Goal: Task Accomplishment & Management: Manage account settings

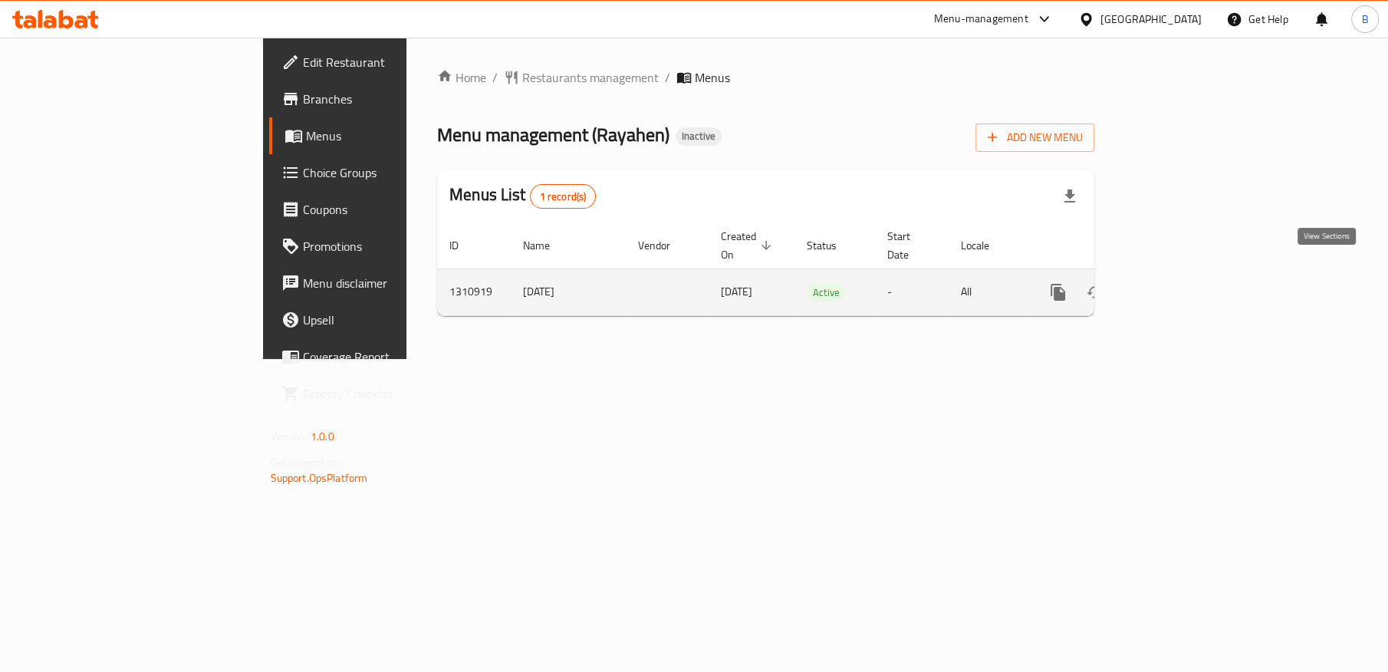
click at [1178, 283] on icon "enhanced table" at bounding box center [1169, 292] width 18 height 18
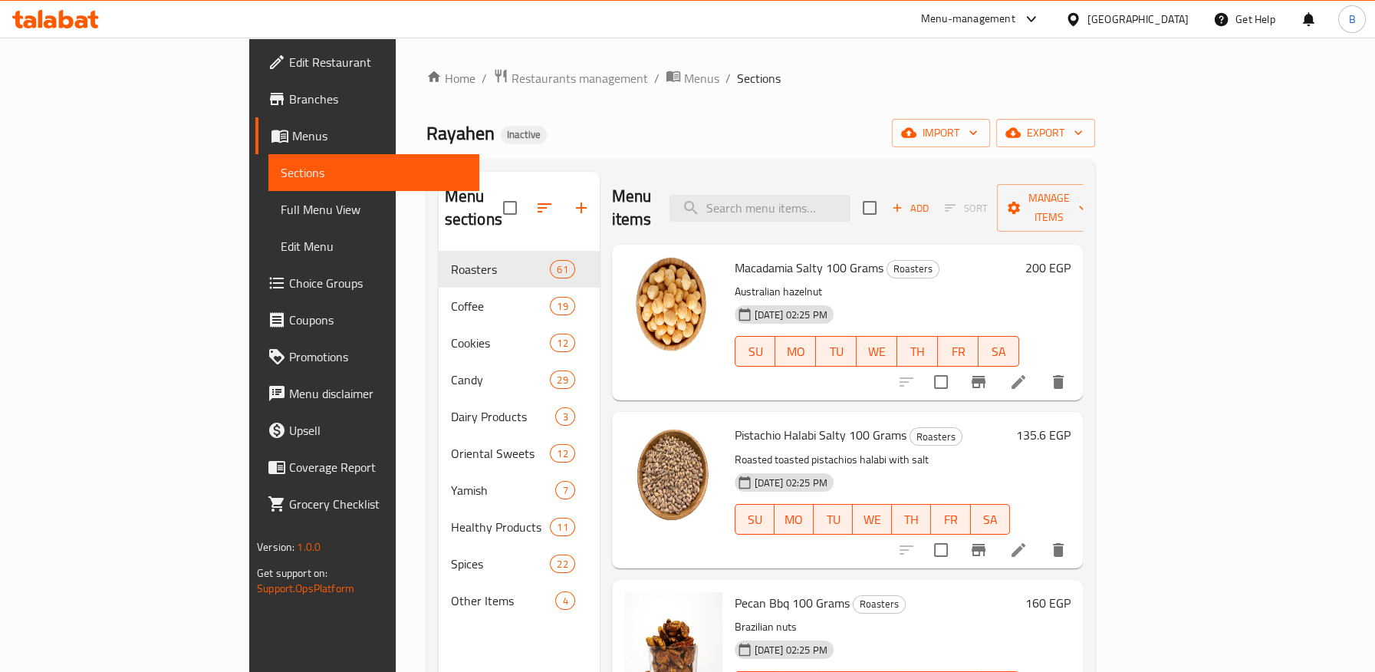
click at [289, 105] on span "Branches" at bounding box center [377, 99] width 177 height 18
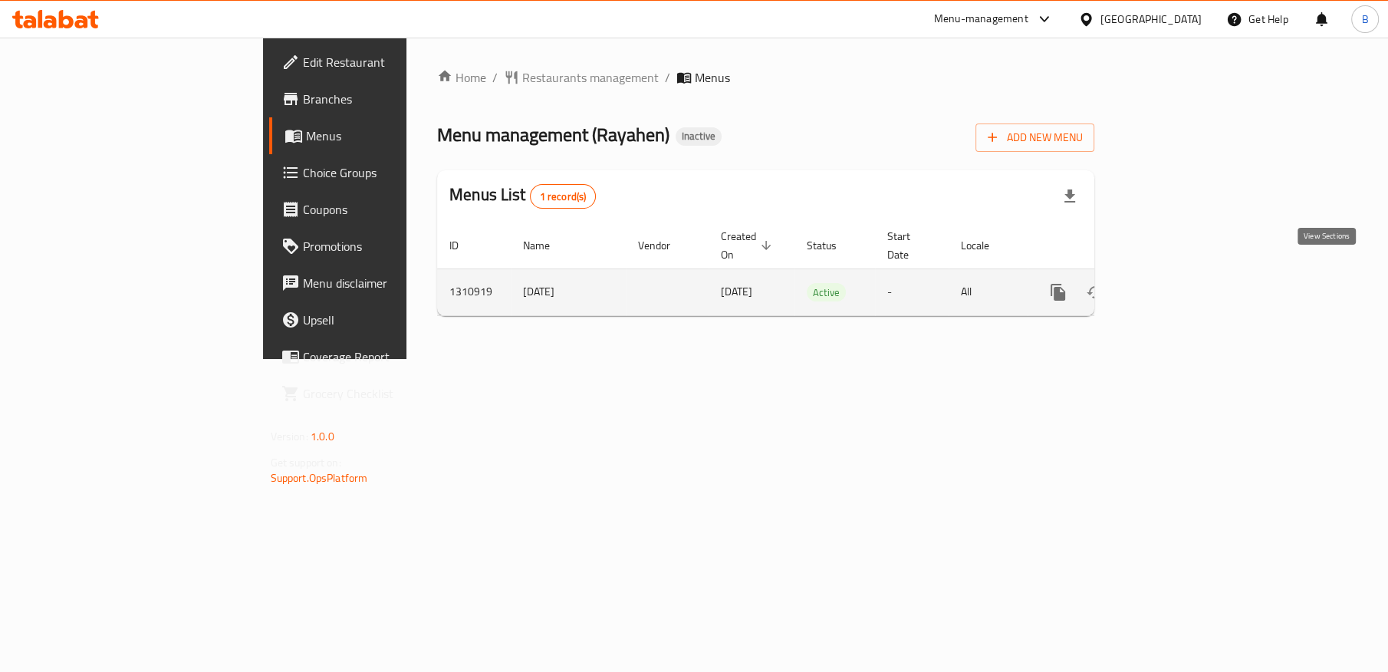
click at [1178, 283] on icon "enhanced table" at bounding box center [1169, 292] width 18 height 18
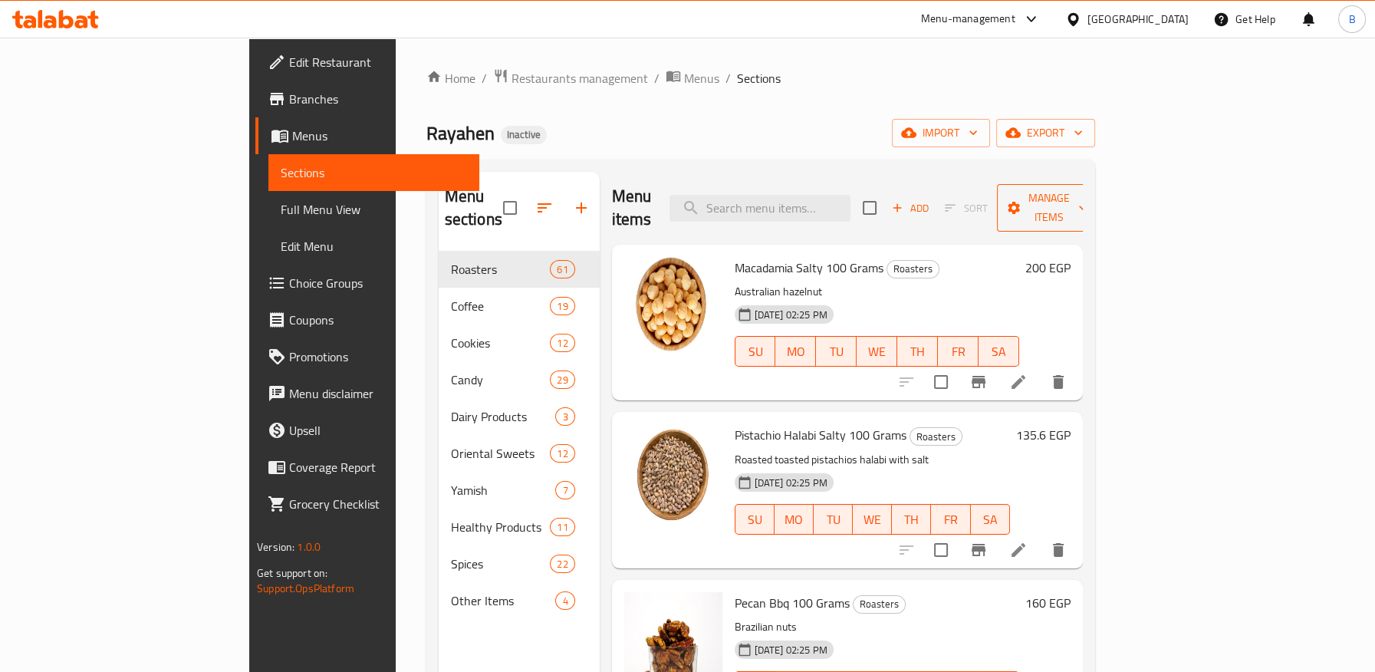
click at [1088, 195] on span "Manage items" at bounding box center [1048, 208] width 78 height 38
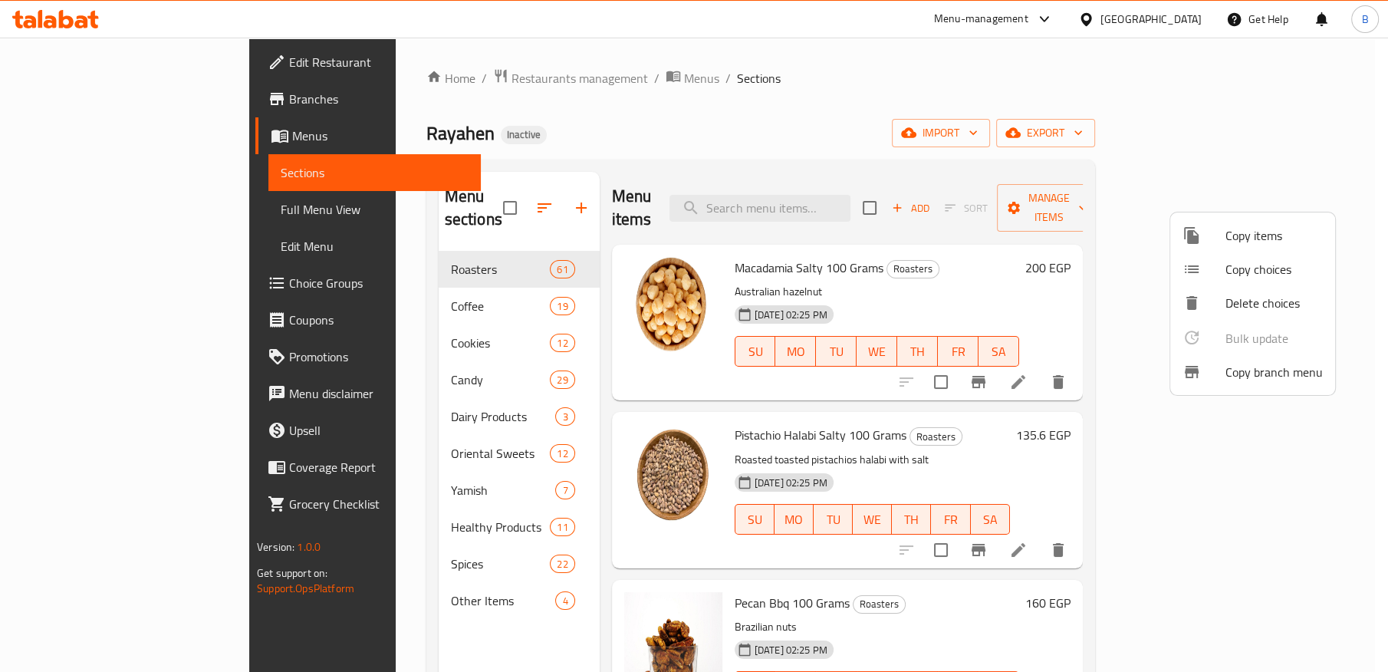
click at [1261, 374] on span "Copy branch menu" at bounding box center [1274, 372] width 97 height 18
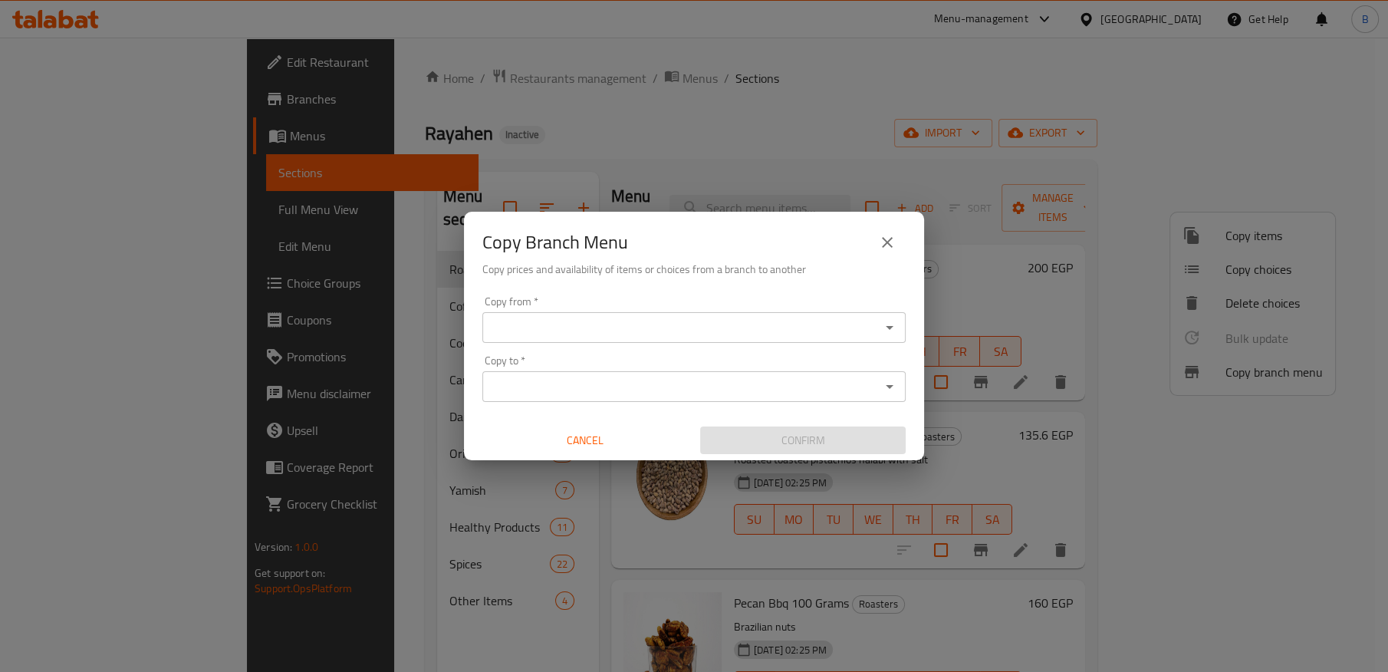
click at [740, 322] on input "Copy from   *" at bounding box center [681, 327] width 389 height 21
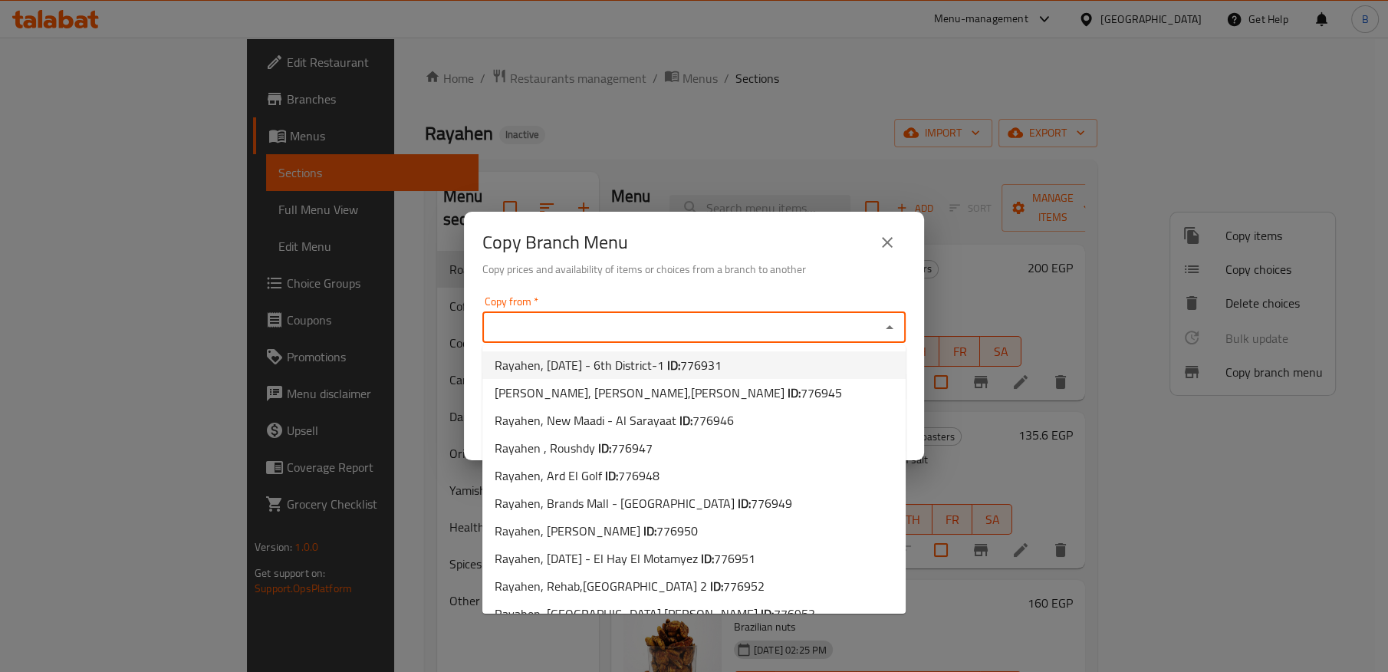
click at [722, 367] on span "776931" at bounding box center [700, 365] width 41 height 23
type input "Rayahen, 6th of October - 6th District-1"
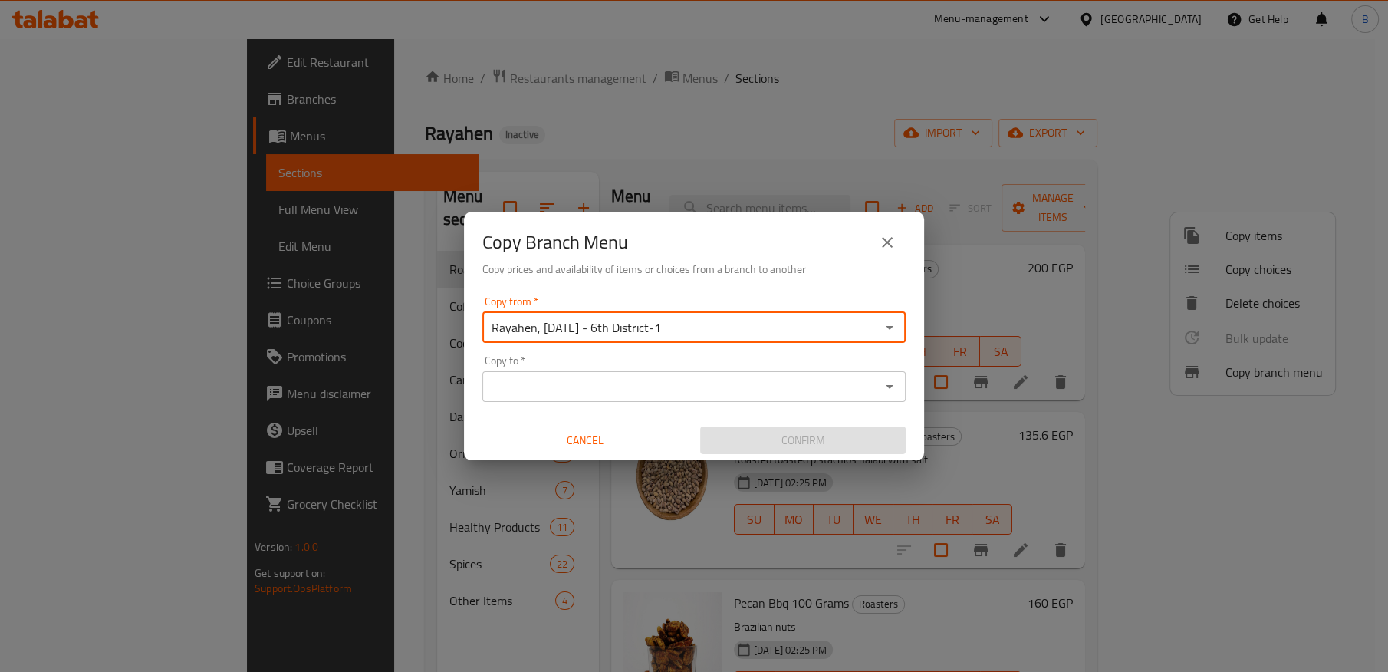
click at [670, 388] on input "Copy to   *" at bounding box center [681, 386] width 389 height 21
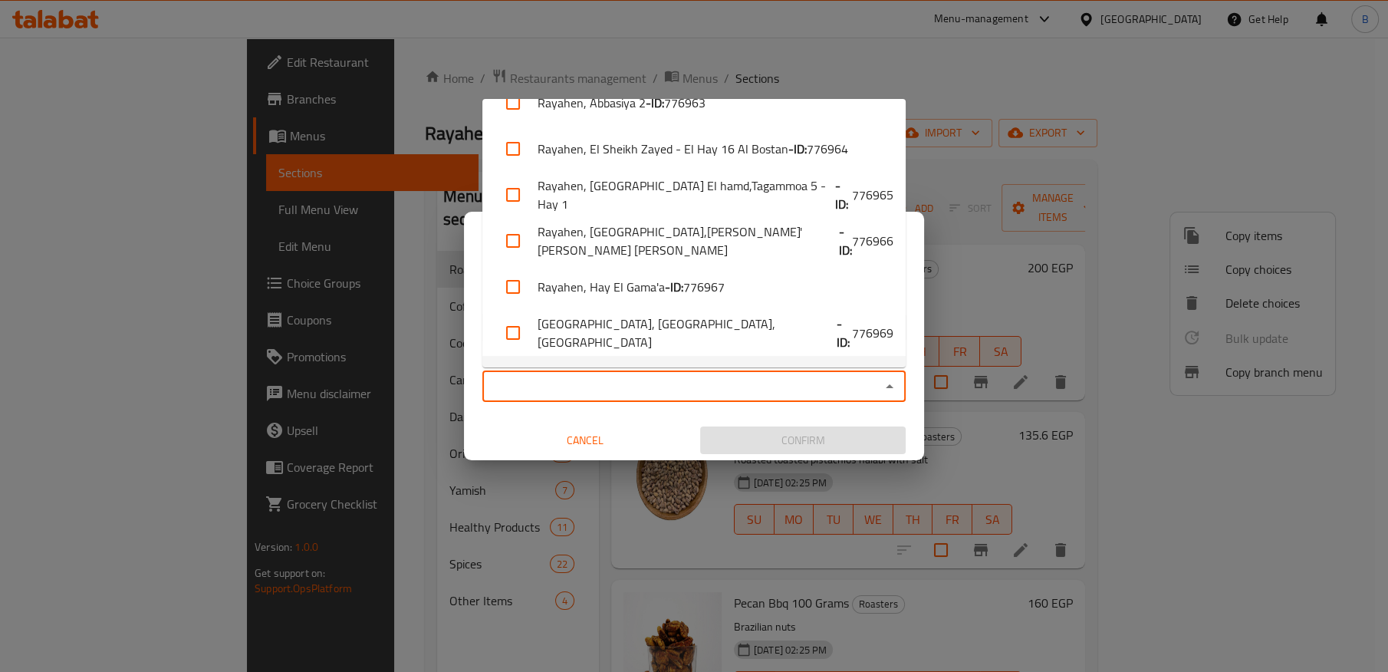
scroll to position [801, 0]
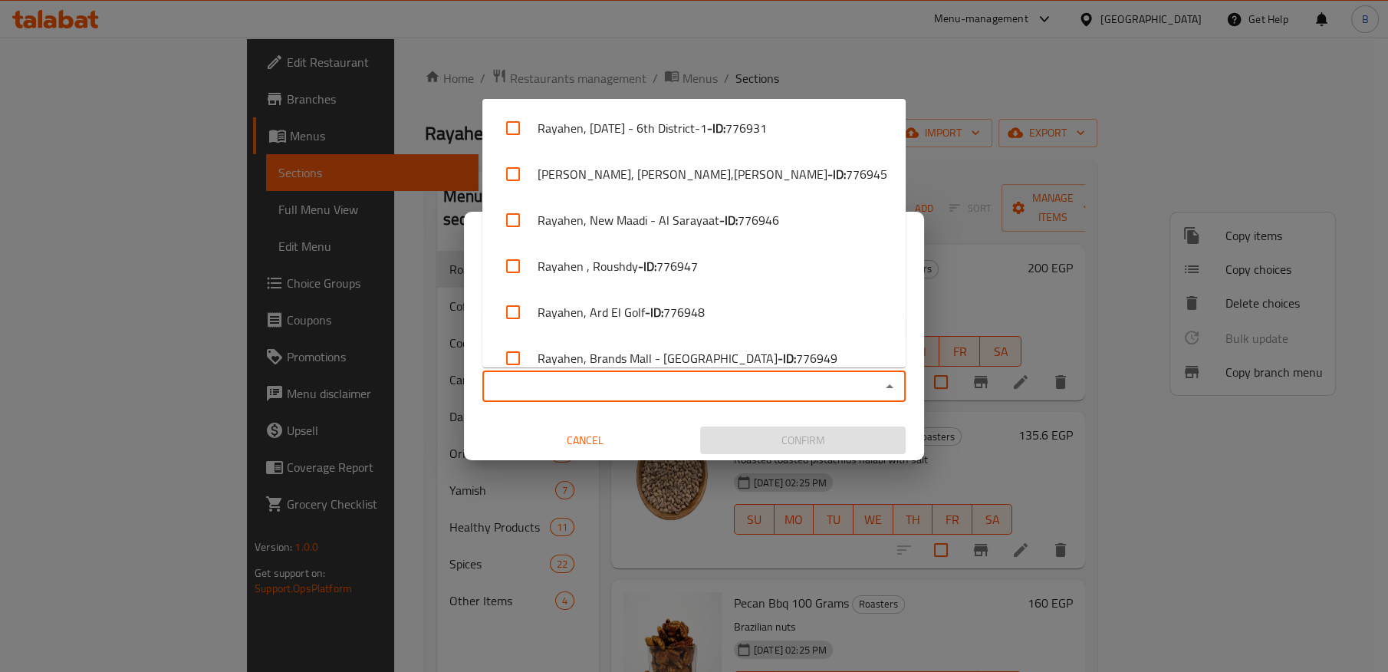
click at [650, 384] on input "Copy to   *" at bounding box center [681, 386] width 389 height 21
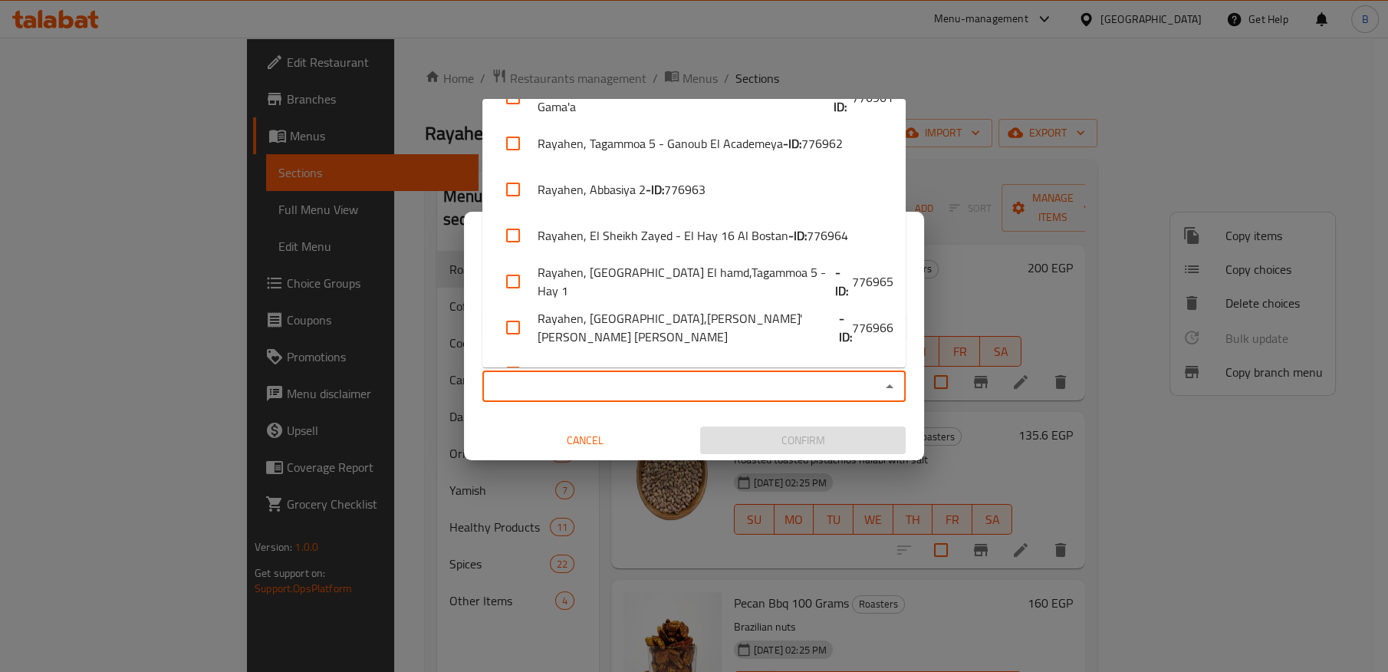
scroll to position [630, 0]
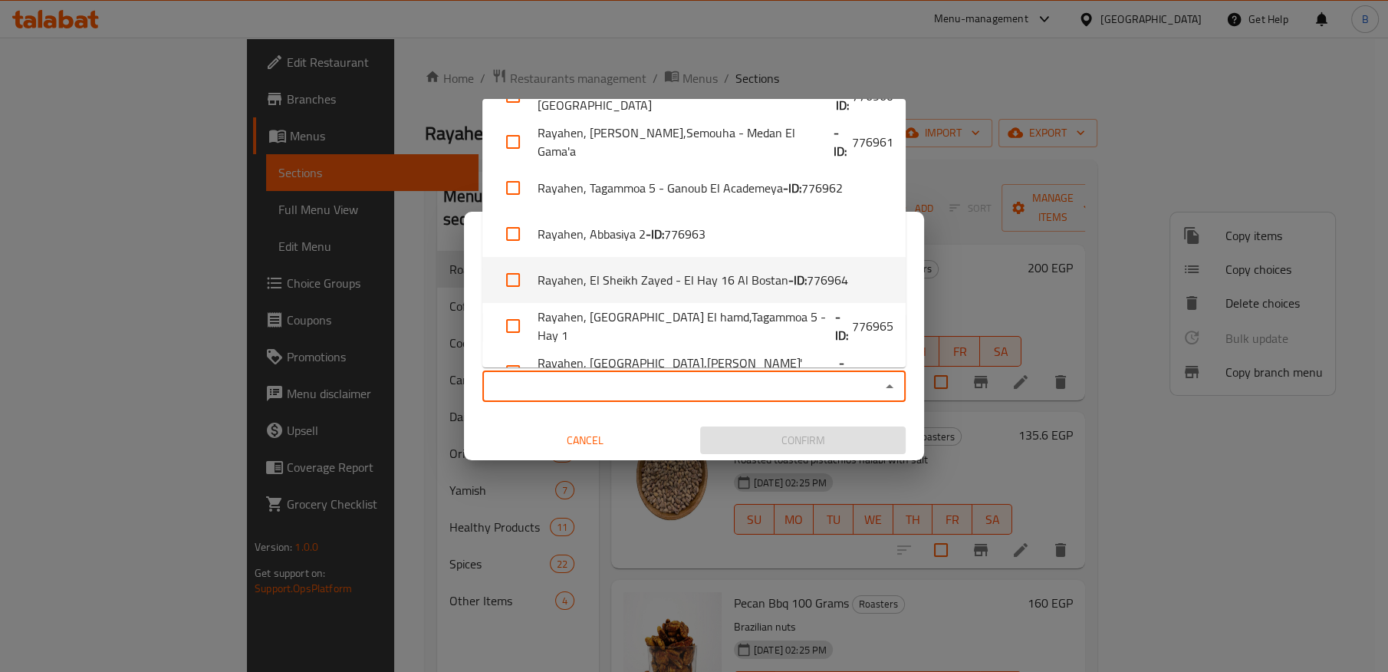
click at [630, 288] on li "Rayahen, El Sheikh Zayed - El Hay 16 Al Bostan - ID: 776964" at bounding box center [693, 280] width 423 height 46
checkbox input "true"
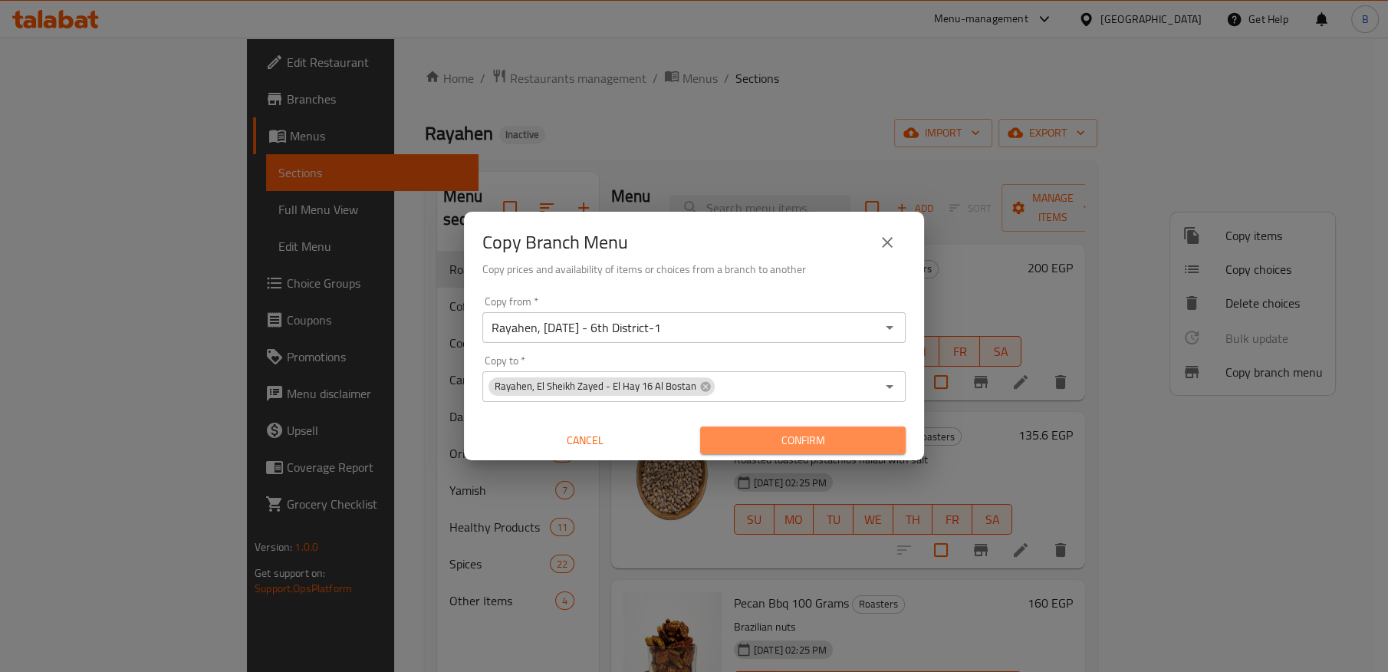
click at [818, 446] on span "Confirm" at bounding box center [803, 440] width 181 height 19
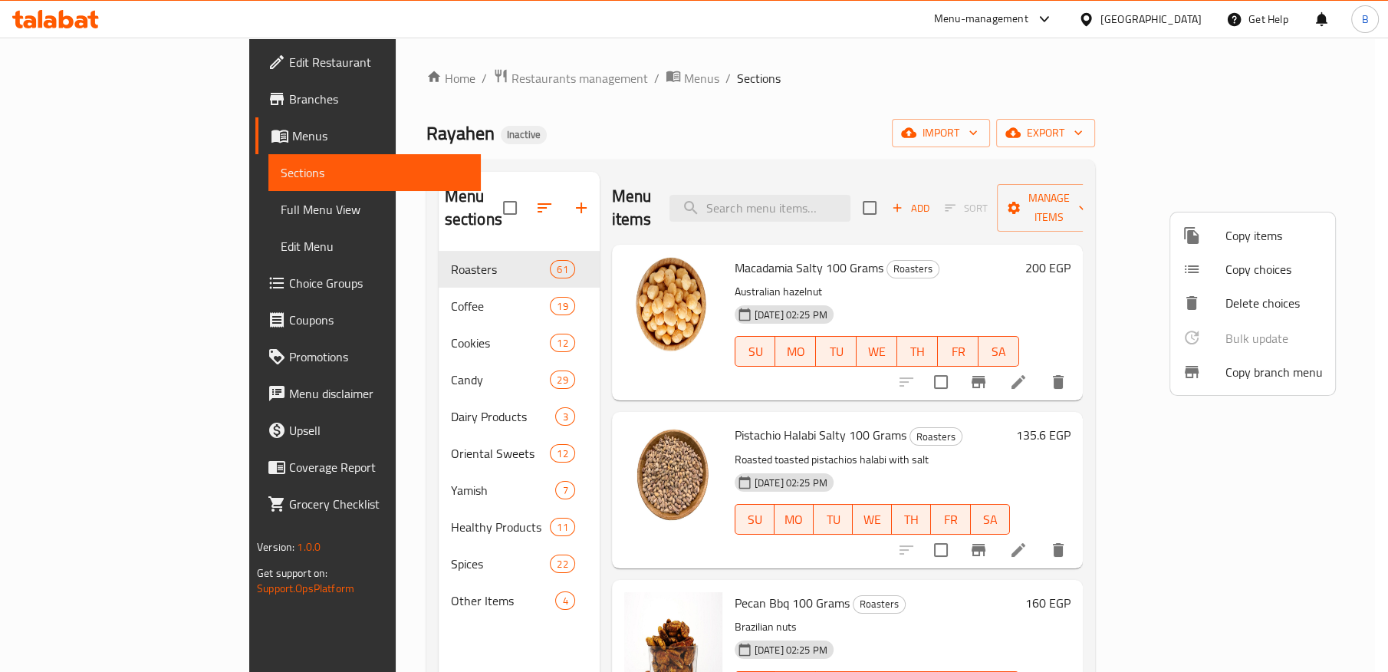
click at [1250, 370] on span "Copy branch menu" at bounding box center [1274, 372] width 97 height 18
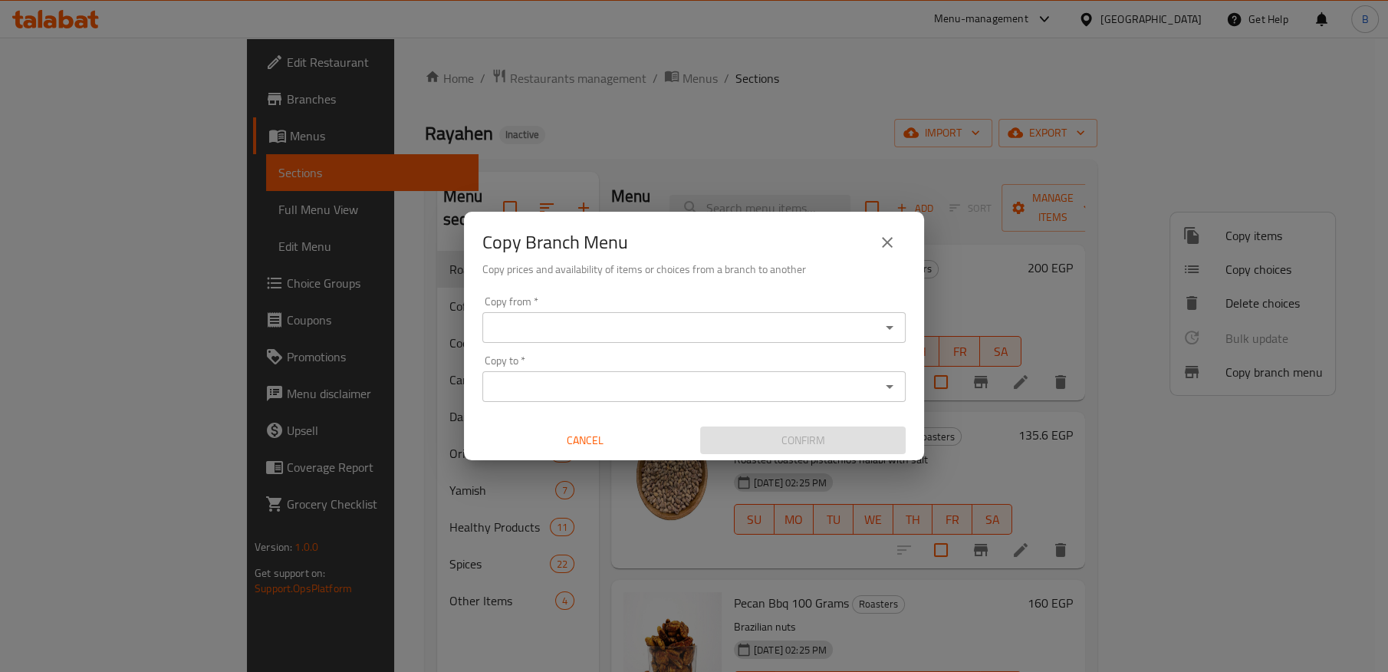
click at [530, 322] on input "Copy from   *" at bounding box center [681, 327] width 389 height 21
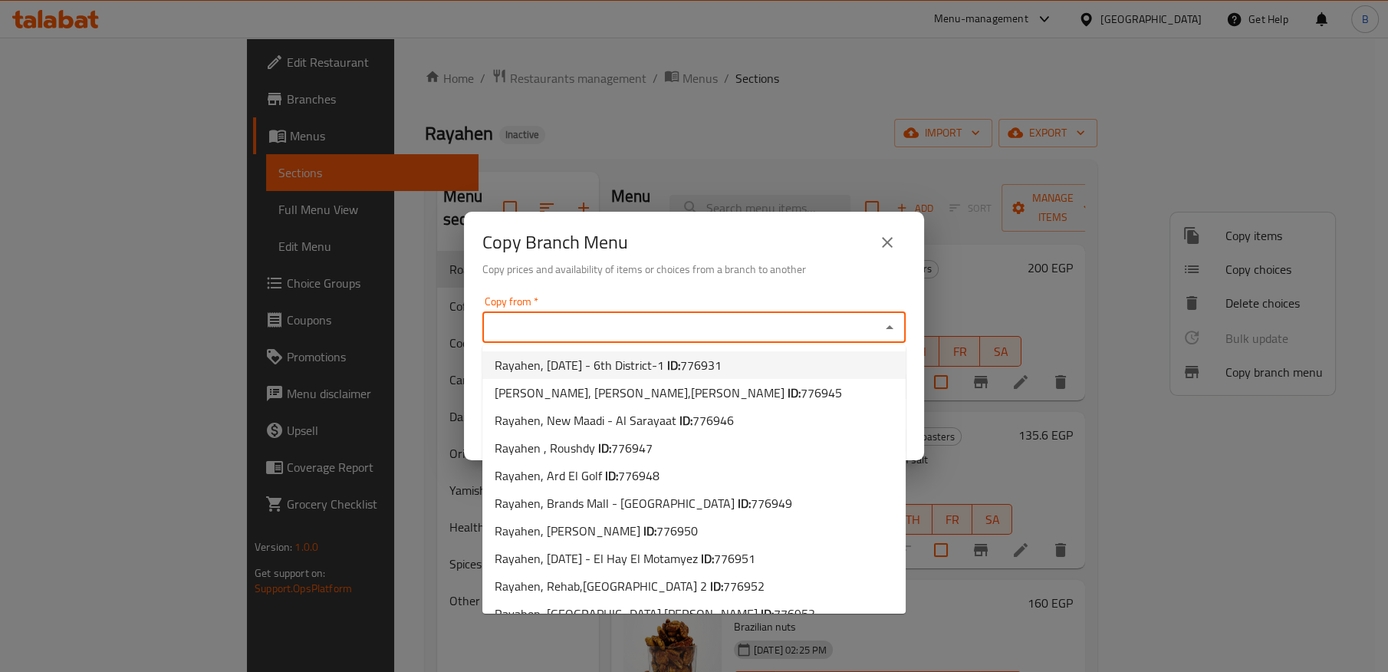
click at [577, 357] on span "Rayahen, 6th of October - 6th District-1 ID: 776931" at bounding box center [608, 365] width 227 height 18
type input "Rayahen, 6th of October - 6th District-1"
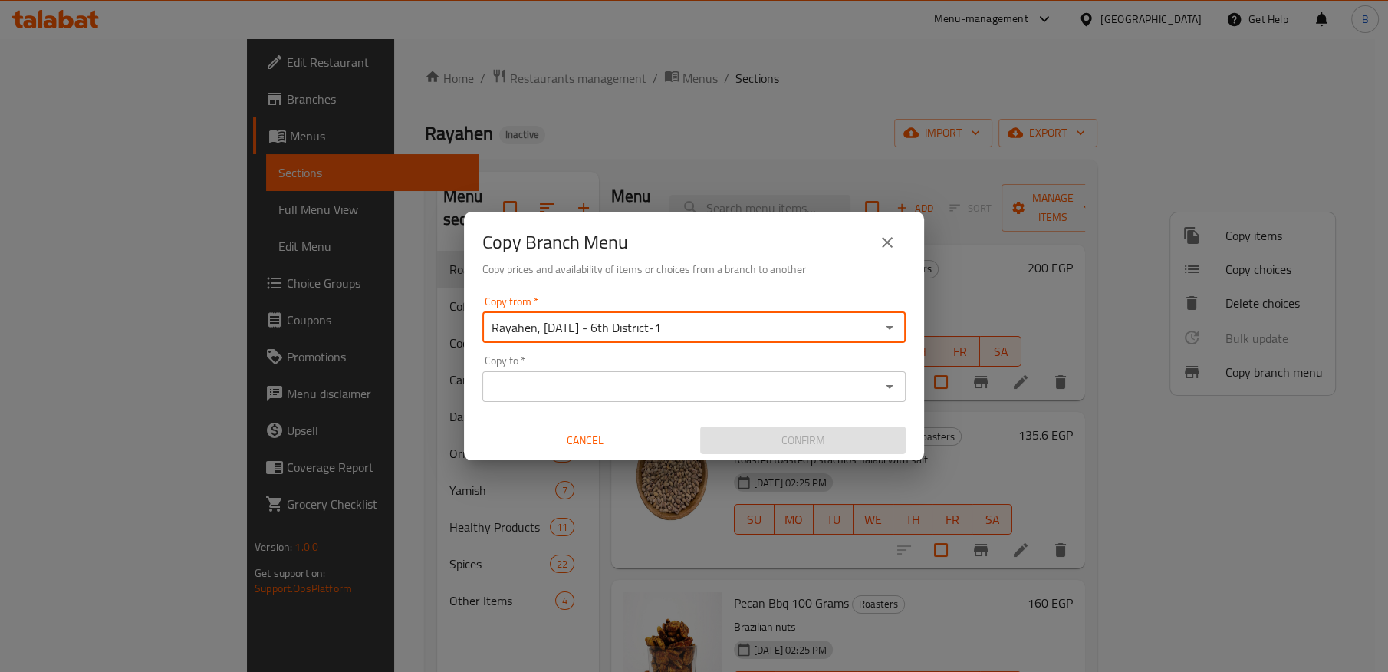
click at [607, 382] on input "Copy to   *" at bounding box center [681, 386] width 389 height 21
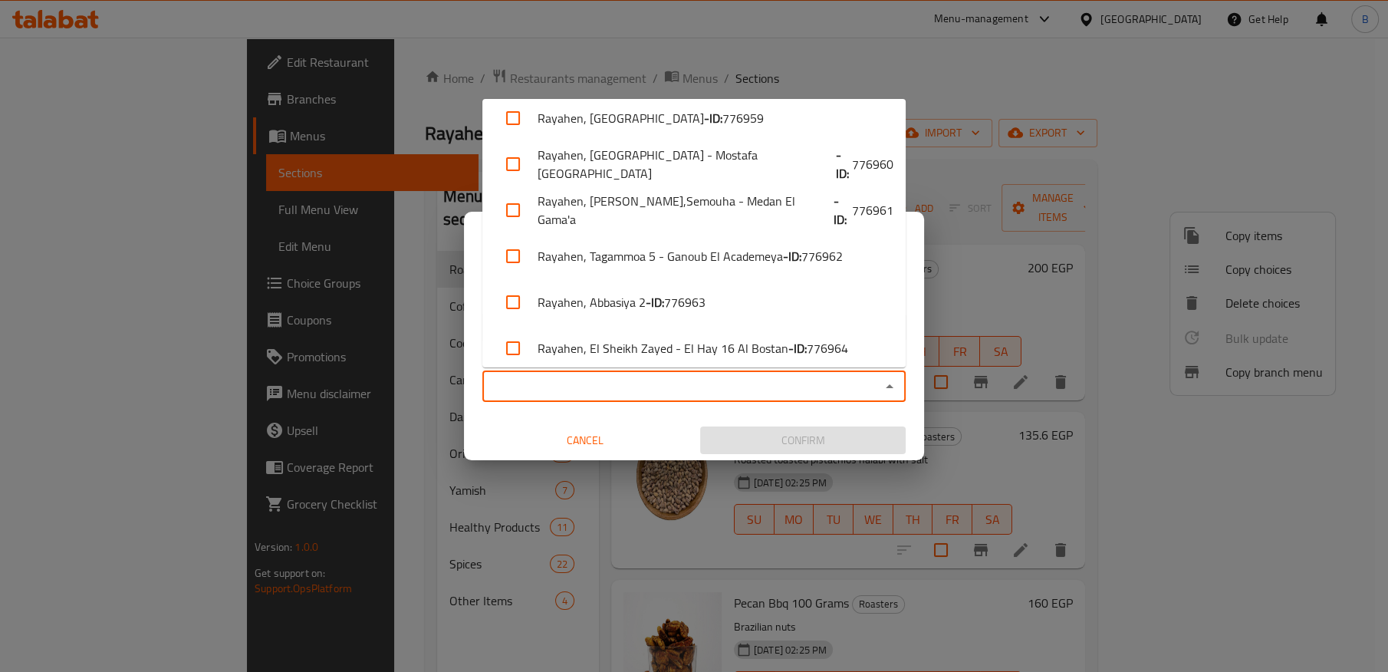
scroll to position [545, 0]
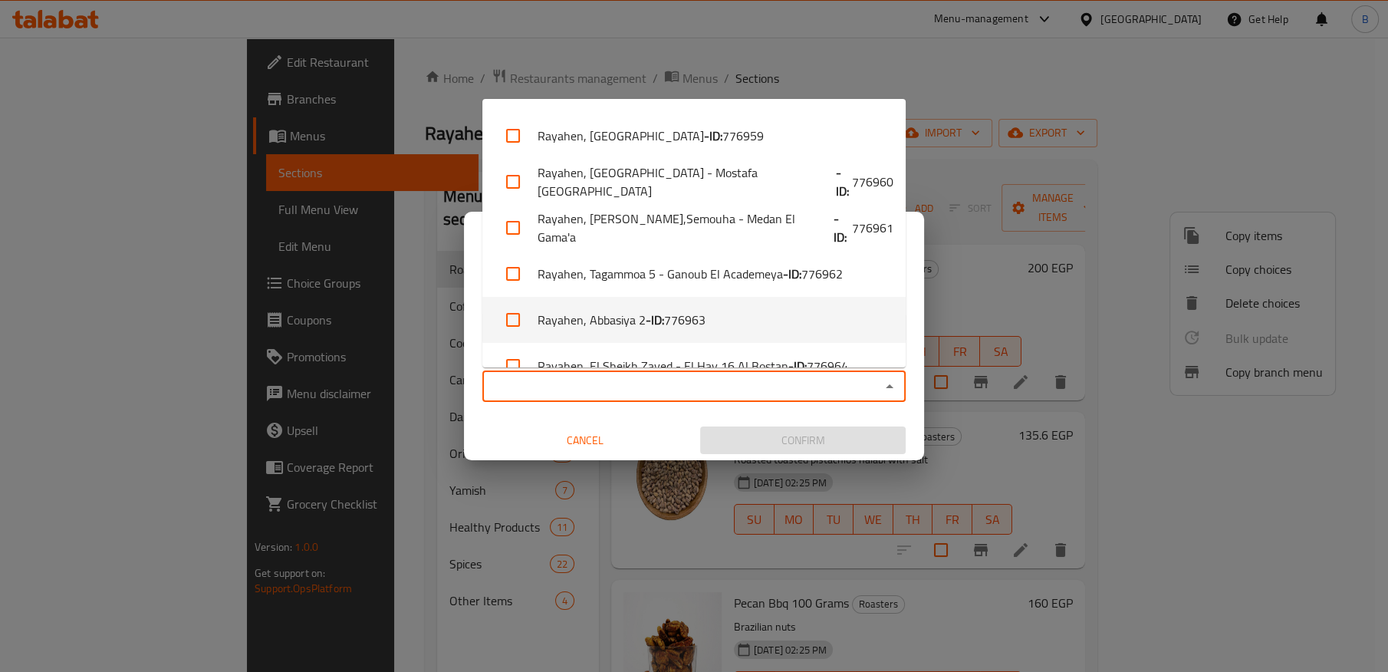
click at [619, 317] on li "Rayahen, Abbasiya 2 - ID: 776963" at bounding box center [693, 320] width 423 height 46
checkbox input "true"
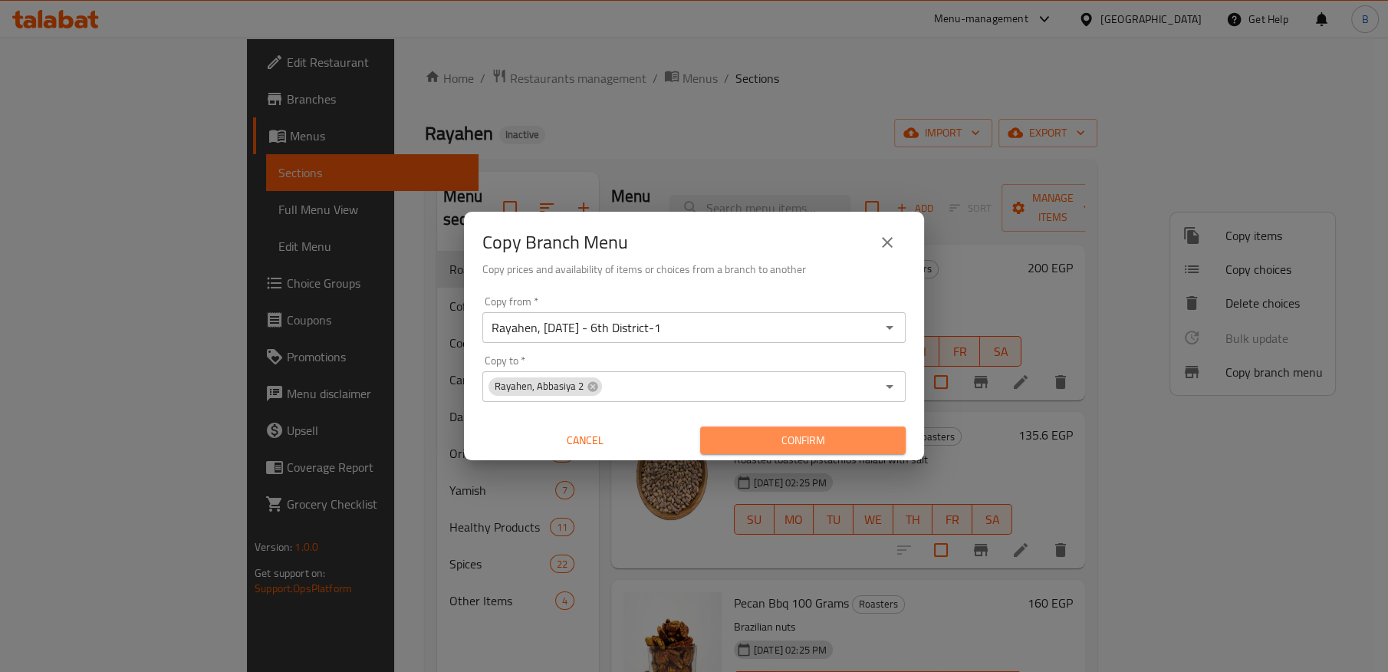
click at [765, 446] on span "Confirm" at bounding box center [803, 440] width 181 height 19
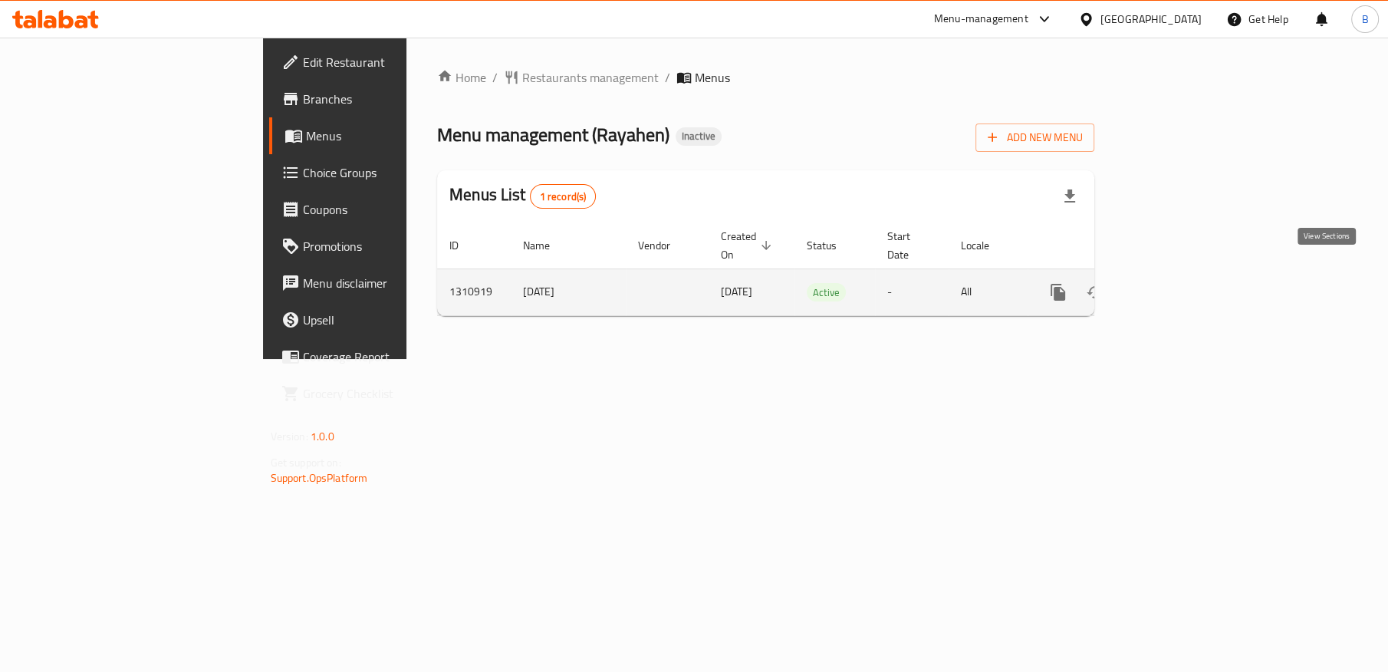
click at [1178, 283] on icon "enhanced table" at bounding box center [1169, 292] width 18 height 18
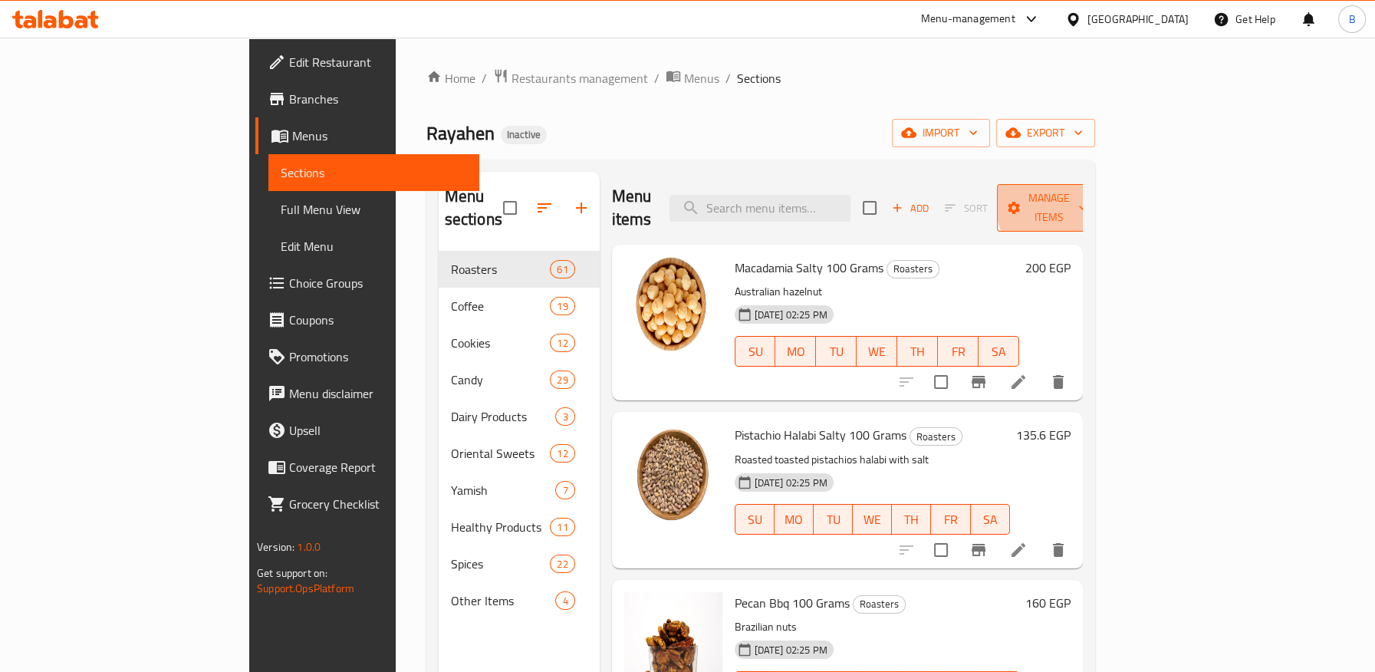
click at [1088, 200] on span "Manage items" at bounding box center [1048, 208] width 78 height 38
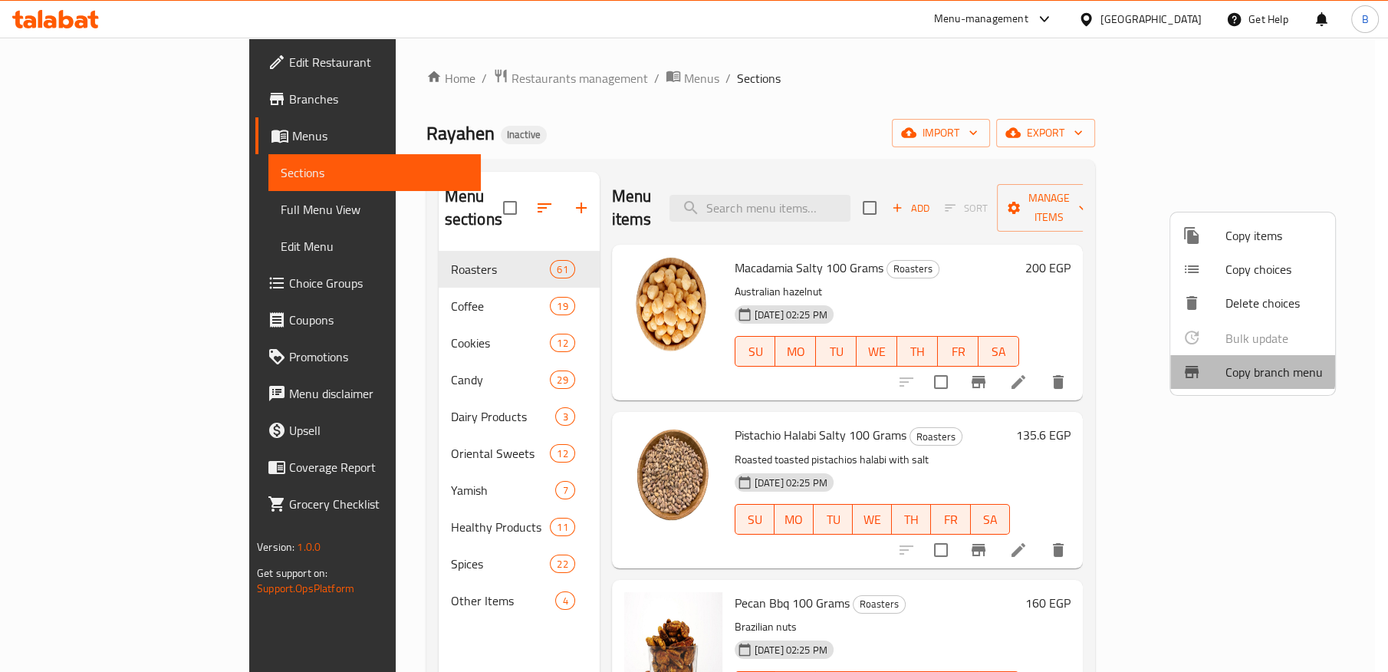
click at [1242, 367] on span "Copy branch menu" at bounding box center [1274, 372] width 97 height 18
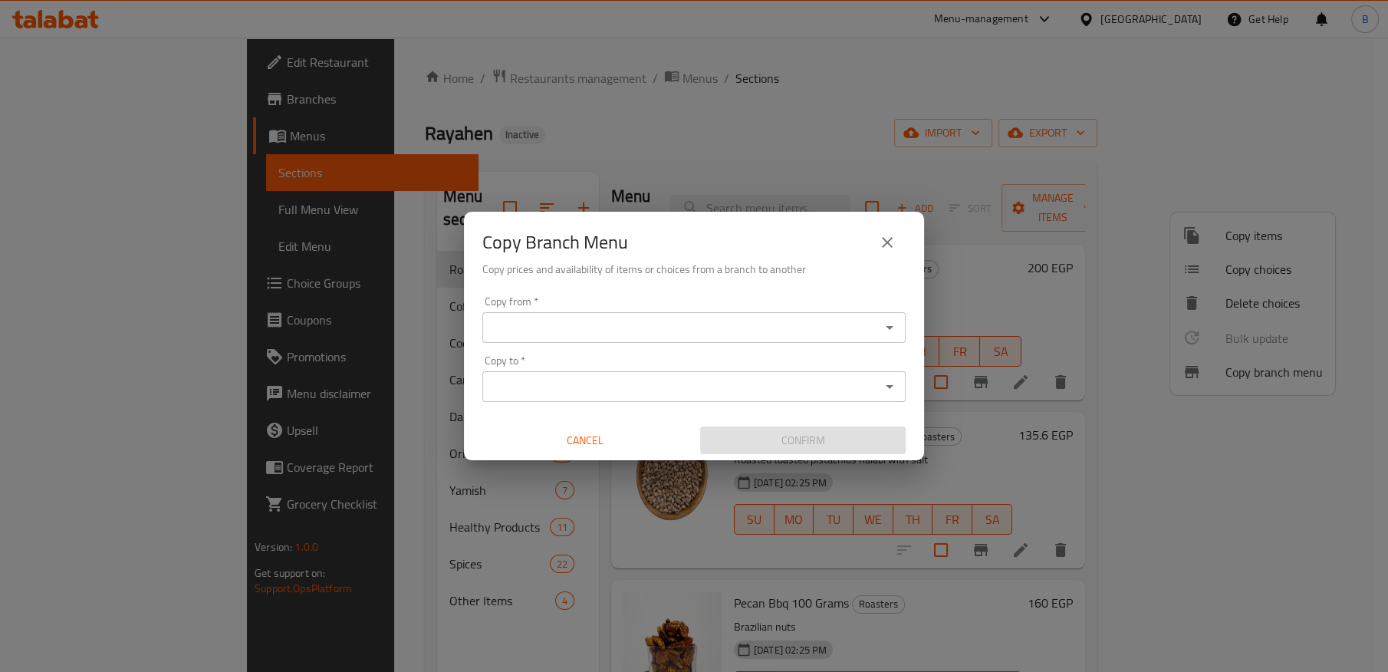
click at [777, 332] on input "Copy from   *" at bounding box center [681, 327] width 389 height 21
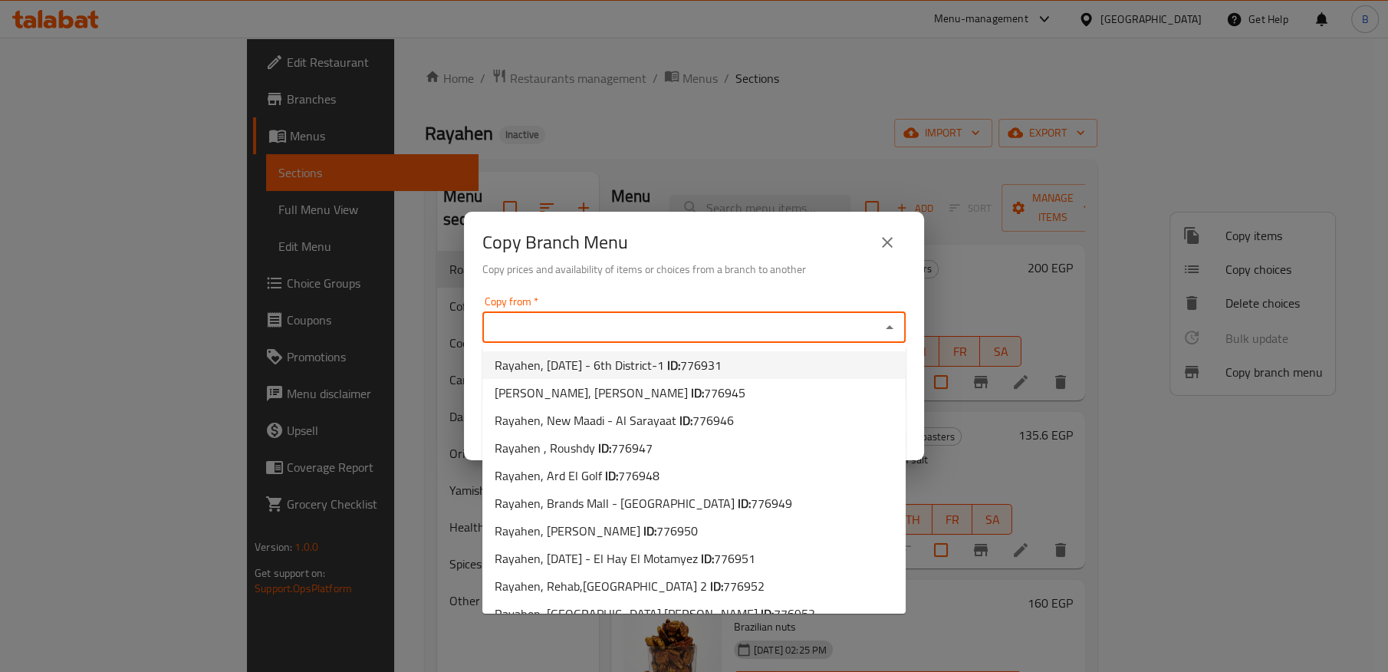
click at [766, 357] on li "Rayahen, 6th of October - 6th District-1 ID: 776931" at bounding box center [693, 365] width 423 height 28
type input "Rayahen, 6th of October - 6th District-1"
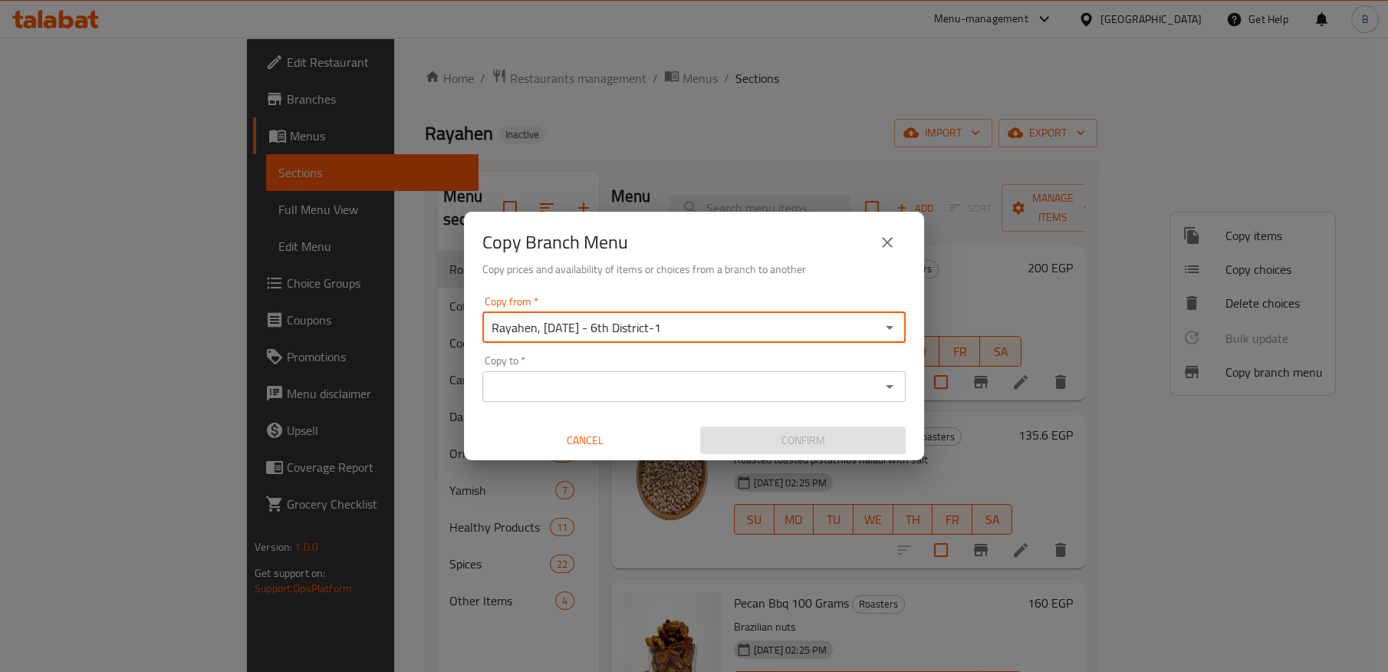
click at [670, 383] on input "Copy to   *" at bounding box center [681, 386] width 389 height 21
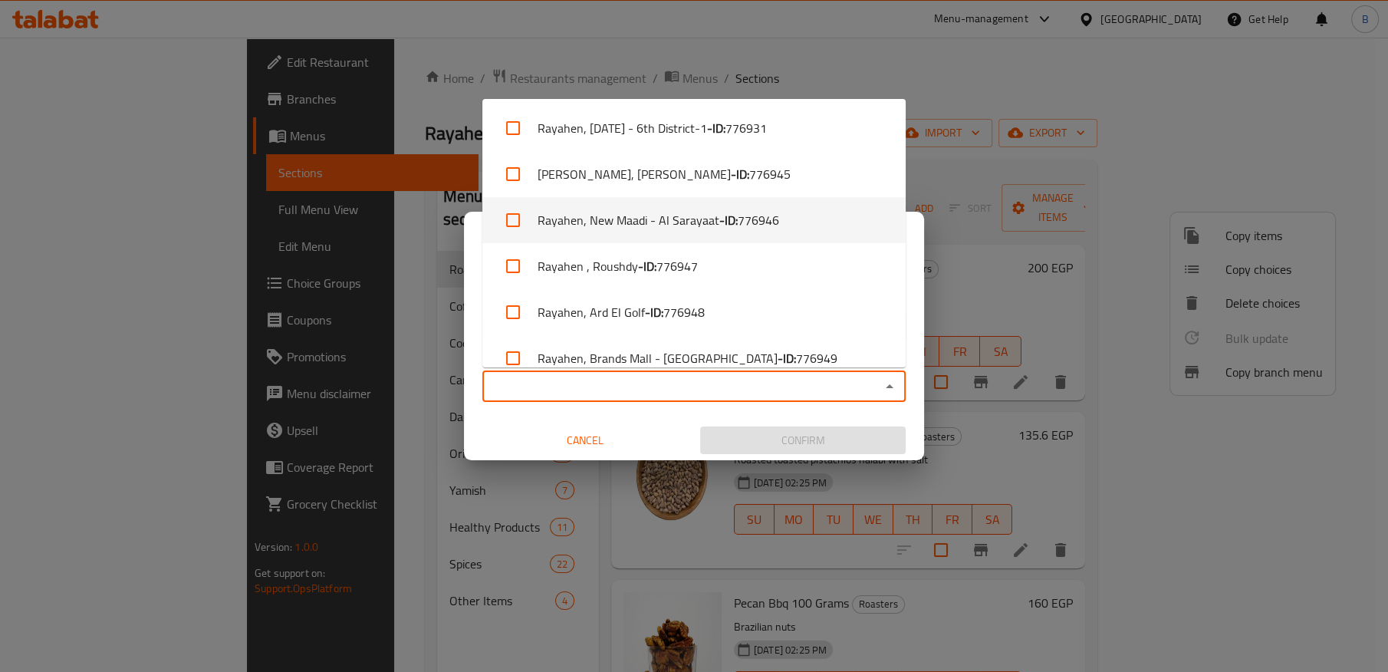
click at [696, 225] on li "Rayahen, New Maadi - Al Sarayaat - ID: 776946" at bounding box center [693, 220] width 423 height 46
checkbox input "true"
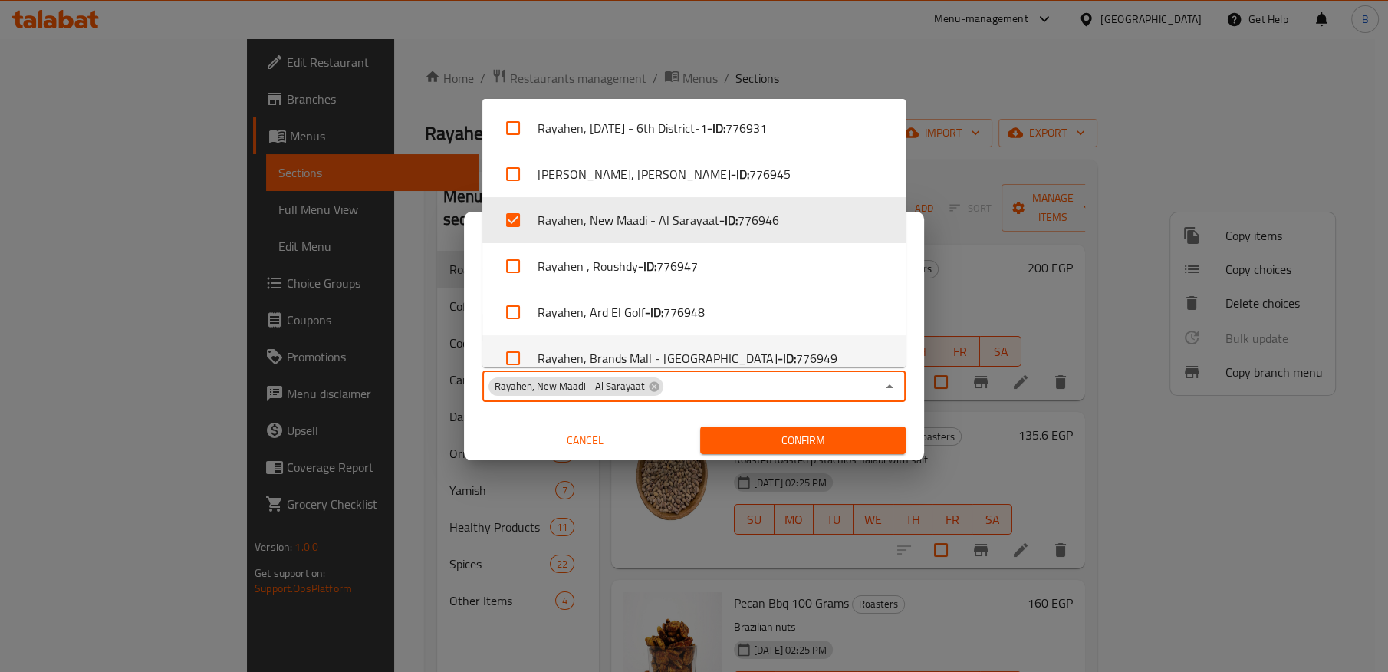
click at [782, 441] on span "Confirm" at bounding box center [803, 440] width 181 height 19
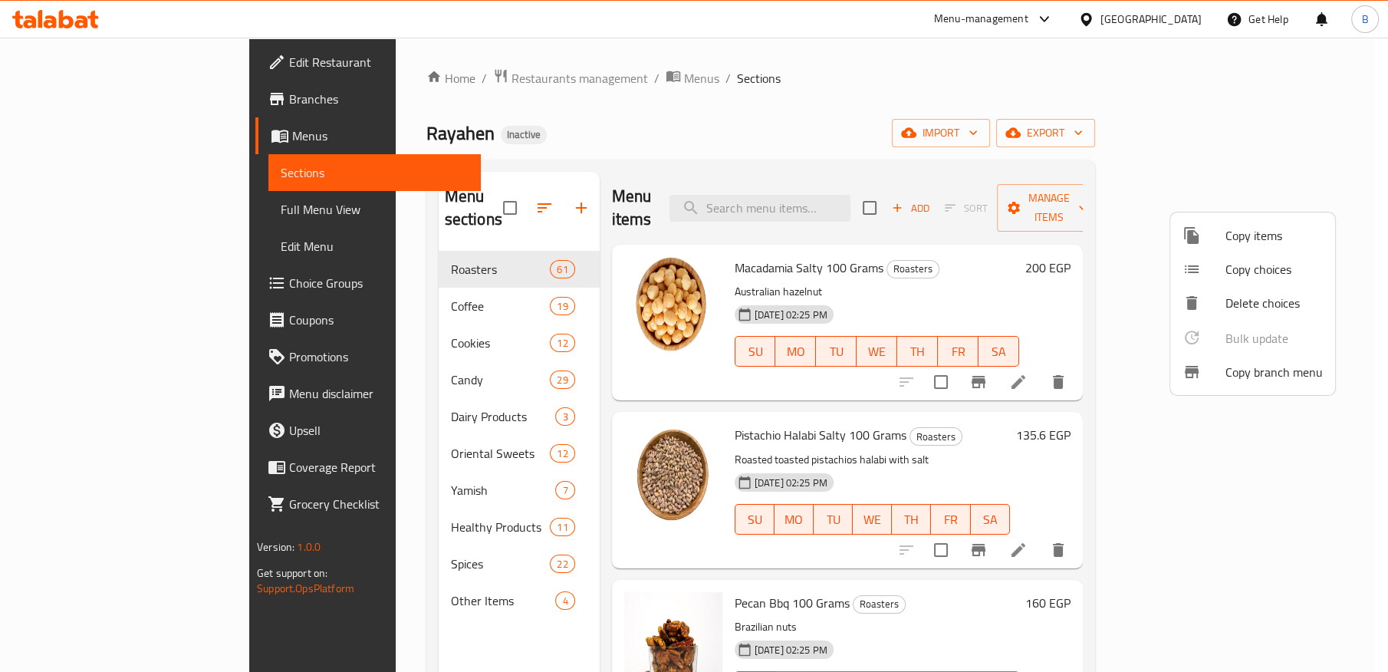
click at [32, 92] on div at bounding box center [694, 336] width 1388 height 672
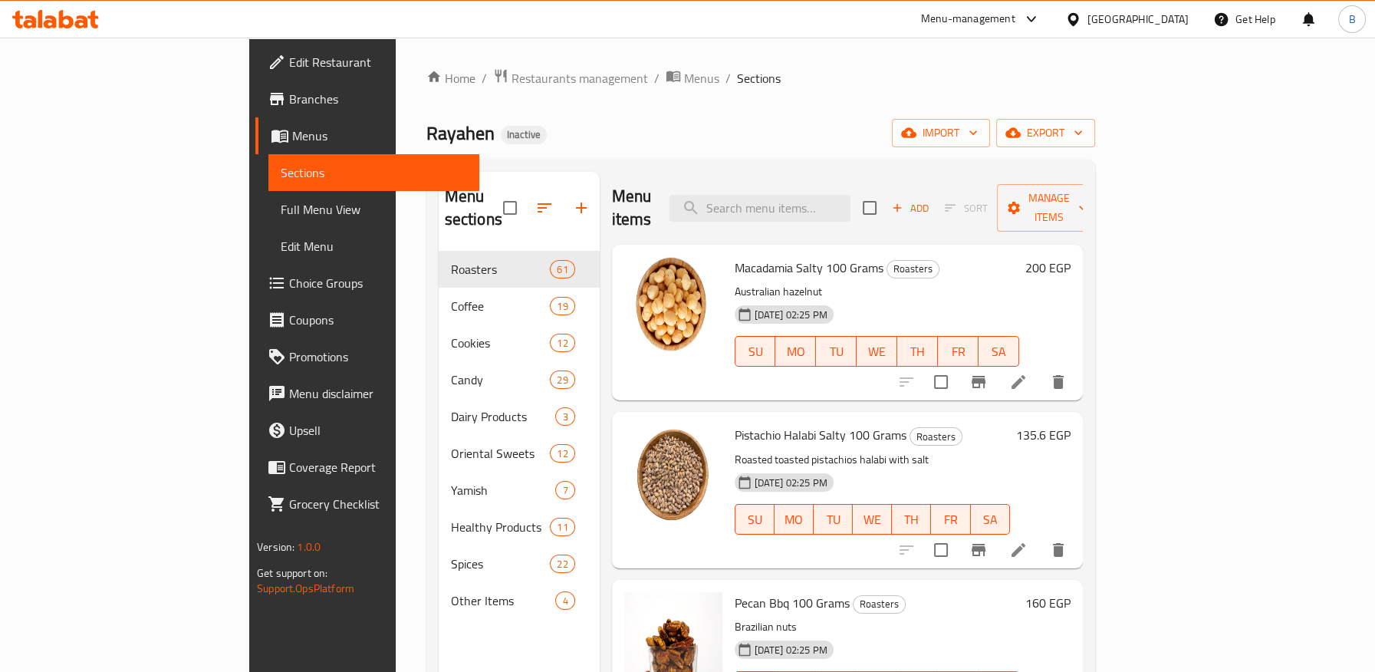
click at [289, 101] on span "Branches" at bounding box center [377, 99] width 177 height 18
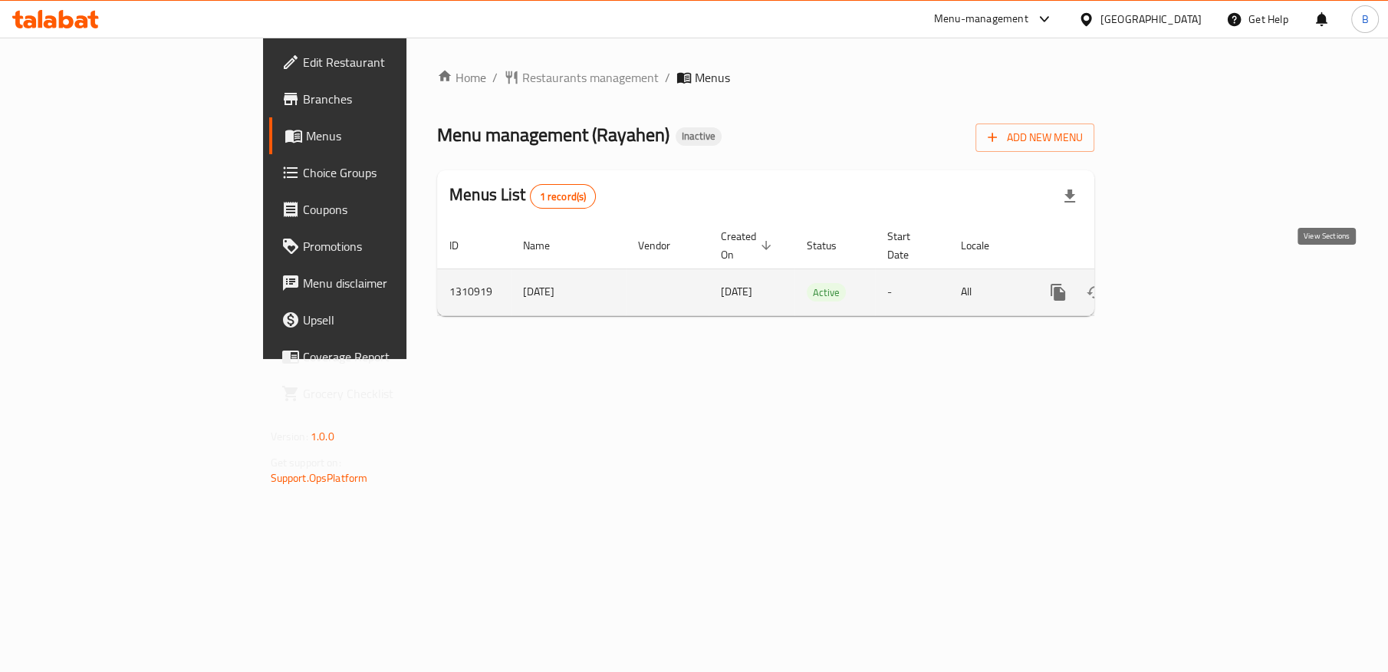
click at [1187, 274] on link "enhanced table" at bounding box center [1168, 292] width 37 height 37
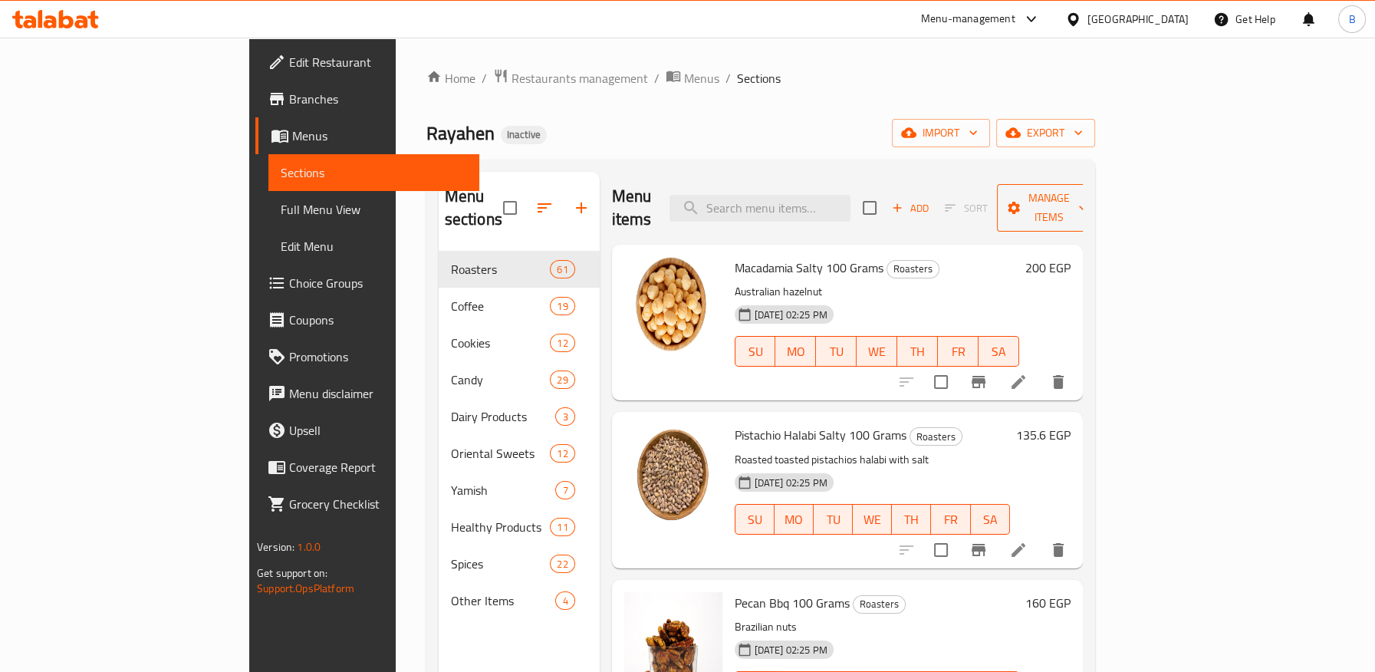
click at [1088, 202] on span "Manage items" at bounding box center [1048, 208] width 78 height 38
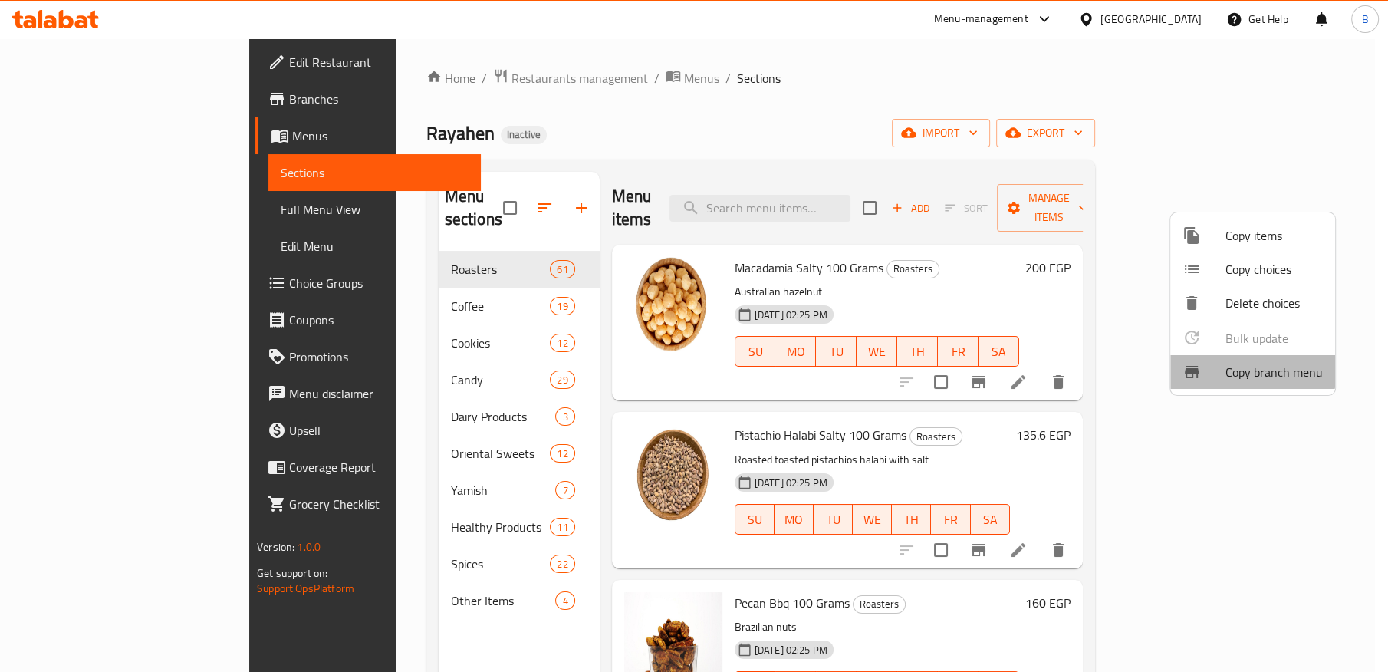
click at [1241, 365] on span "Copy branch menu" at bounding box center [1274, 372] width 97 height 18
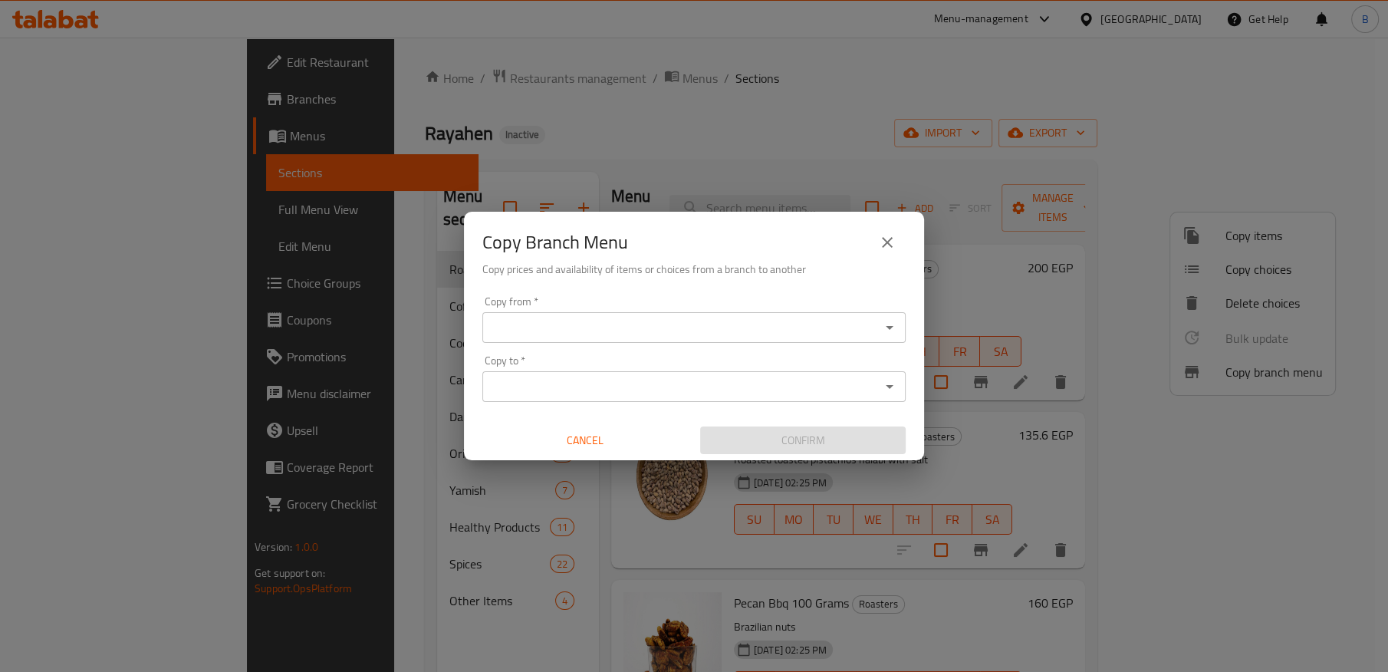
click at [575, 310] on div "Copy from   * Copy from *" at bounding box center [693, 319] width 423 height 47
click at [574, 332] on input "Copy from   *" at bounding box center [681, 327] width 389 height 21
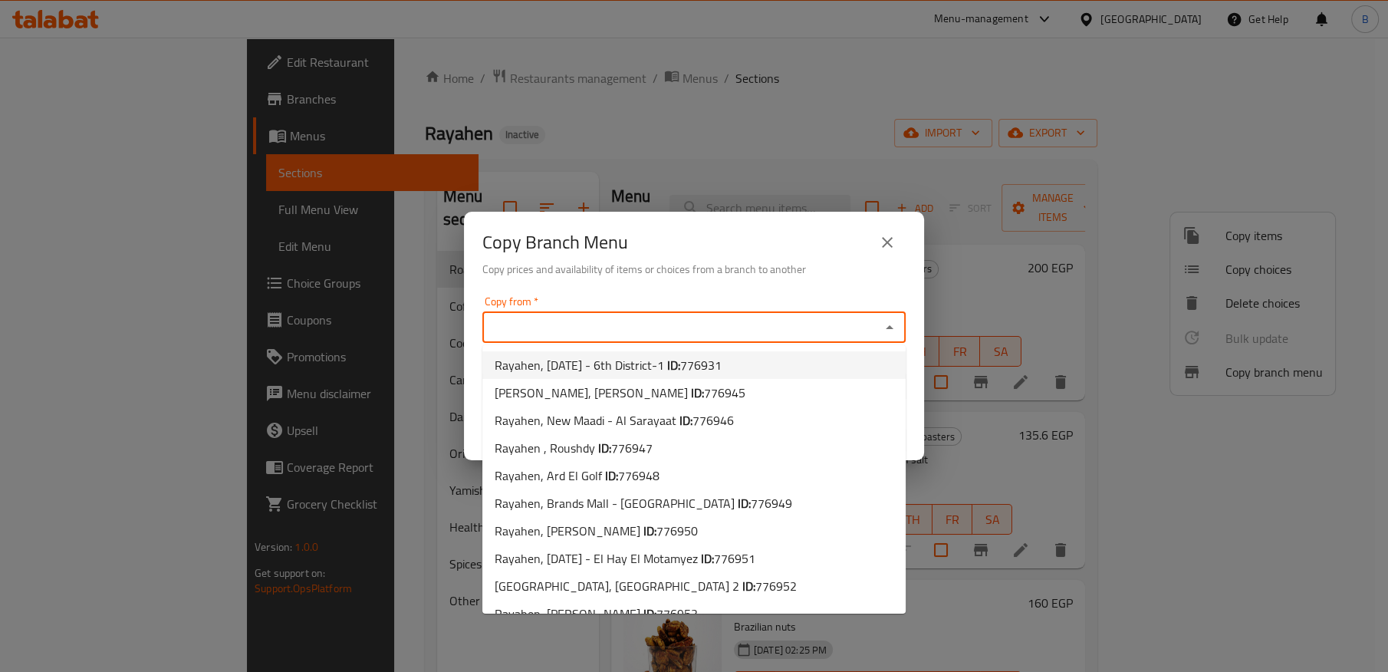
click at [620, 358] on span "Rayahen, [DATE] - 6th District-1 ID: 776931" at bounding box center [608, 365] width 227 height 18
type input "Rayahen, [DATE] - 6th District-1"
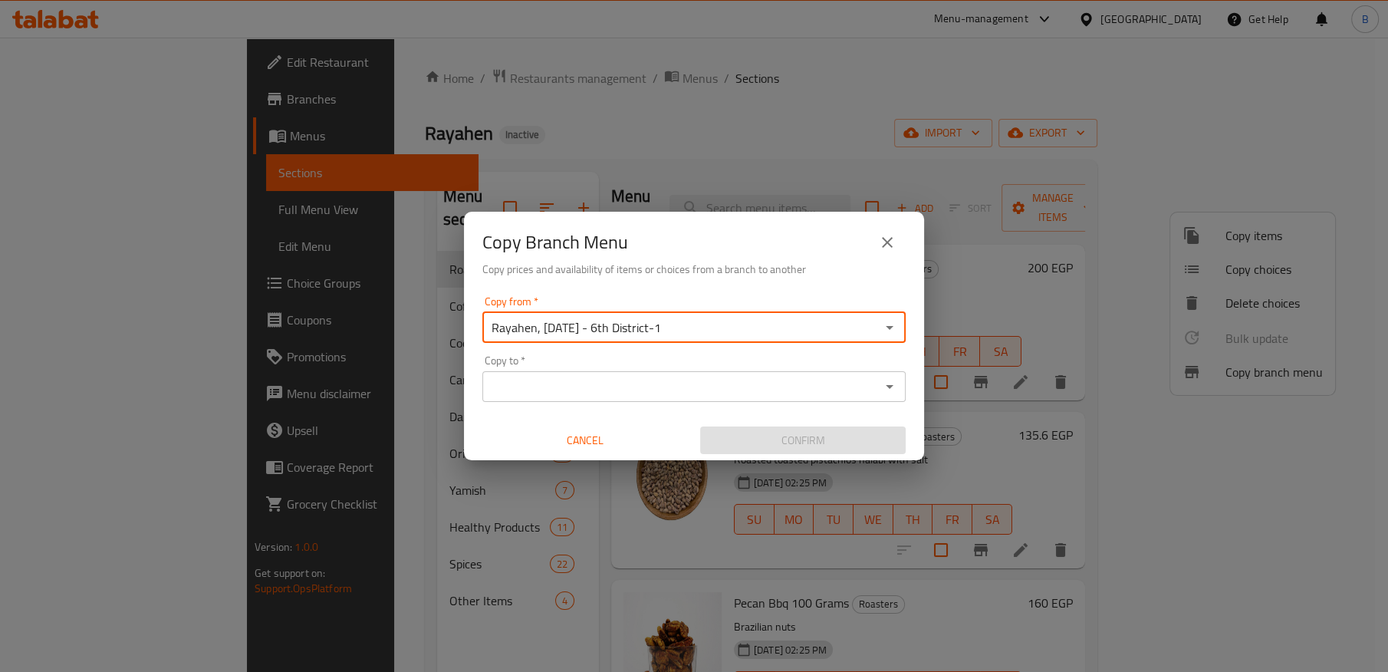
click at [624, 382] on input "Copy to   *" at bounding box center [681, 386] width 389 height 21
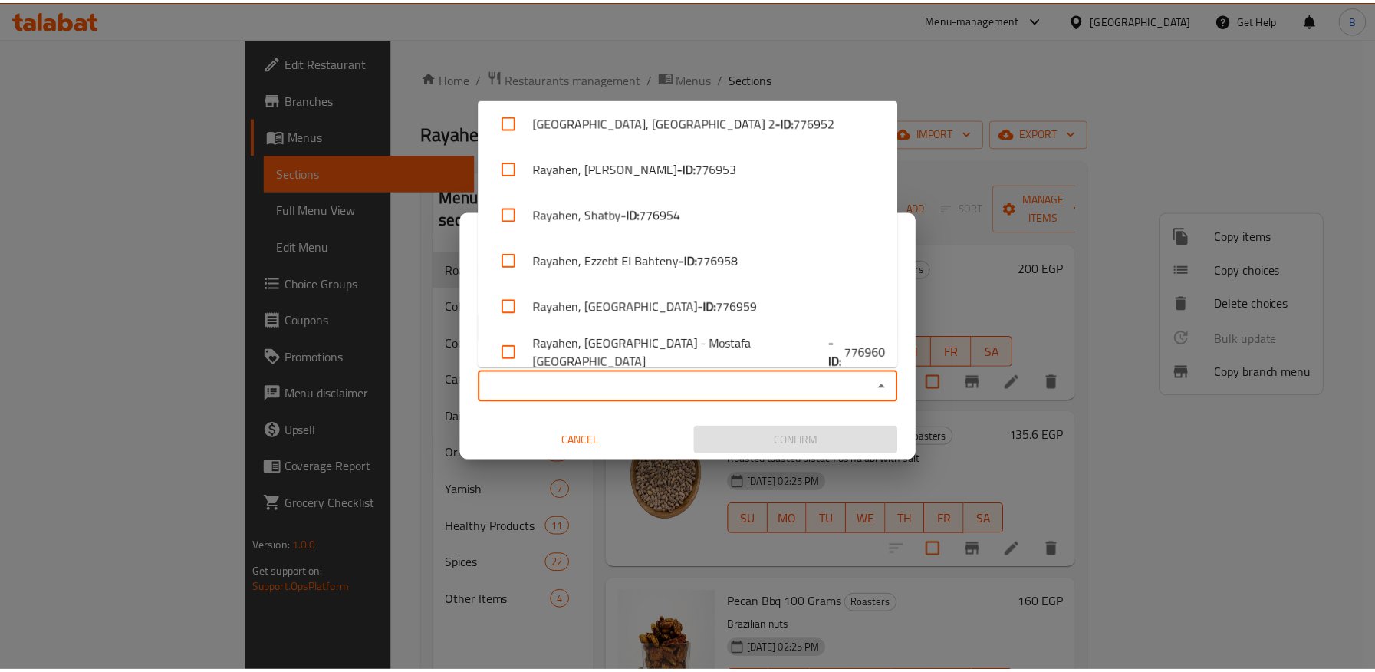
scroll to position [289, 0]
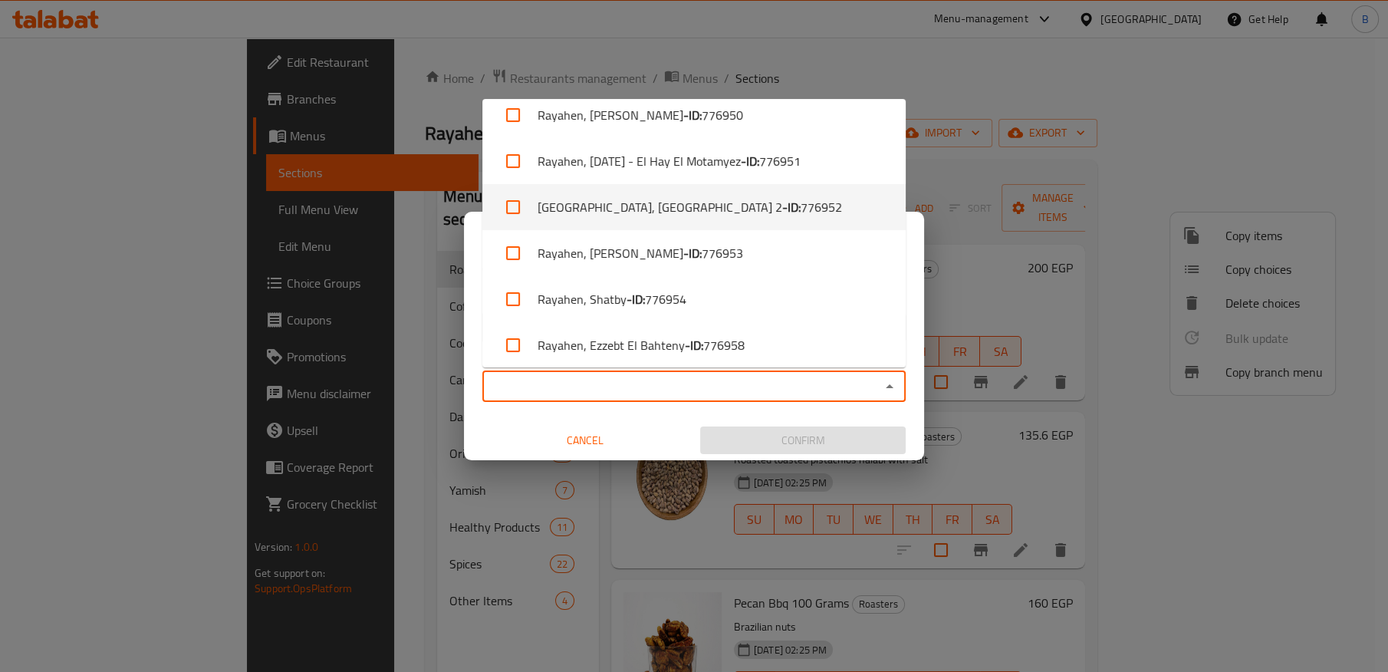
click at [782, 199] on b "- ID:" at bounding box center [791, 207] width 18 height 18
checkbox input "true"
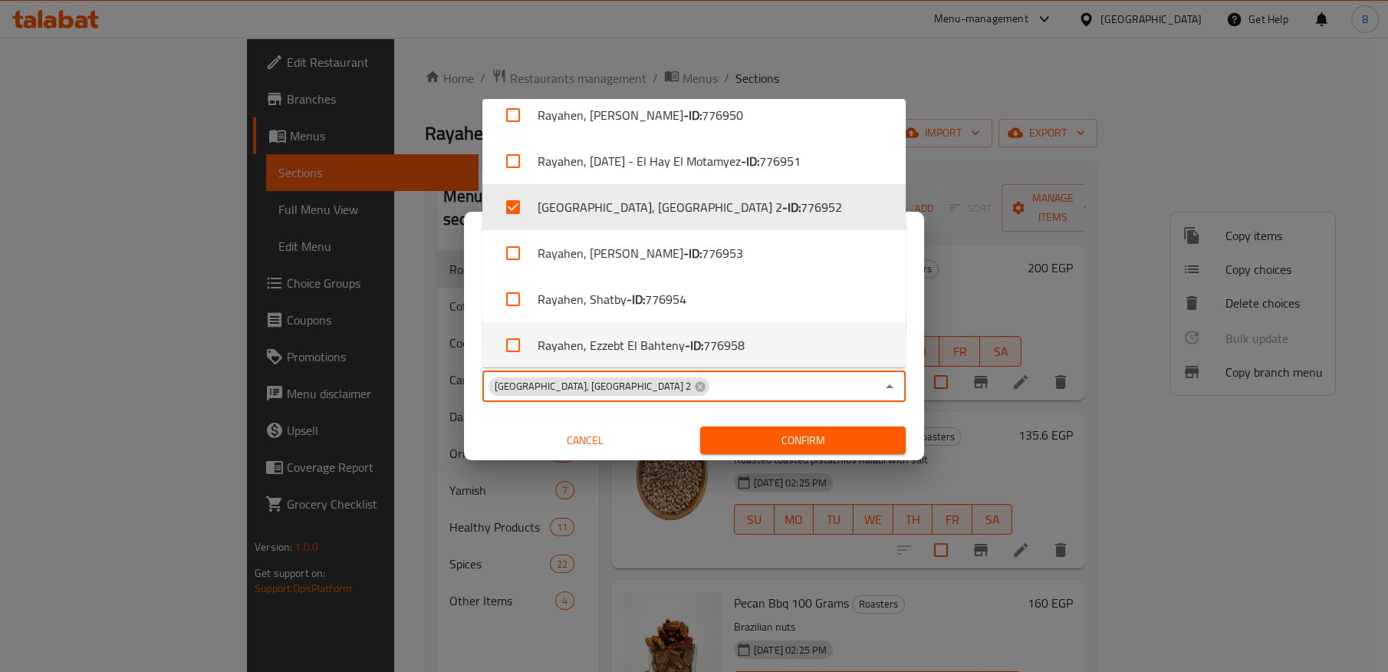
click at [774, 438] on span "Confirm" at bounding box center [803, 440] width 181 height 19
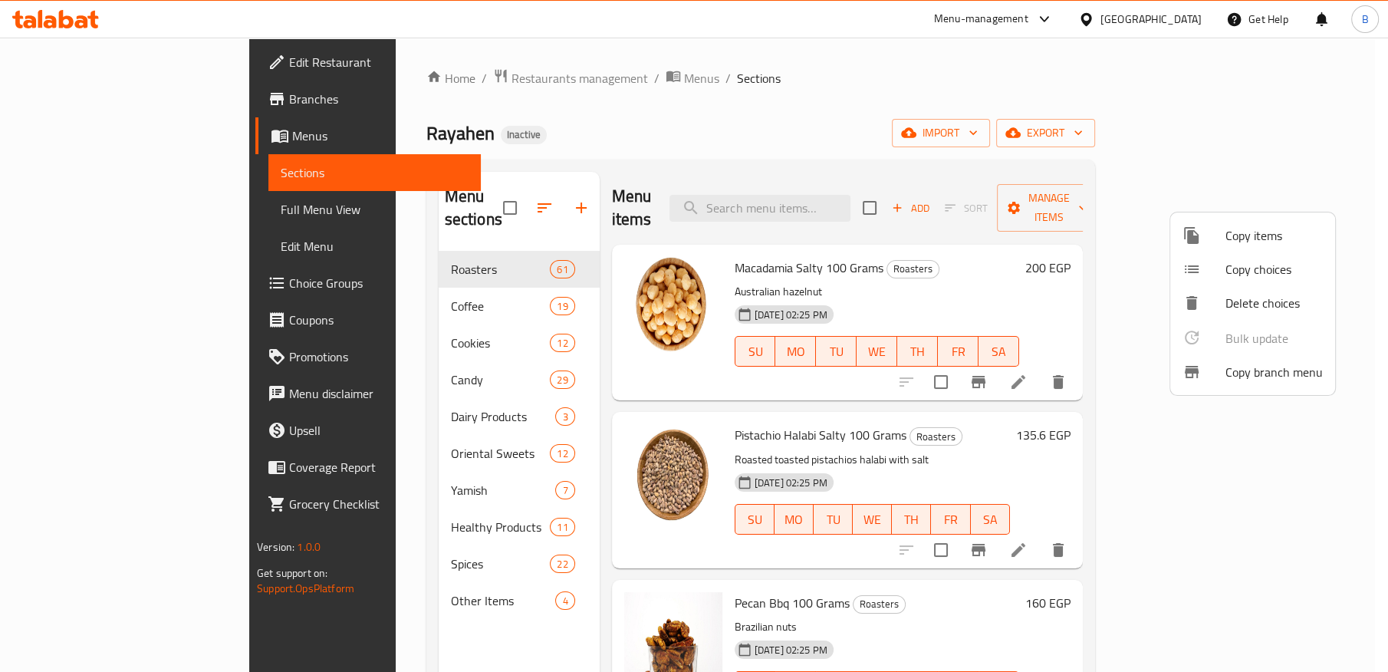
click at [730, 110] on div at bounding box center [694, 336] width 1388 height 672
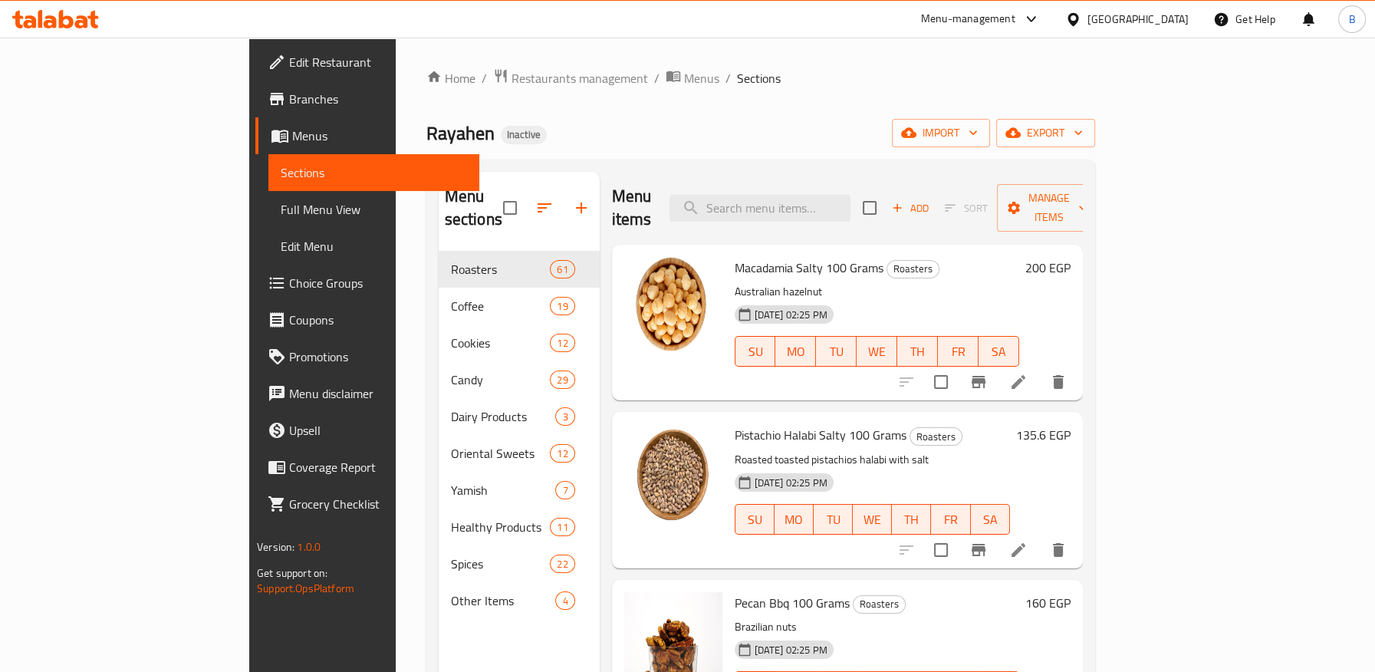
click at [289, 103] on span "Branches" at bounding box center [377, 99] width 177 height 18
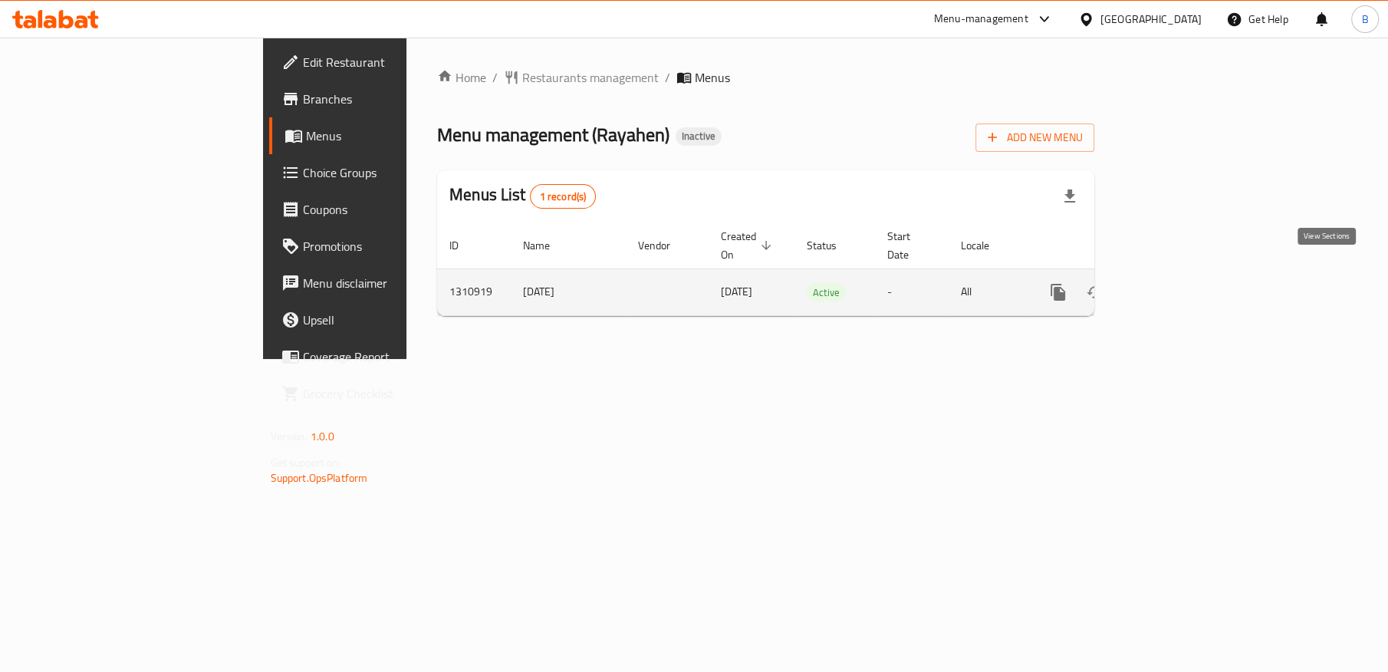
click at [1187, 274] on link "enhanced table" at bounding box center [1168, 292] width 37 height 37
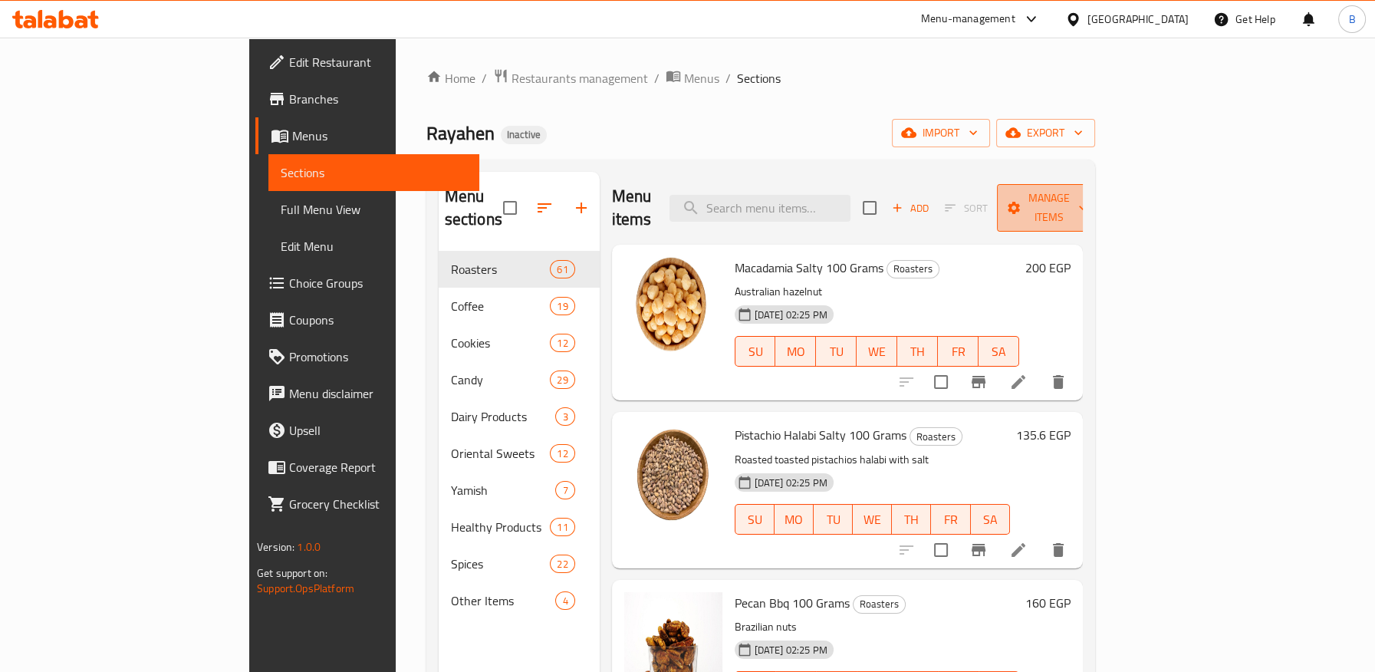
click at [1088, 196] on span "Manage items" at bounding box center [1048, 208] width 78 height 38
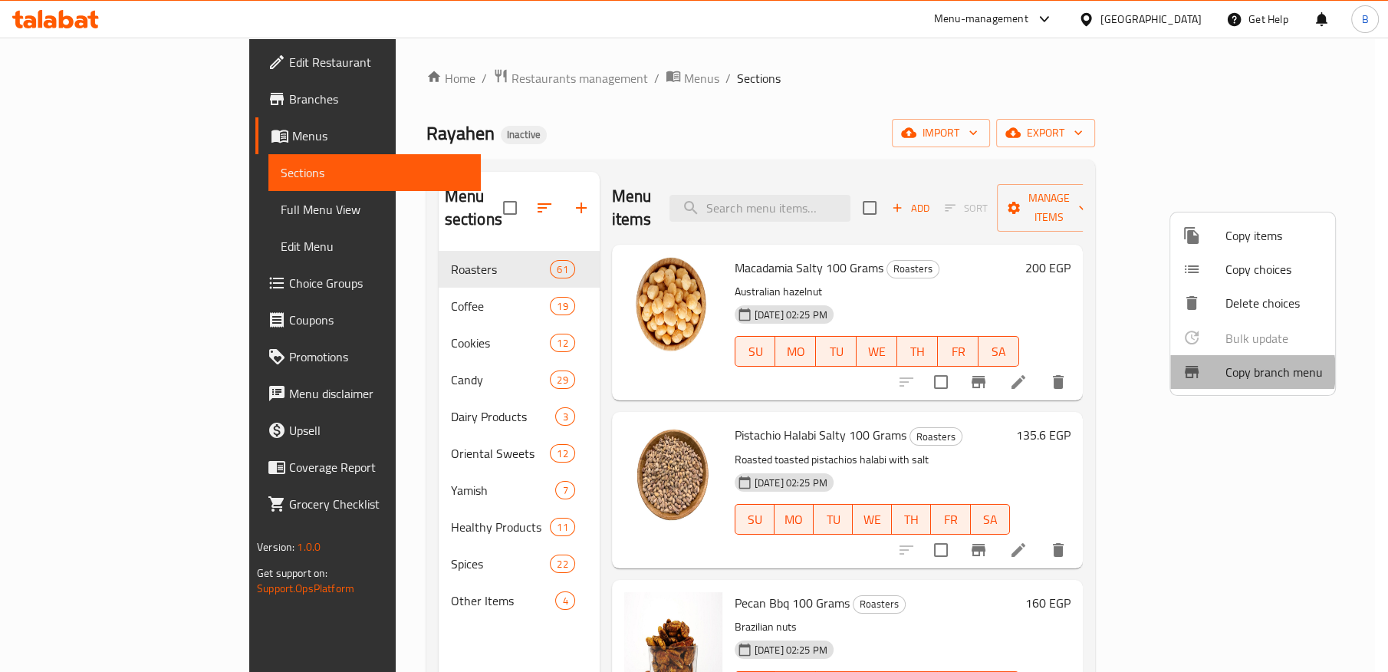
click at [1245, 370] on span "Copy branch menu" at bounding box center [1274, 372] width 97 height 18
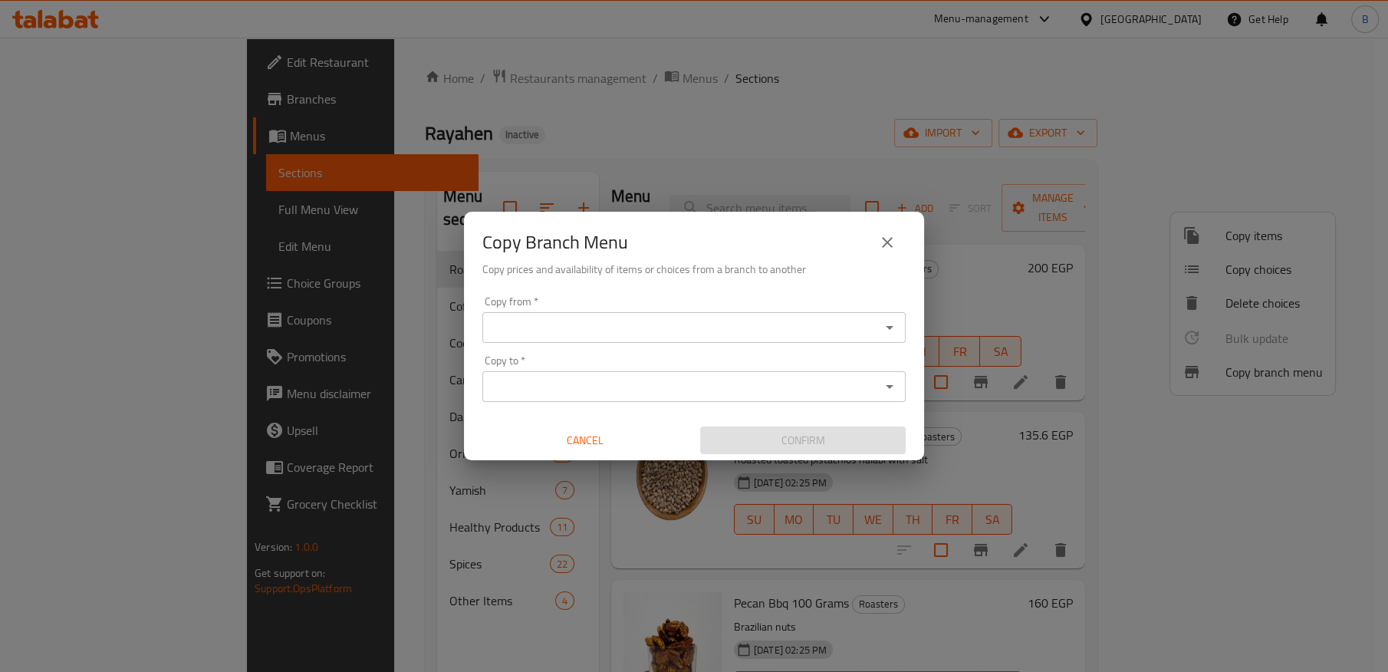
click at [663, 333] on input "Copy from   *" at bounding box center [681, 327] width 389 height 21
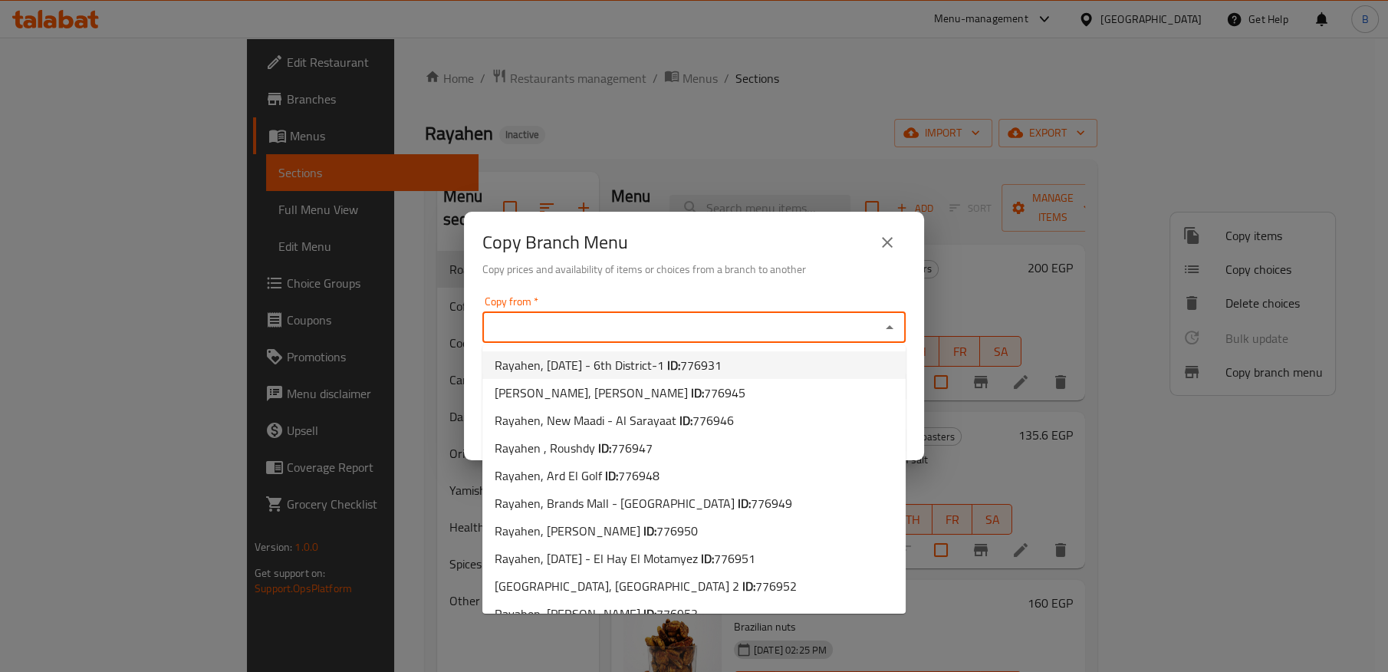
click at [699, 368] on span "Rayahen, [DATE] - 6th District-1 ID: 776931" at bounding box center [608, 365] width 227 height 18
type input "Rayahen, [DATE] - 6th District-1"
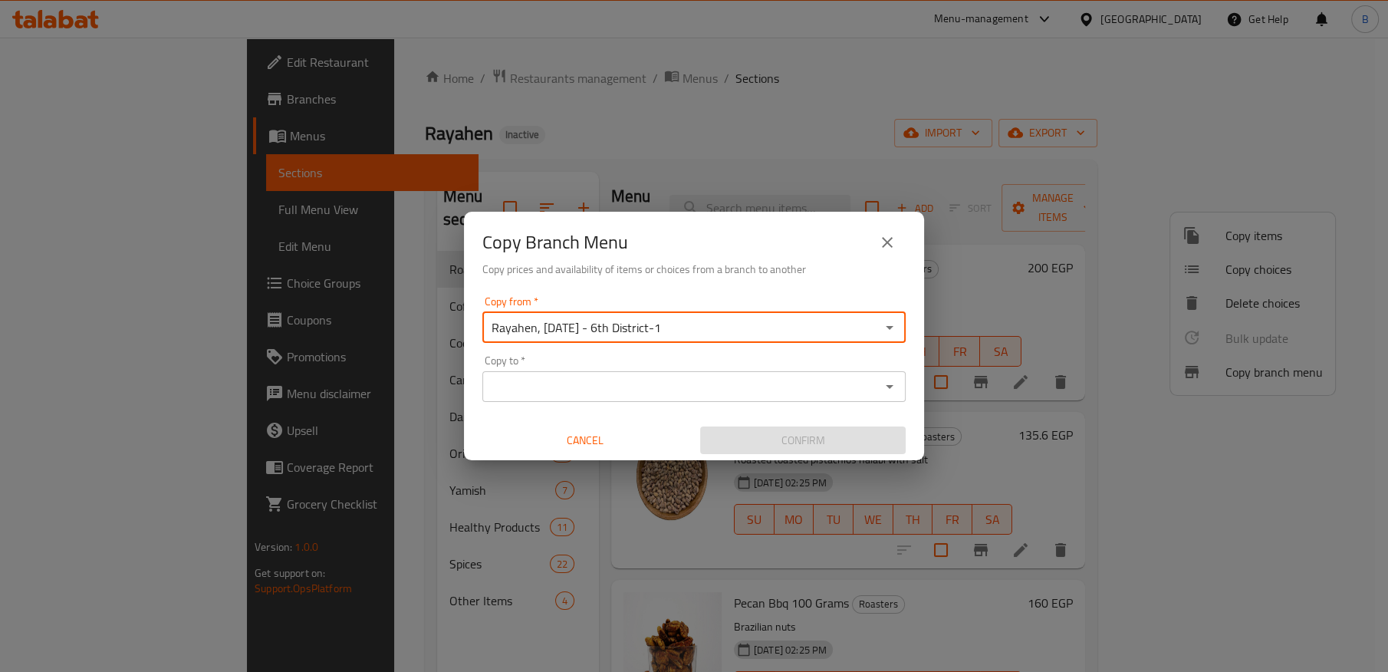
click at [700, 379] on input "Copy to   *" at bounding box center [681, 386] width 389 height 21
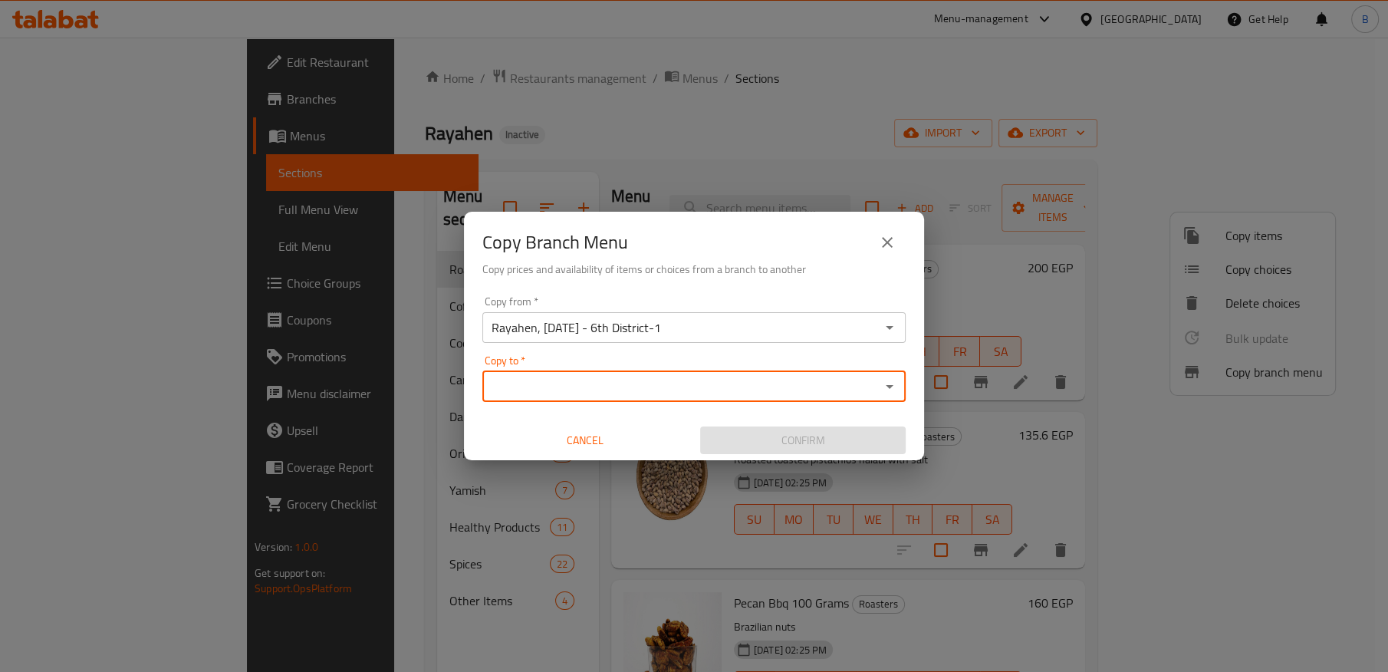
click at [662, 389] on input "Copy to   *" at bounding box center [681, 386] width 389 height 21
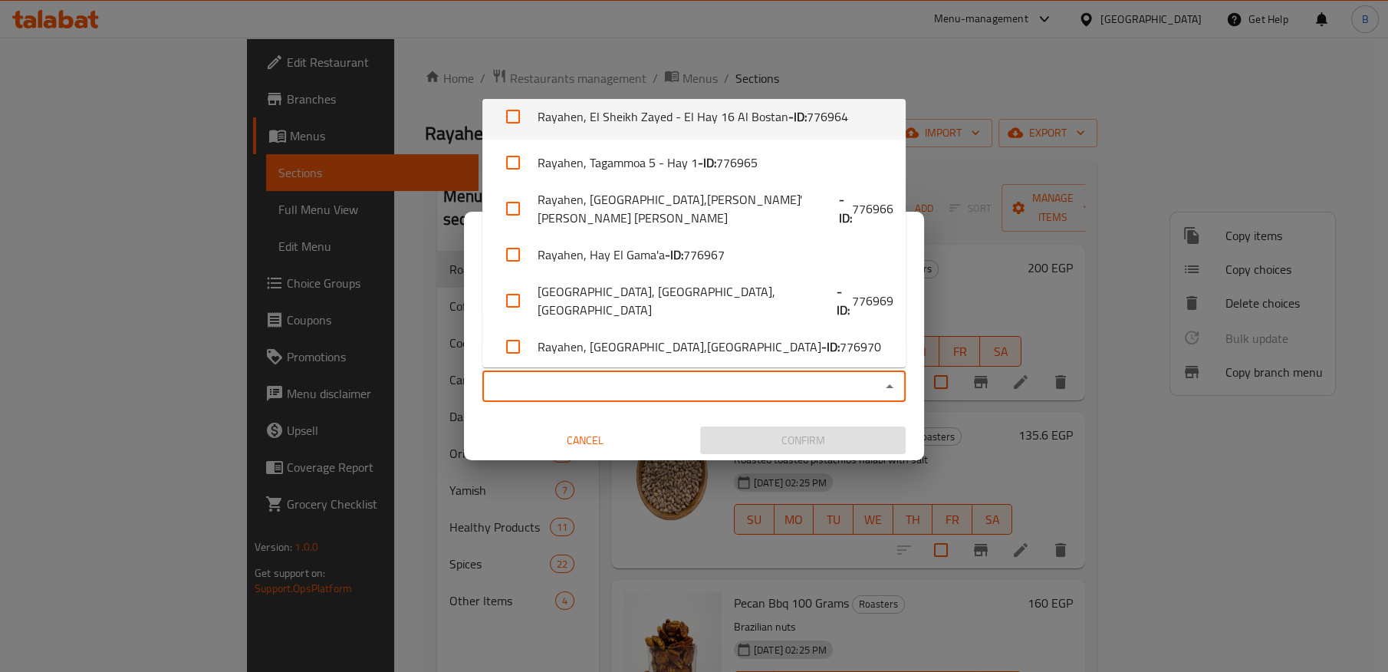
scroll to position [801, 0]
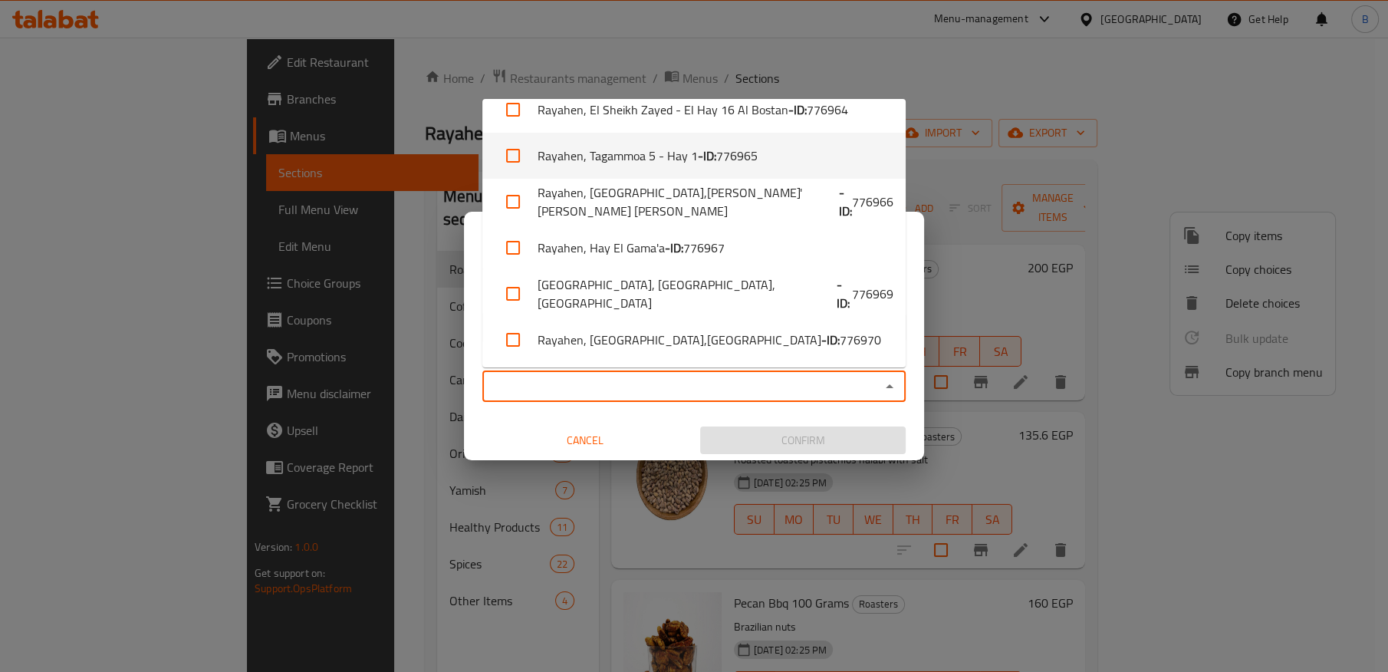
click at [680, 160] on li "Rayahen, Tagammoa 5 - Hay 1 - ID: 776965" at bounding box center [693, 156] width 423 height 46
checkbox input "true"
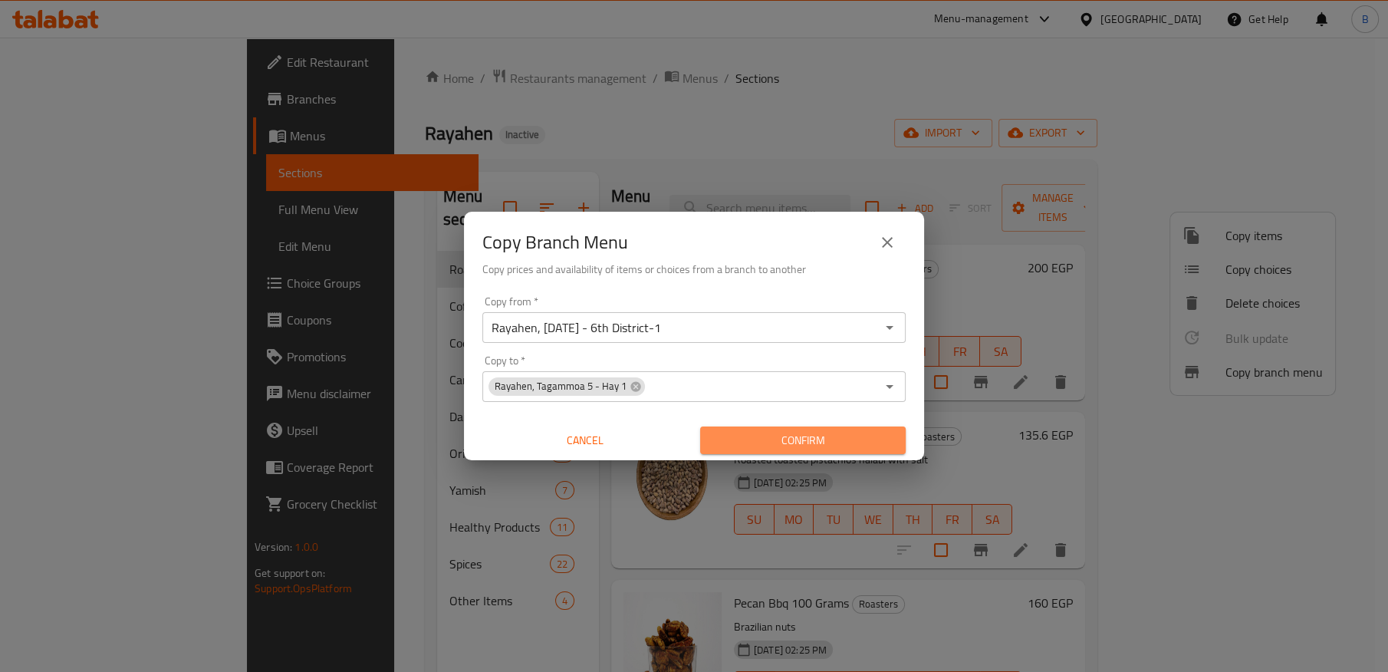
click at [783, 435] on span "Confirm" at bounding box center [803, 440] width 181 height 19
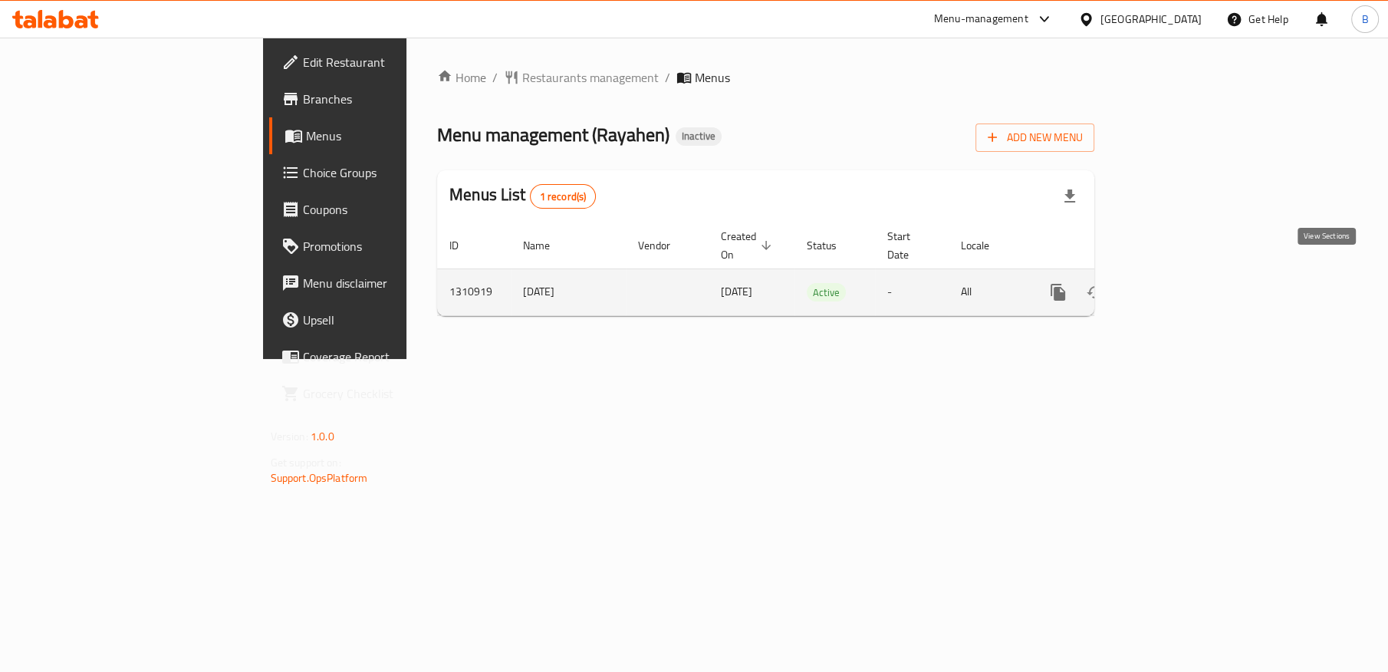
click at [1176, 285] on icon "enhanced table" at bounding box center [1169, 292] width 14 height 14
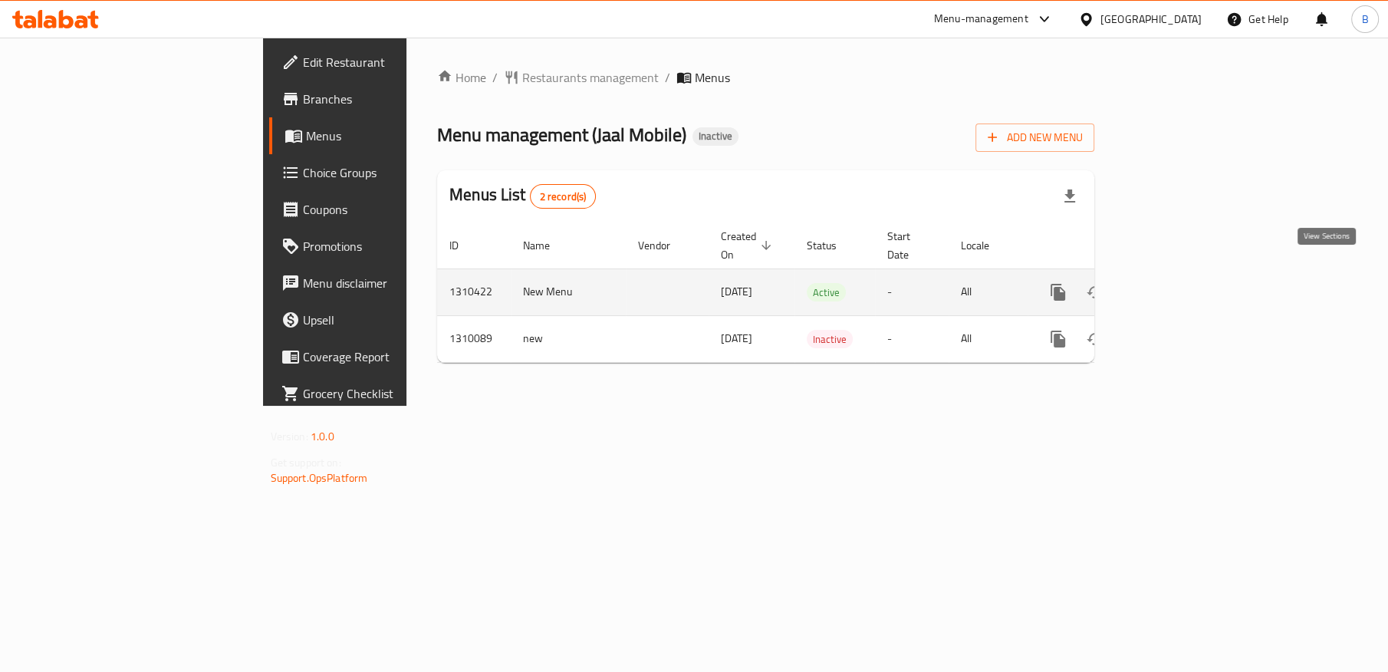
click at [1178, 283] on icon "enhanced table" at bounding box center [1169, 292] width 18 height 18
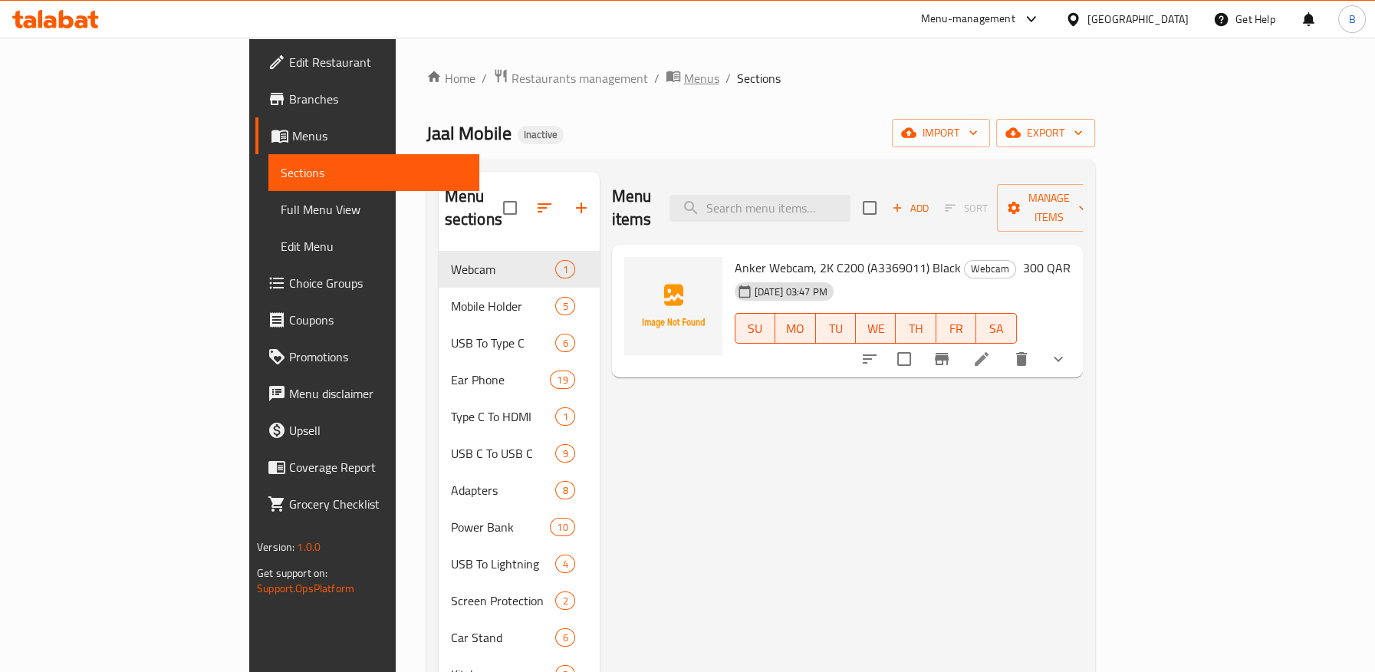
click at [684, 69] on span "Menus" at bounding box center [701, 78] width 35 height 18
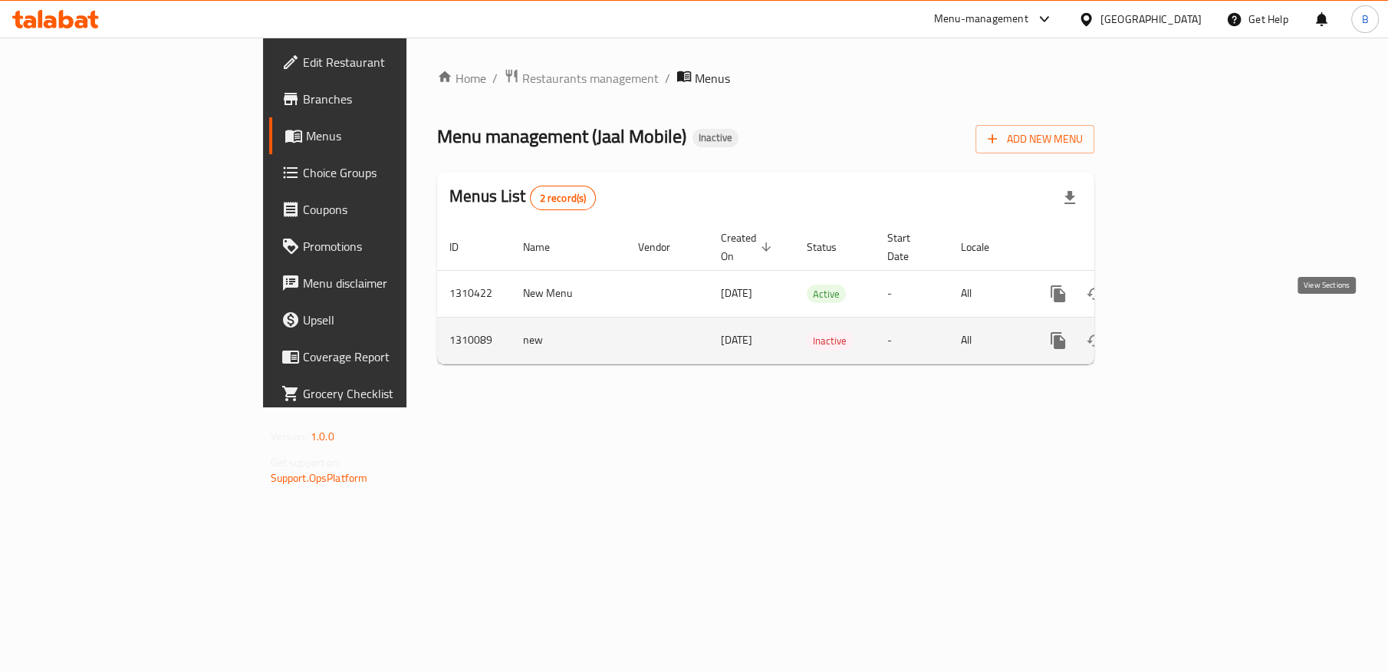
click at [1178, 331] on icon "enhanced table" at bounding box center [1169, 340] width 18 height 18
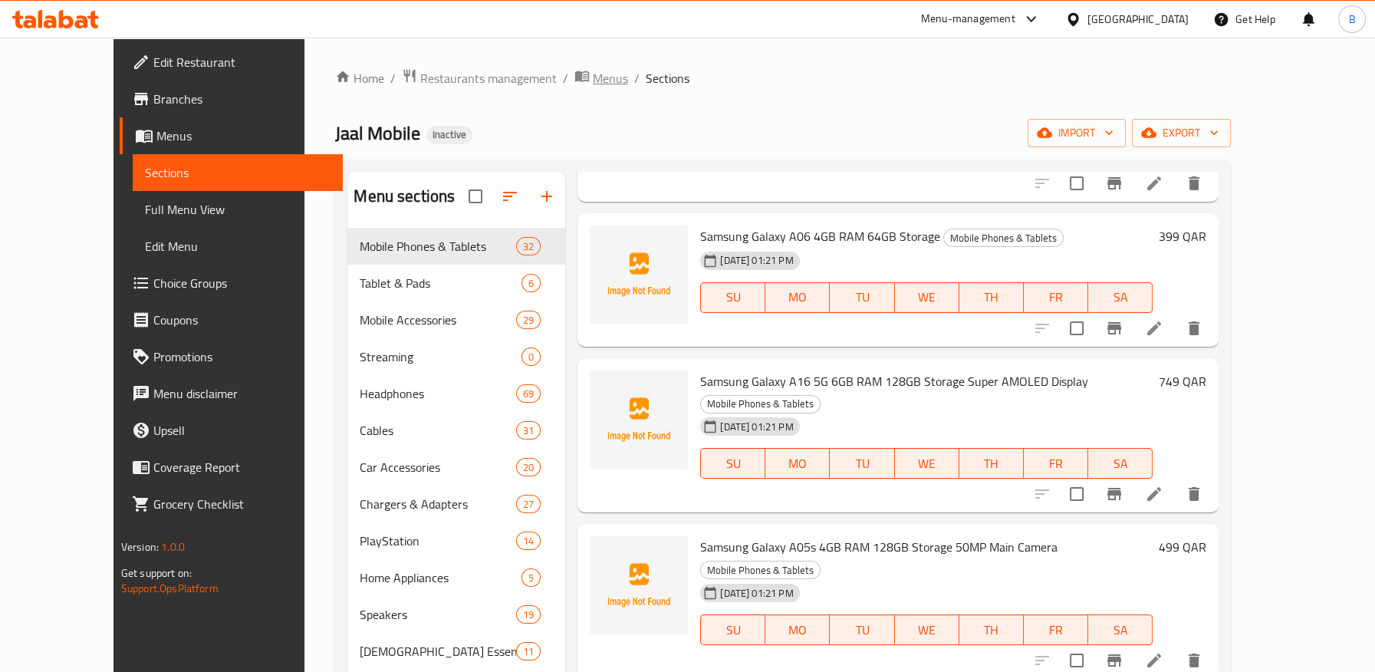
click at [593, 78] on span "Menus" at bounding box center [610, 78] width 35 height 18
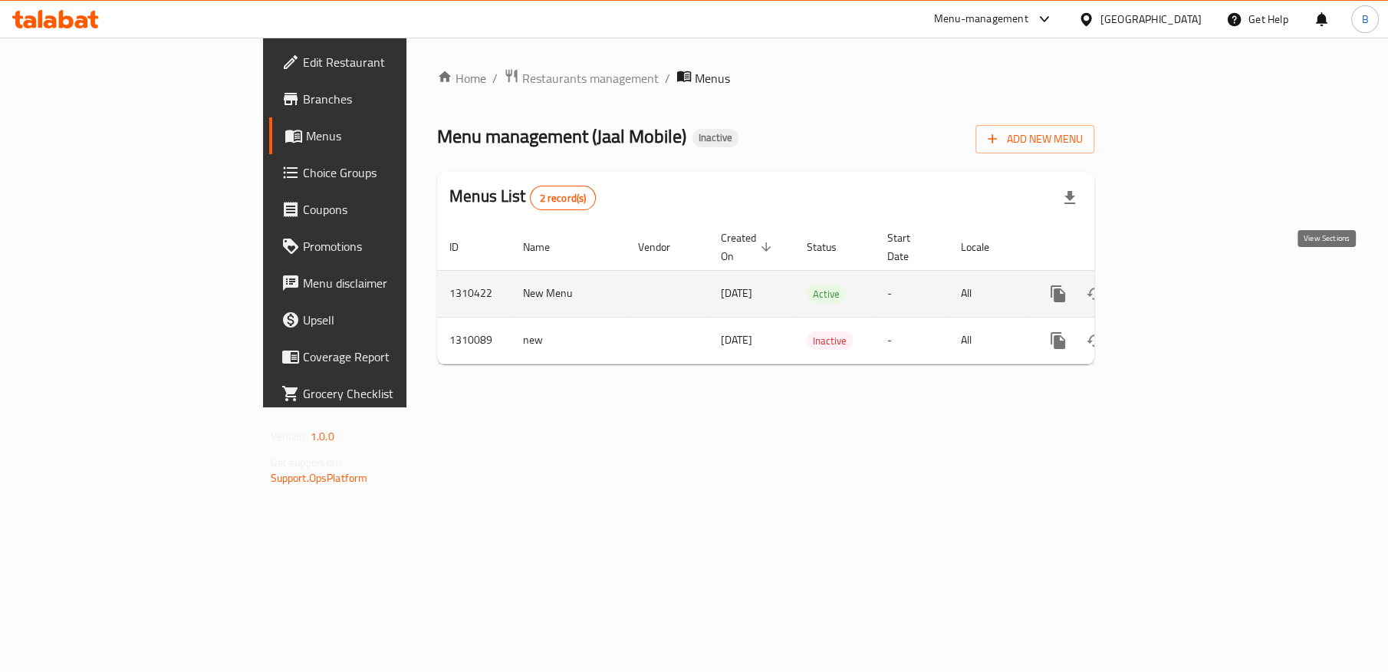
click at [1176, 287] on icon "enhanced table" at bounding box center [1169, 294] width 14 height 14
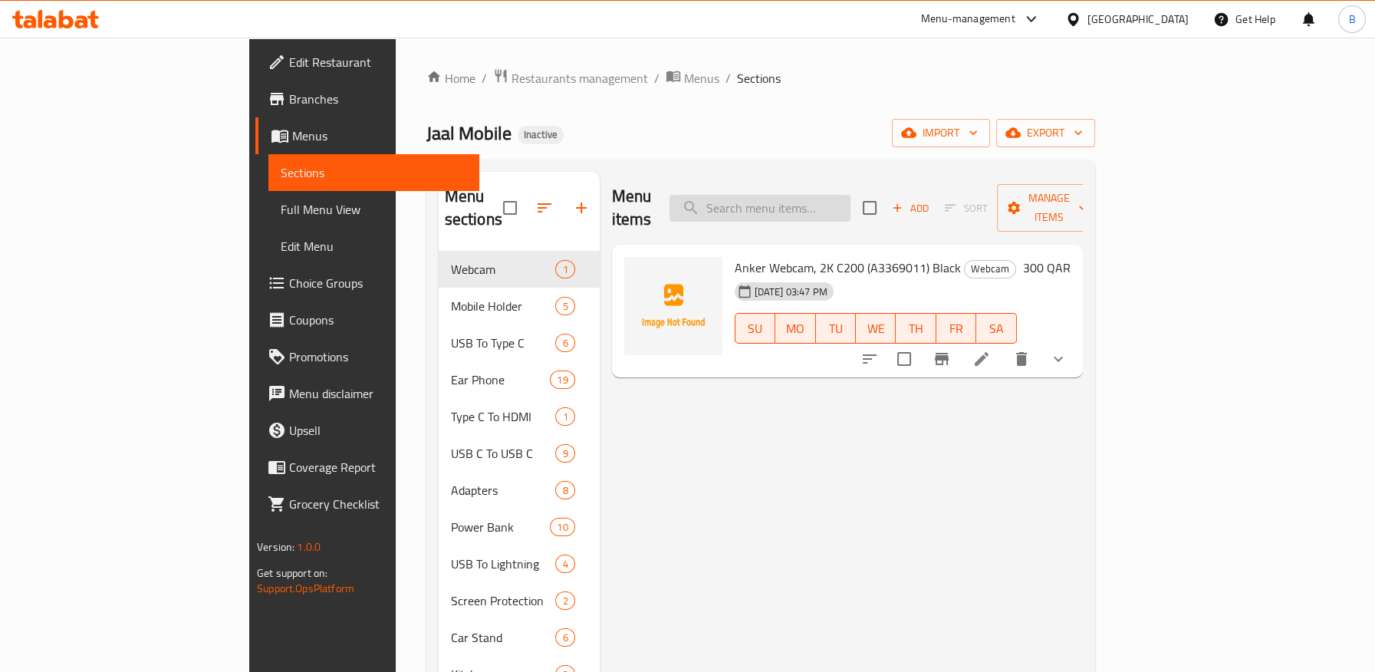
click at [814, 208] on input "search" at bounding box center [760, 208] width 181 height 27
paste input "Oteeto OT5 Bluetooth Earbuds HiFi Sound Android"
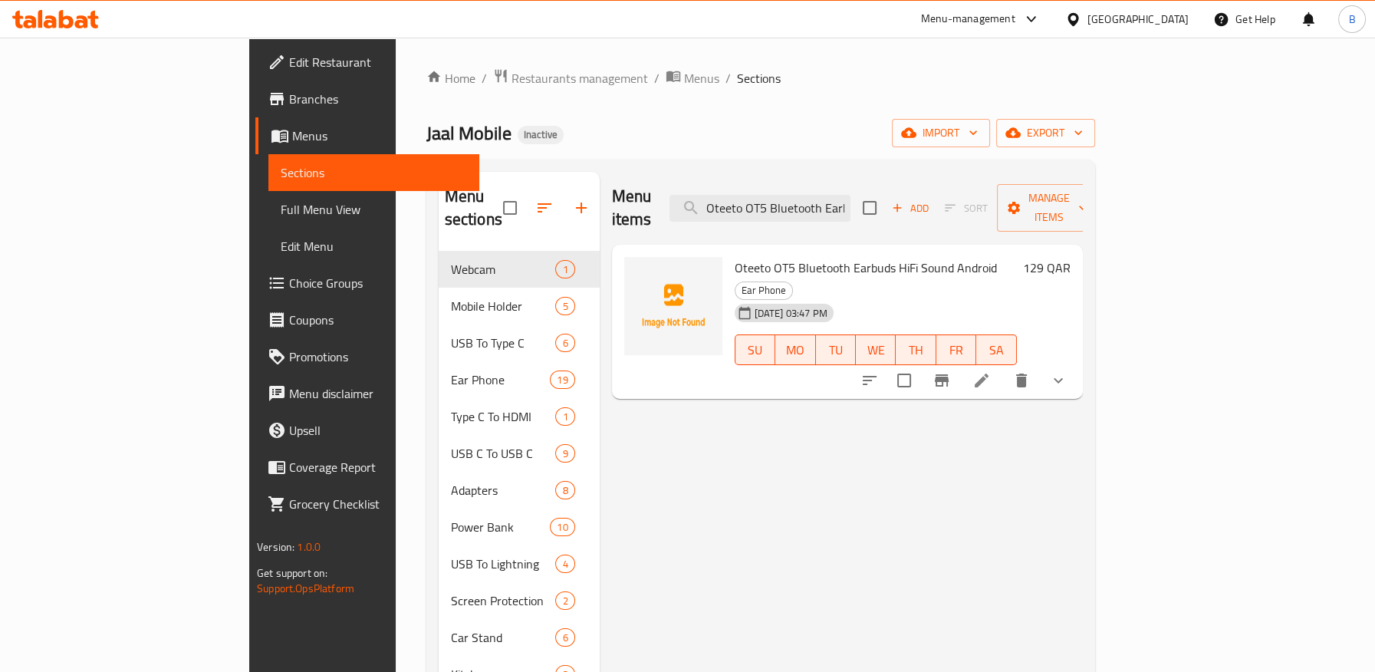
click at [1068, 371] on icon "show more" at bounding box center [1058, 380] width 18 height 18
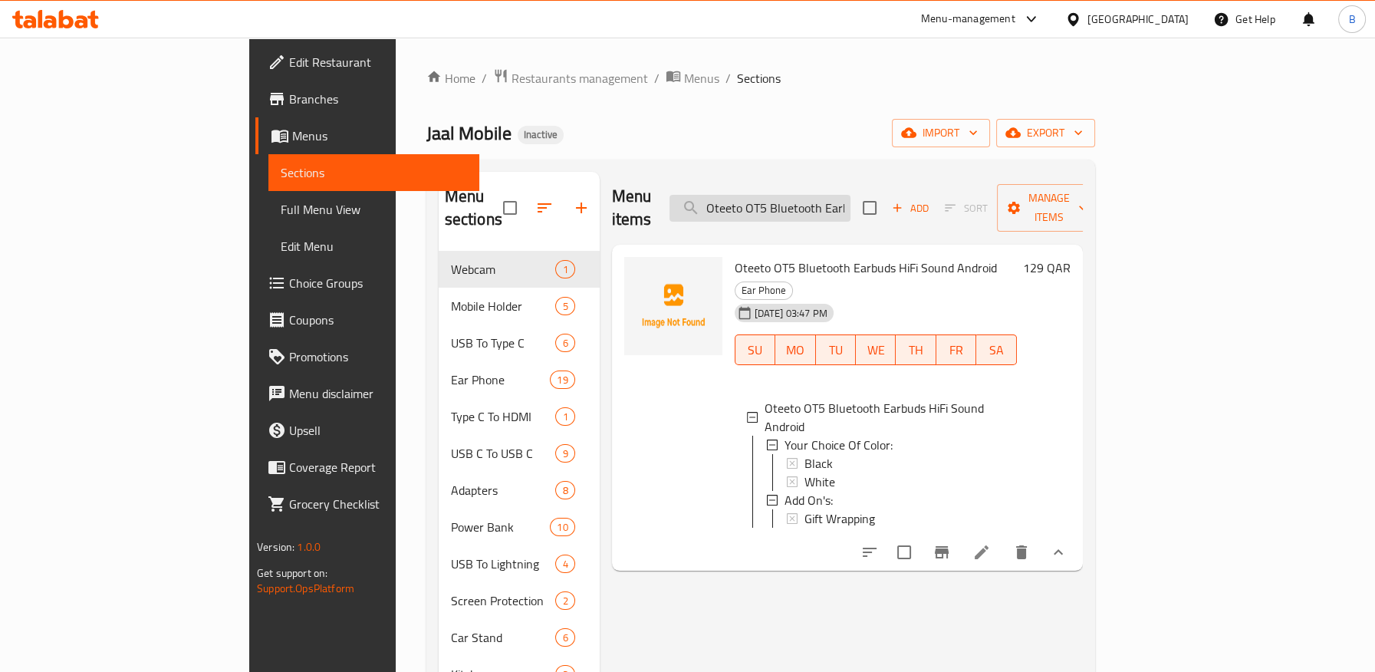
click at [842, 197] on input "Oteeto OT5 Bluetooth Earbuds HiFi Sound Android" at bounding box center [760, 208] width 181 height 27
paste input "Anker A1223H11 PowerCore Select 10,000mAh Black"
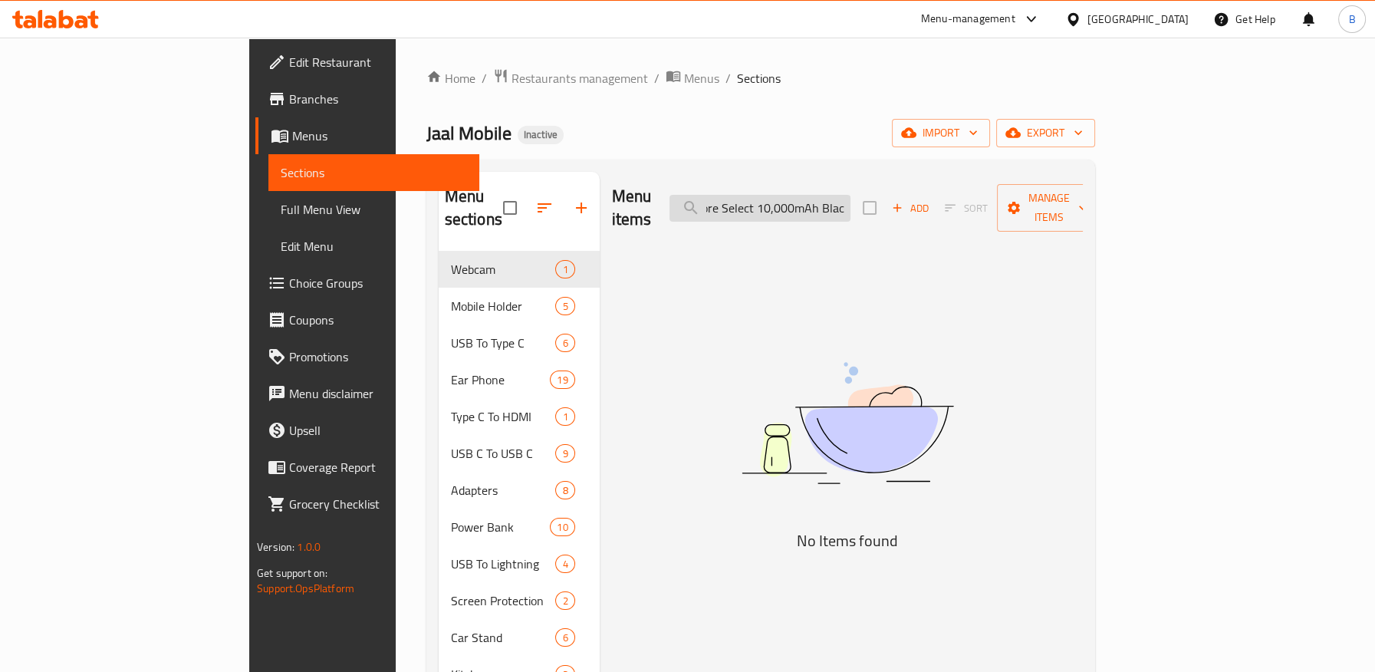
click at [842, 197] on input "Anker A1223H11 PowerCore Select 10,000mAh Black" at bounding box center [760, 208] width 181 height 27
click at [851, 195] on input "Anker A1223H11 PowerCore Select 10,000mAh Black" at bounding box center [760, 208] width 181 height 27
drag, startPoint x: 893, startPoint y: 191, endPoint x: 946, endPoint y: 191, distance: 53.7
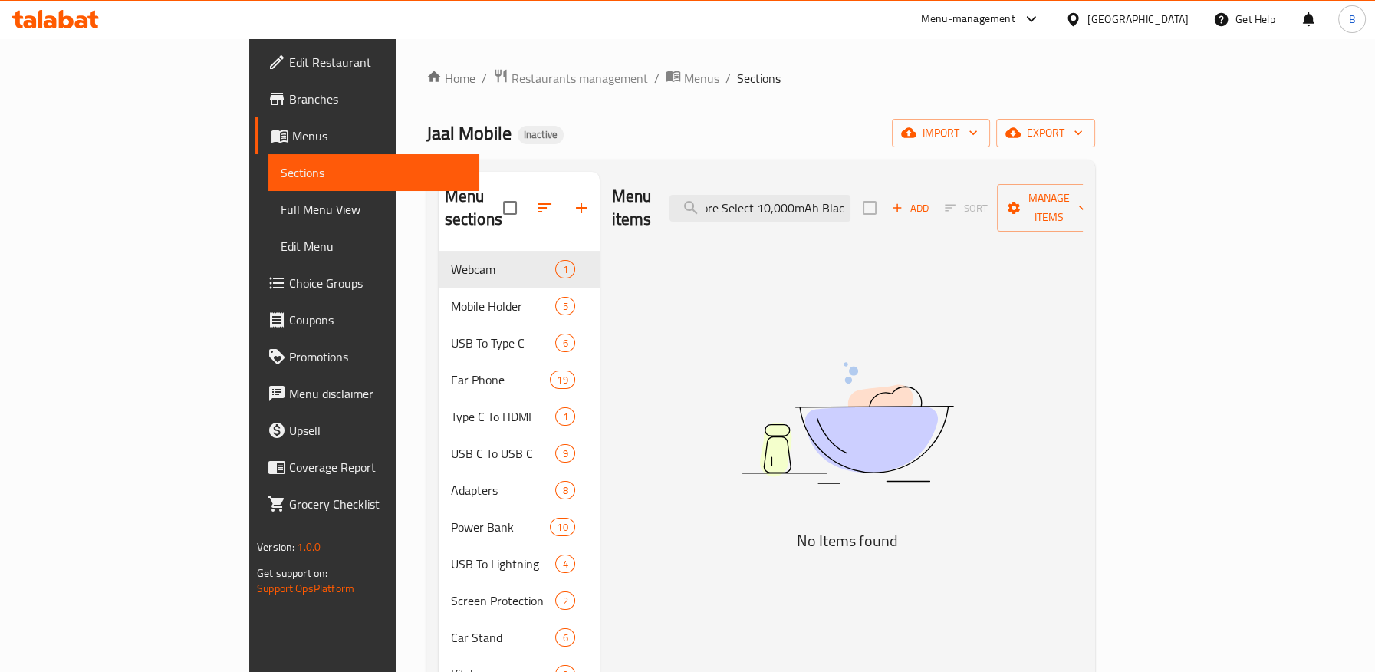
click at [946, 191] on div "Menu items Anker A1223H11 PowerCore Select 10,000mAh Black Add Sort Manage items" at bounding box center [847, 208] width 471 height 73
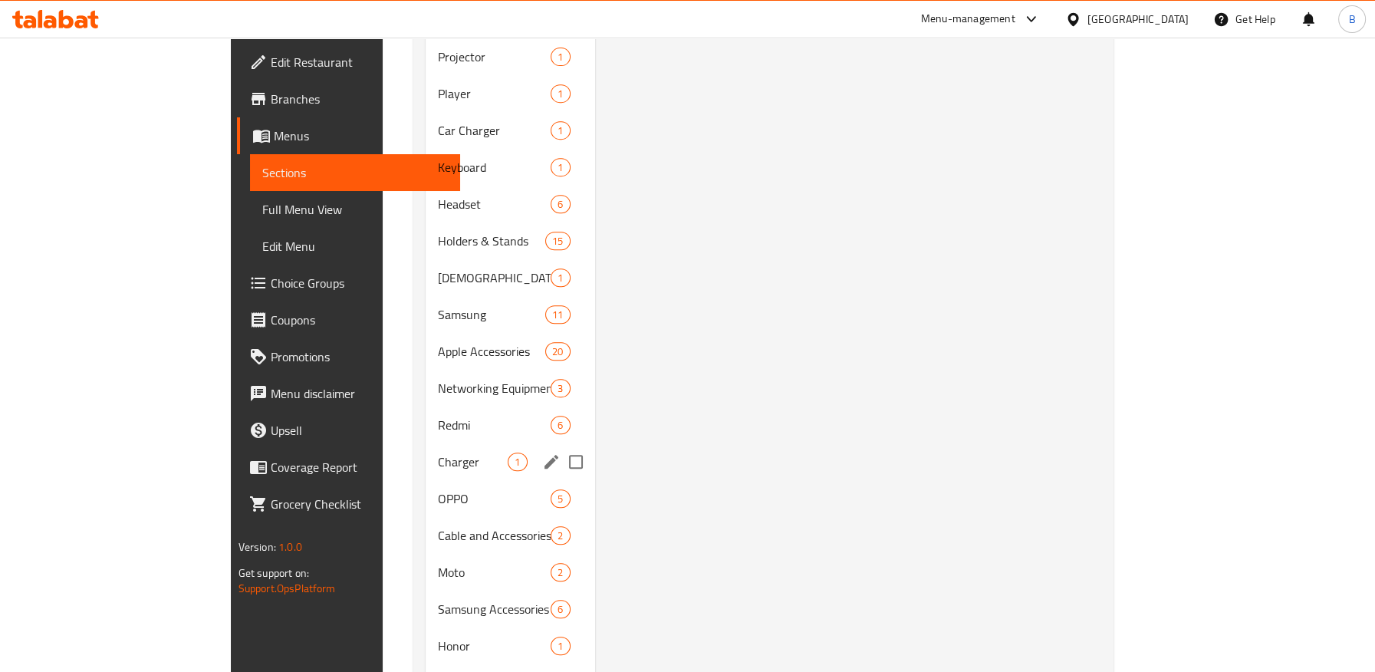
scroll to position [168, 0]
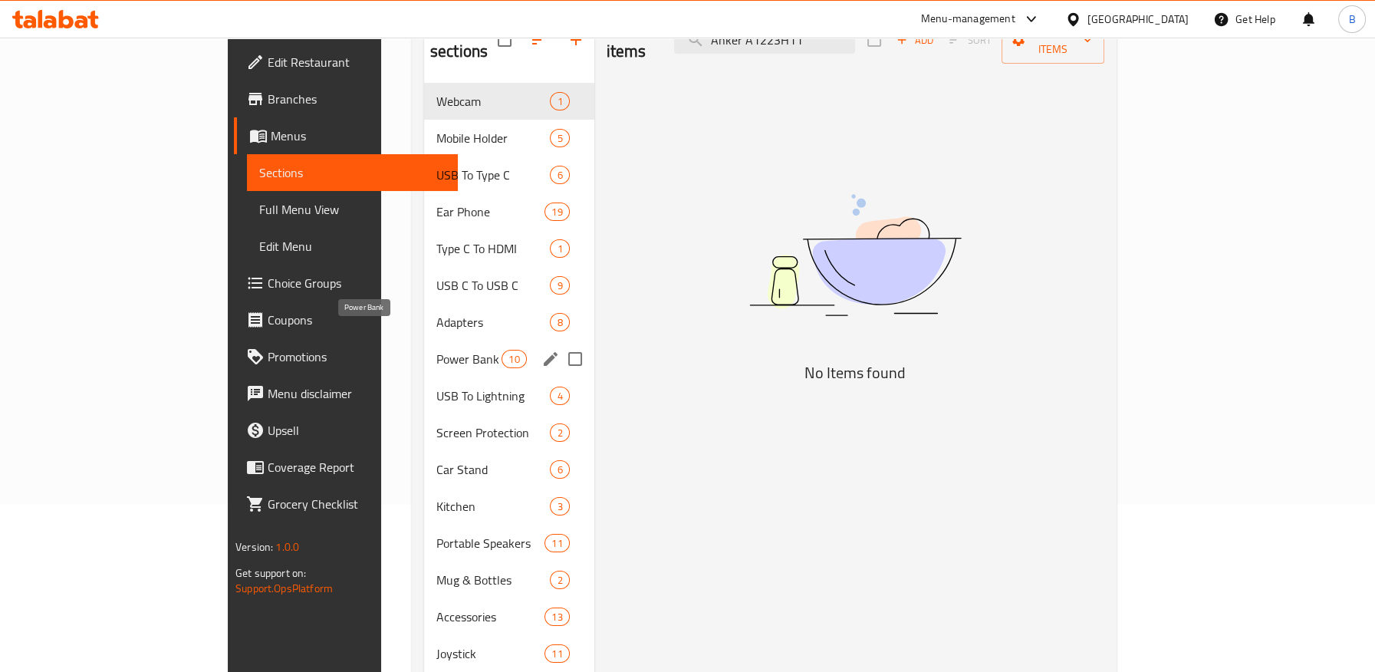
click at [436, 350] on span "Power Bank" at bounding box center [468, 359] width 65 height 18
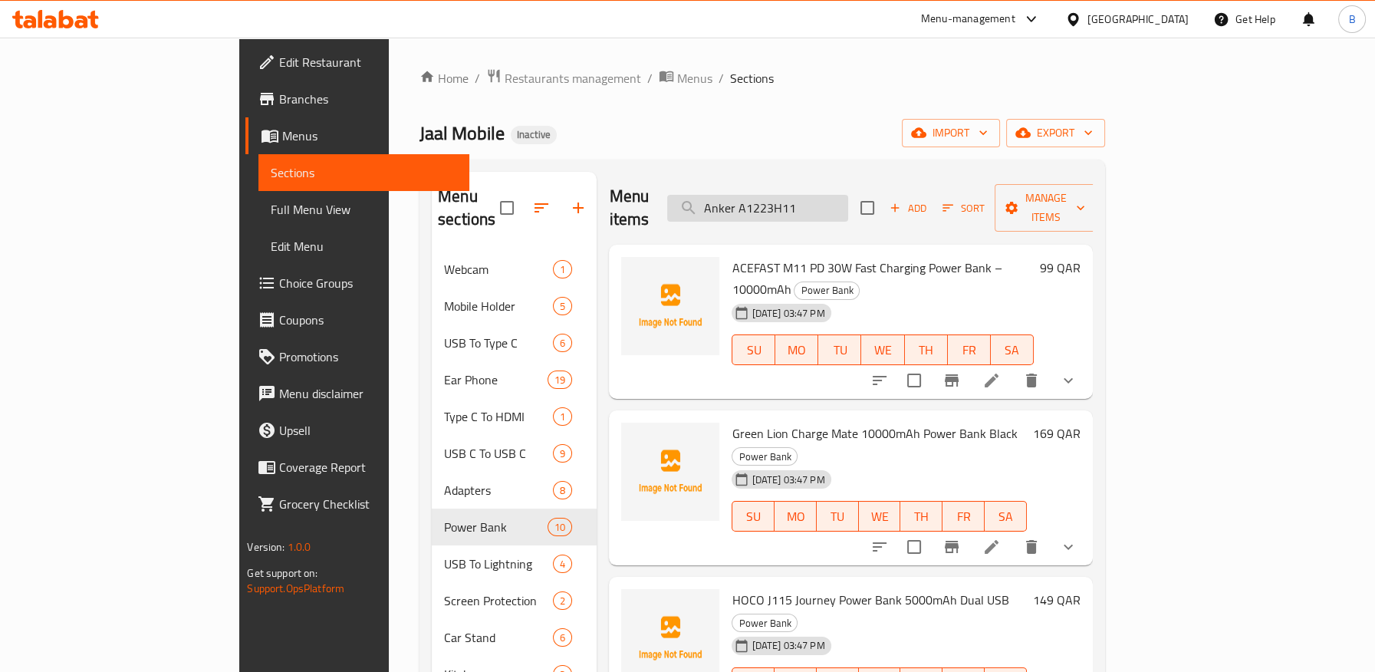
click at [848, 199] on input "Anker A1223H11" at bounding box center [757, 208] width 181 height 27
paste input "Anker 533"
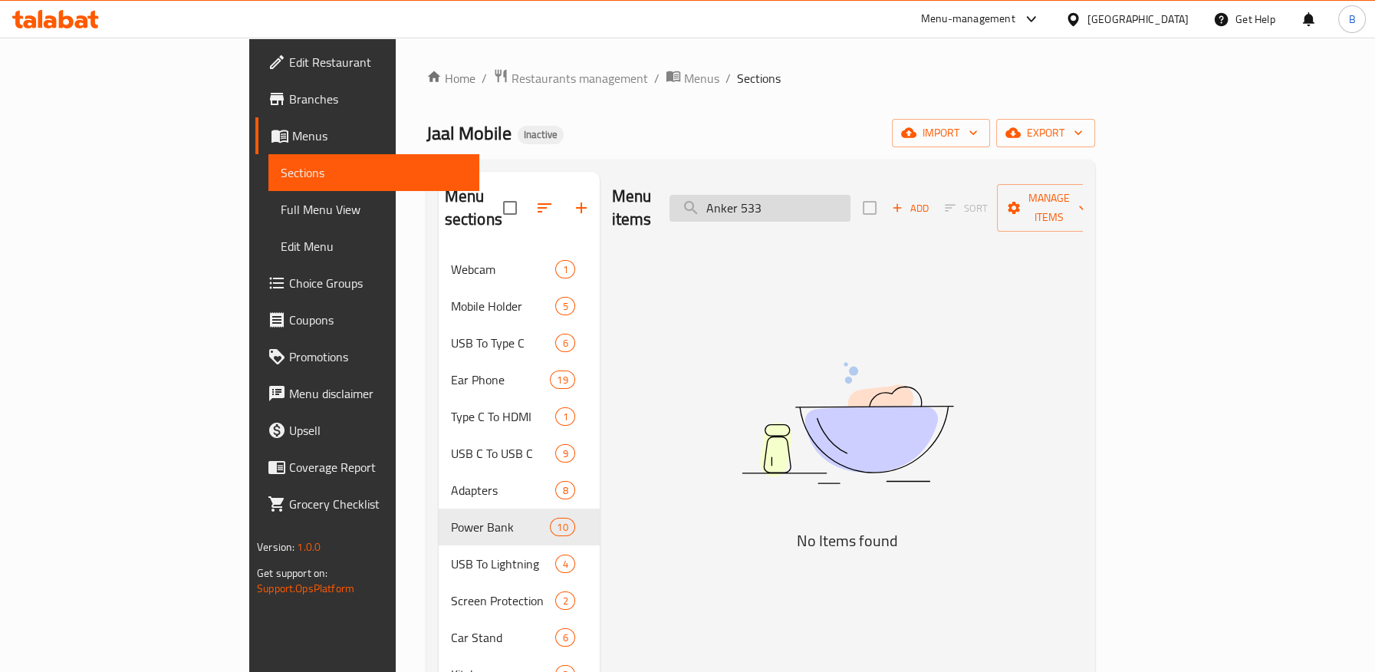
click at [820, 199] on input "Anker 533" at bounding box center [760, 208] width 181 height 27
click at [816, 201] on input "Anker 533" at bounding box center [760, 208] width 181 height 27
click at [815, 200] on input "Anker 533" at bounding box center [760, 208] width 181 height 27
click at [803, 199] on input "533" at bounding box center [760, 208] width 181 height 27
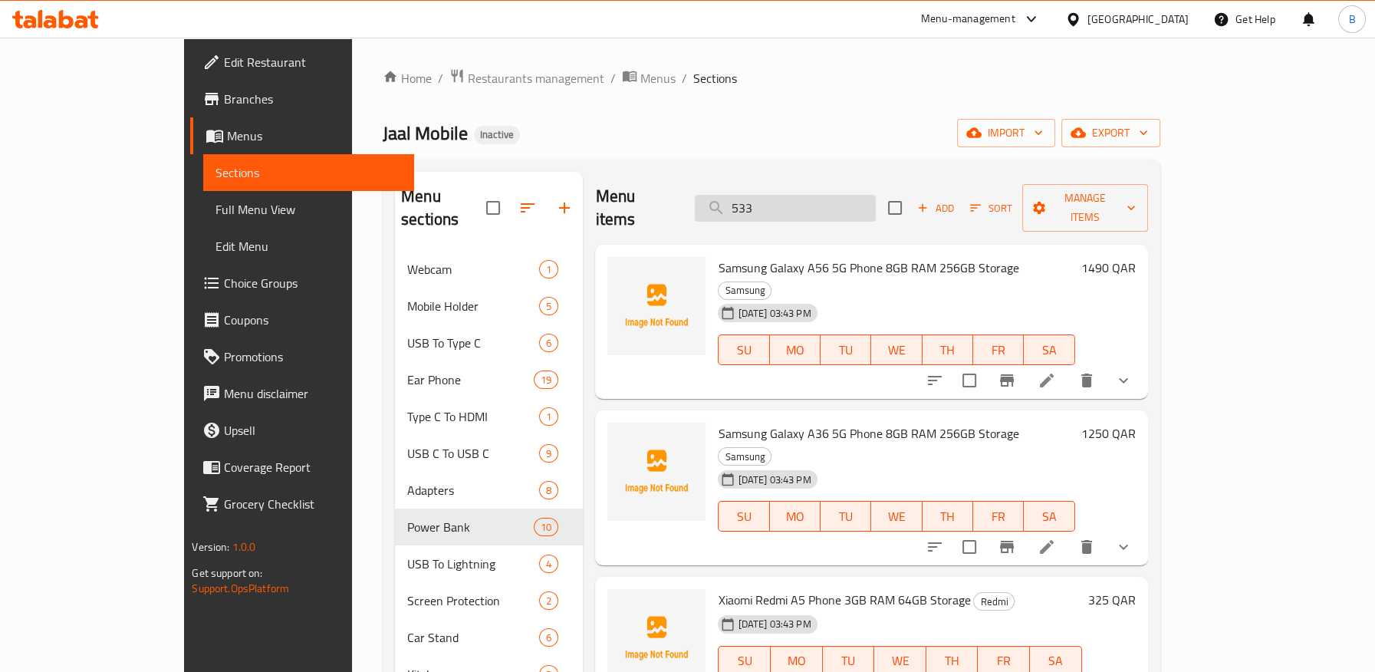
click at [864, 195] on input "533" at bounding box center [785, 208] width 181 height 27
type input "533"
click at [640, 77] on span "Menus" at bounding box center [657, 78] width 35 height 18
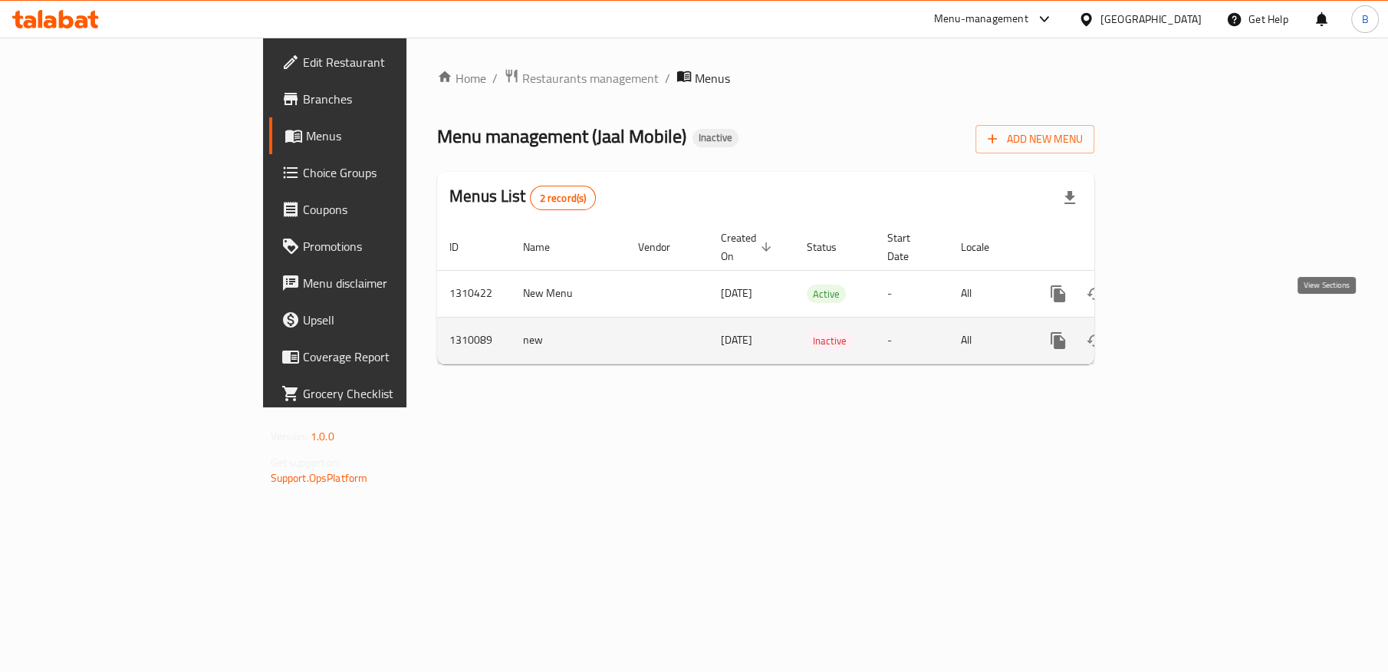
click at [1178, 331] on icon "enhanced table" at bounding box center [1169, 340] width 18 height 18
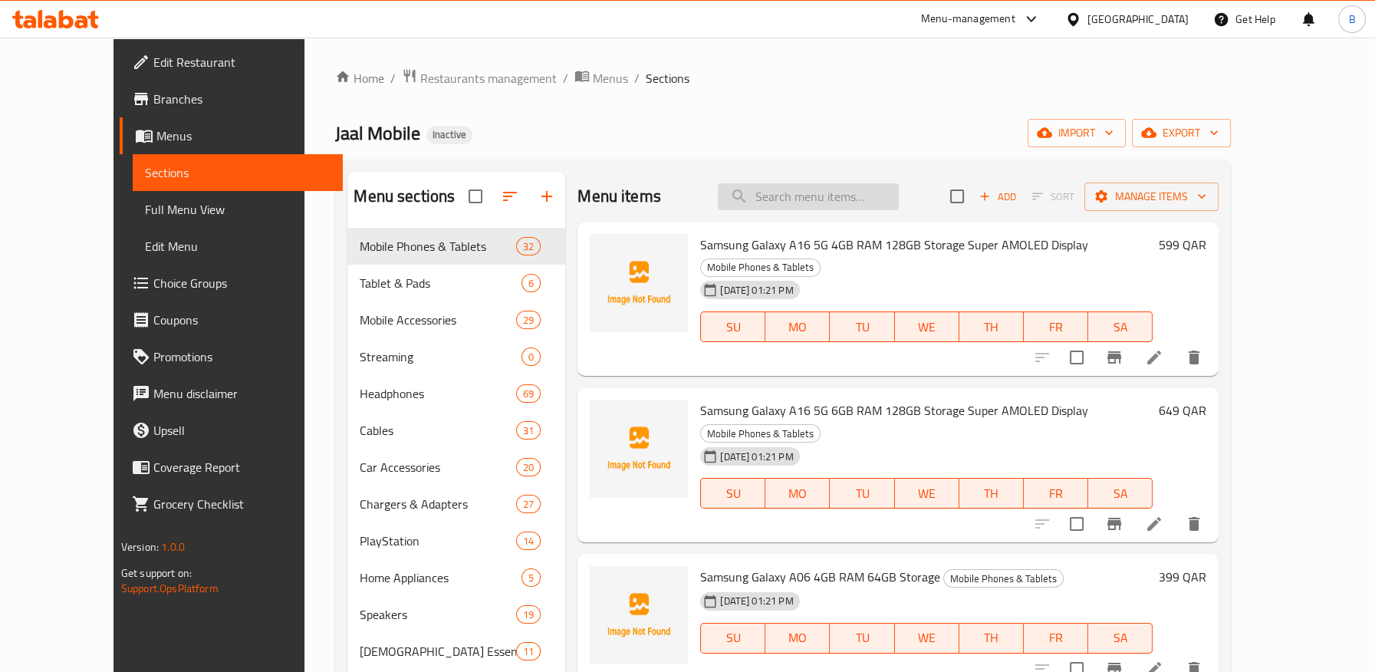
click at [811, 190] on input "search" at bounding box center [808, 196] width 181 height 27
paste input "Anker 533"
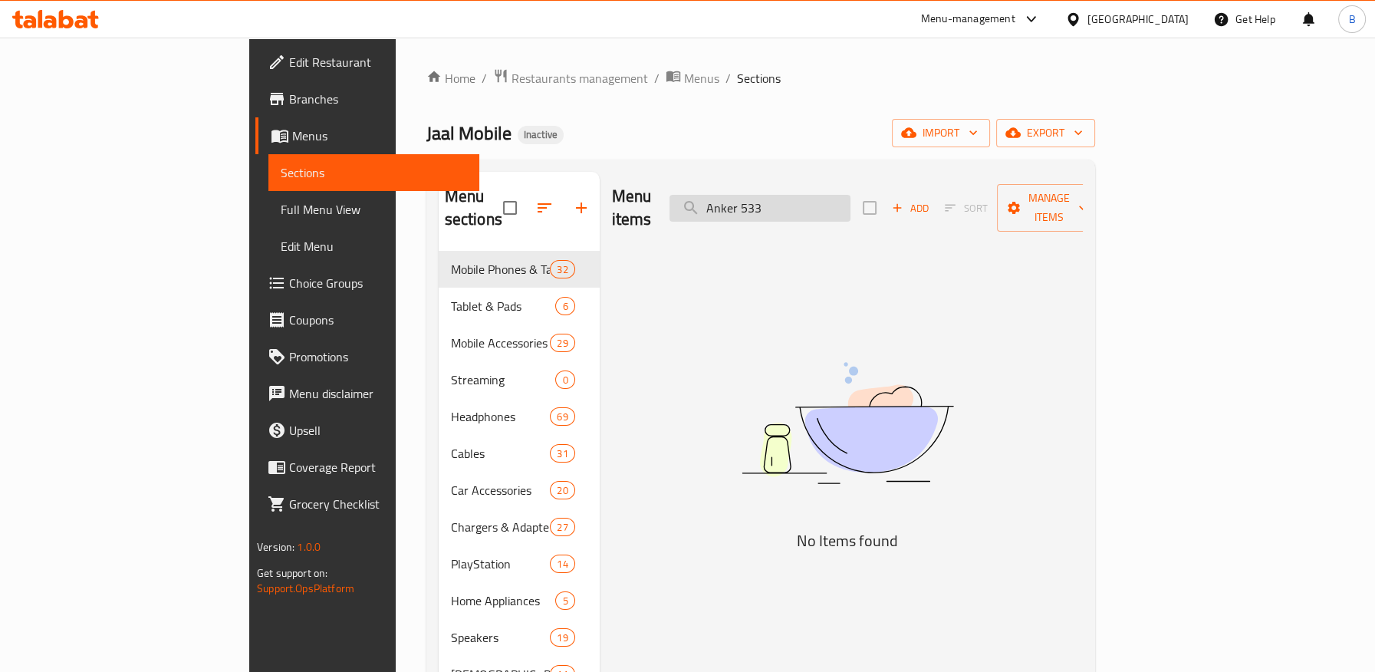
click at [817, 201] on input "Anker 533" at bounding box center [760, 208] width 181 height 27
click at [821, 199] on input "Anker 533" at bounding box center [760, 208] width 181 height 27
click at [851, 202] on input "Anker 533" at bounding box center [760, 208] width 181 height 27
type input "Anker 533"
click at [684, 78] on span "Menus" at bounding box center [701, 78] width 35 height 18
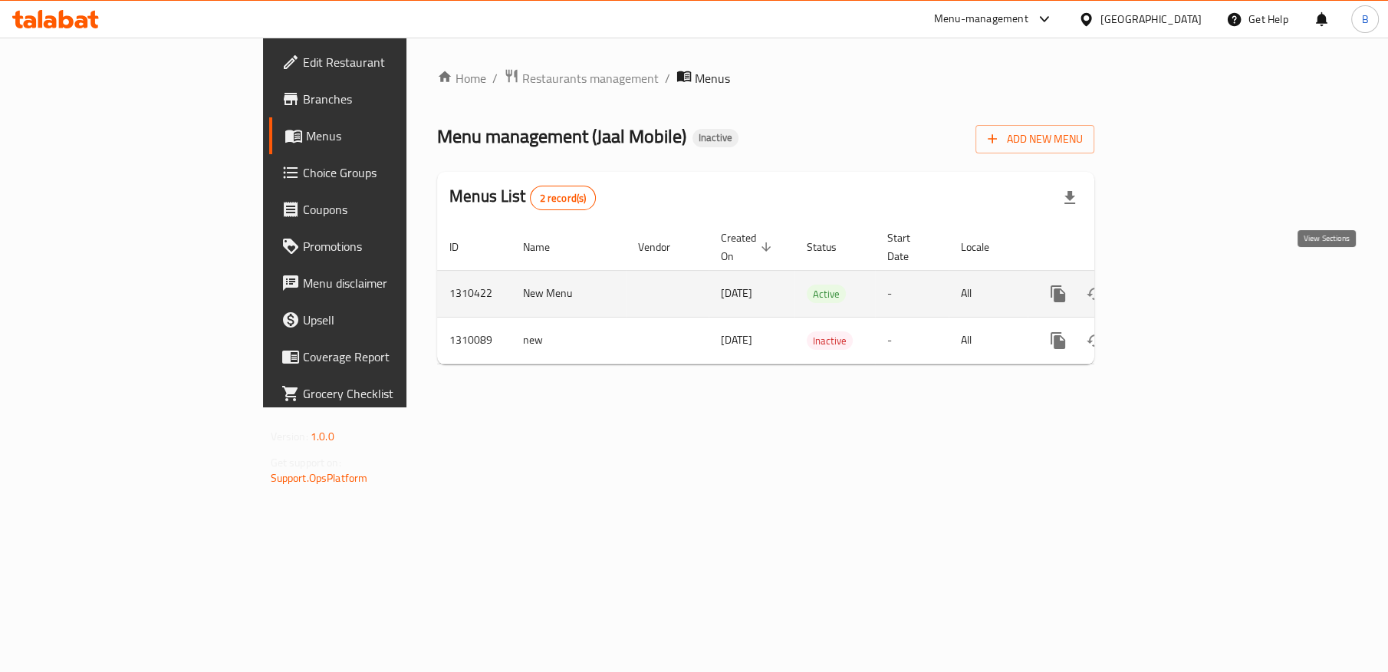
click at [1176, 287] on icon "enhanced table" at bounding box center [1169, 294] width 14 height 14
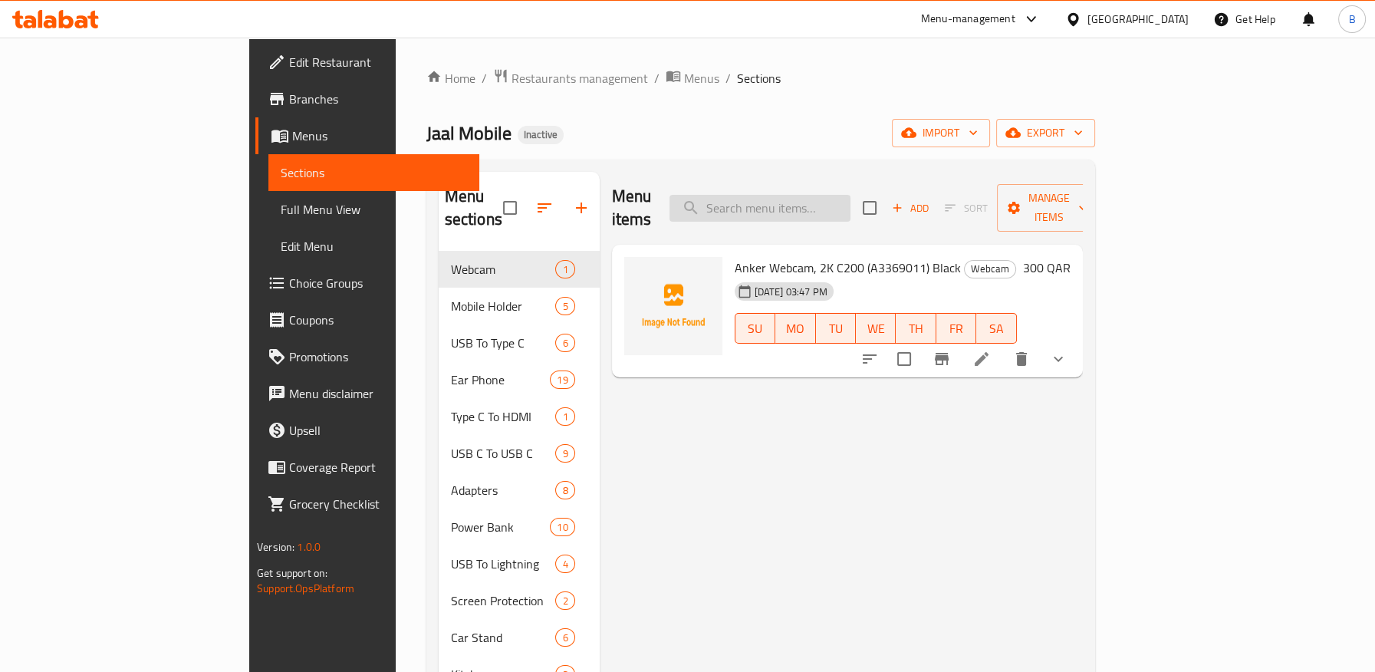
click at [825, 202] on input "search" at bounding box center [760, 208] width 181 height 27
paste input "Galaxy A25 Card Slot Case Black"
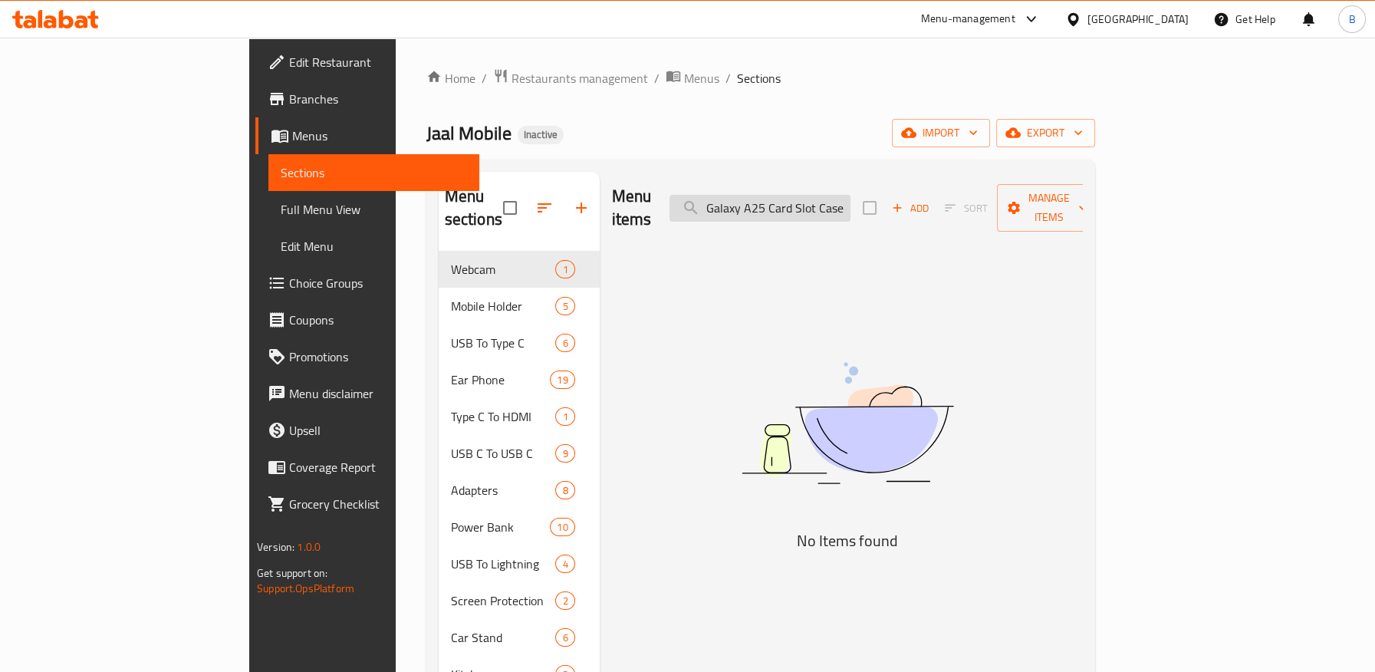
click at [808, 204] on input "Galaxy A25 Card Slot Case" at bounding box center [760, 208] width 181 height 27
paste input "Black"
type input "Galaxy A25"
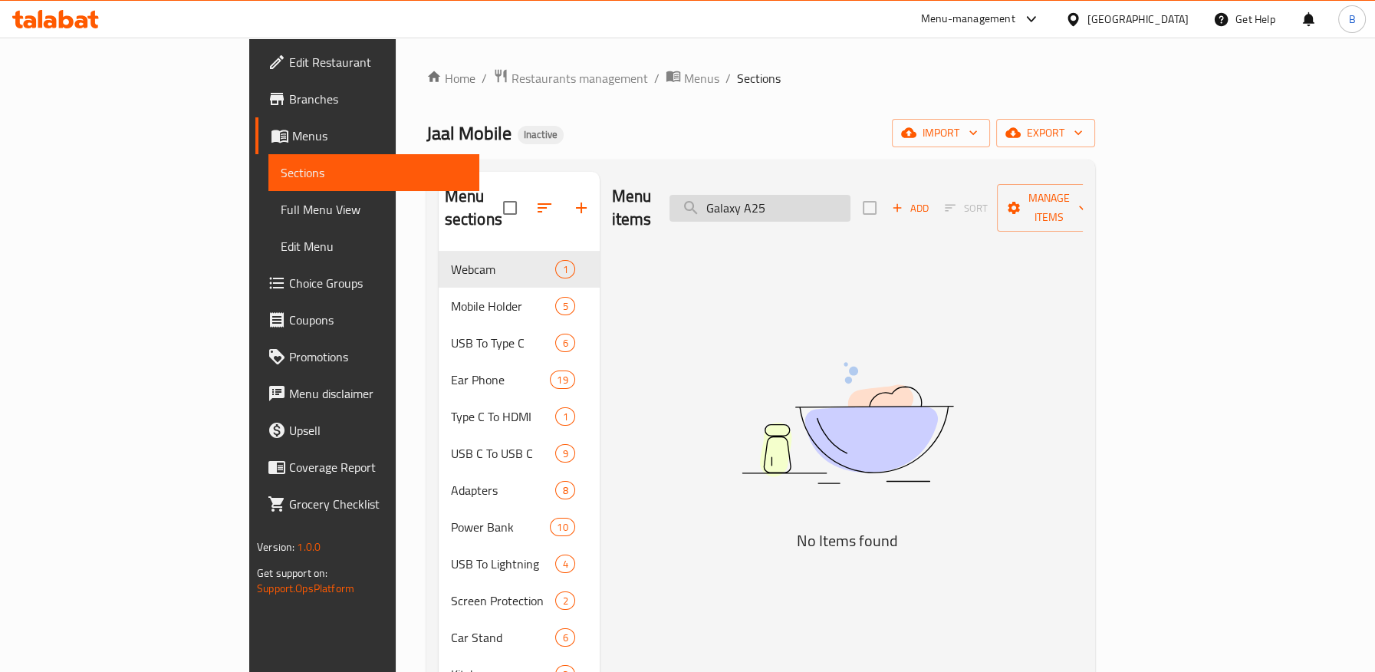
drag, startPoint x: 827, startPoint y: 173, endPoint x: 836, endPoint y: 185, distance: 15.3
click at [828, 173] on div "Menu items Galaxy A25 Add Sort Manage items" at bounding box center [847, 208] width 471 height 73
click at [838, 195] on input "Galaxy A25" at bounding box center [760, 208] width 181 height 27
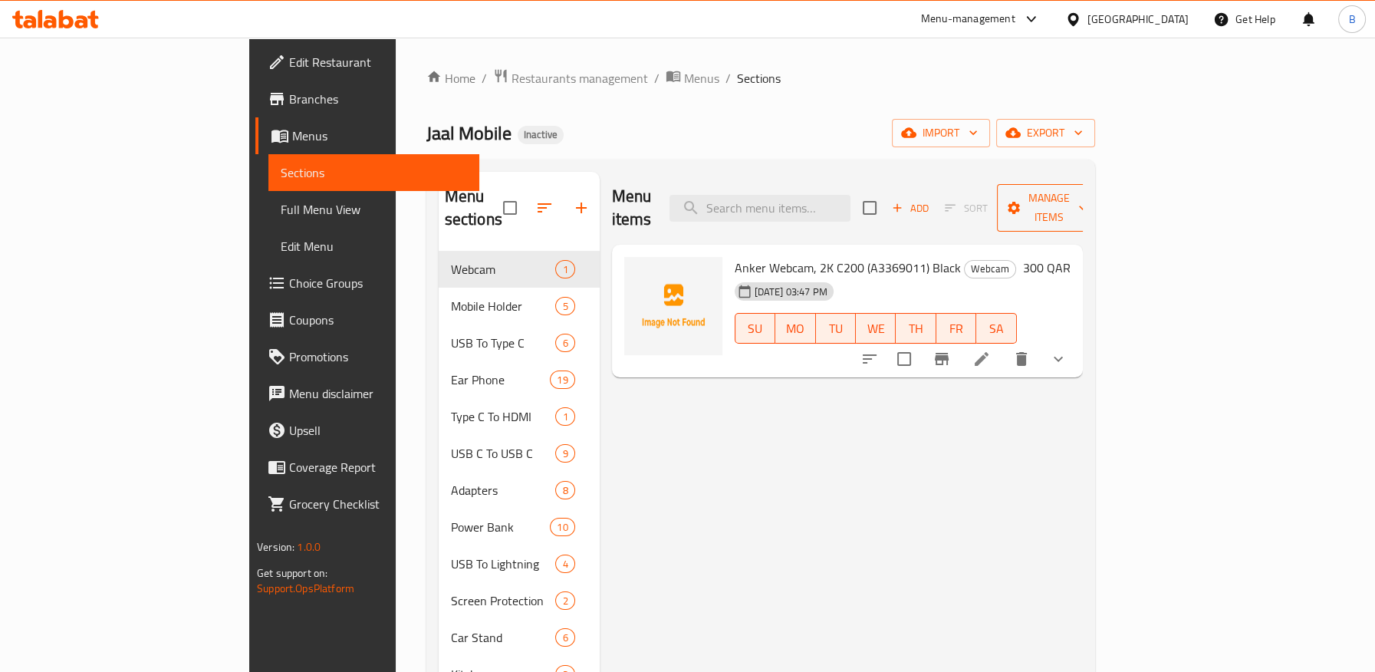
click at [1088, 196] on span "Manage items" at bounding box center [1048, 208] width 78 height 38
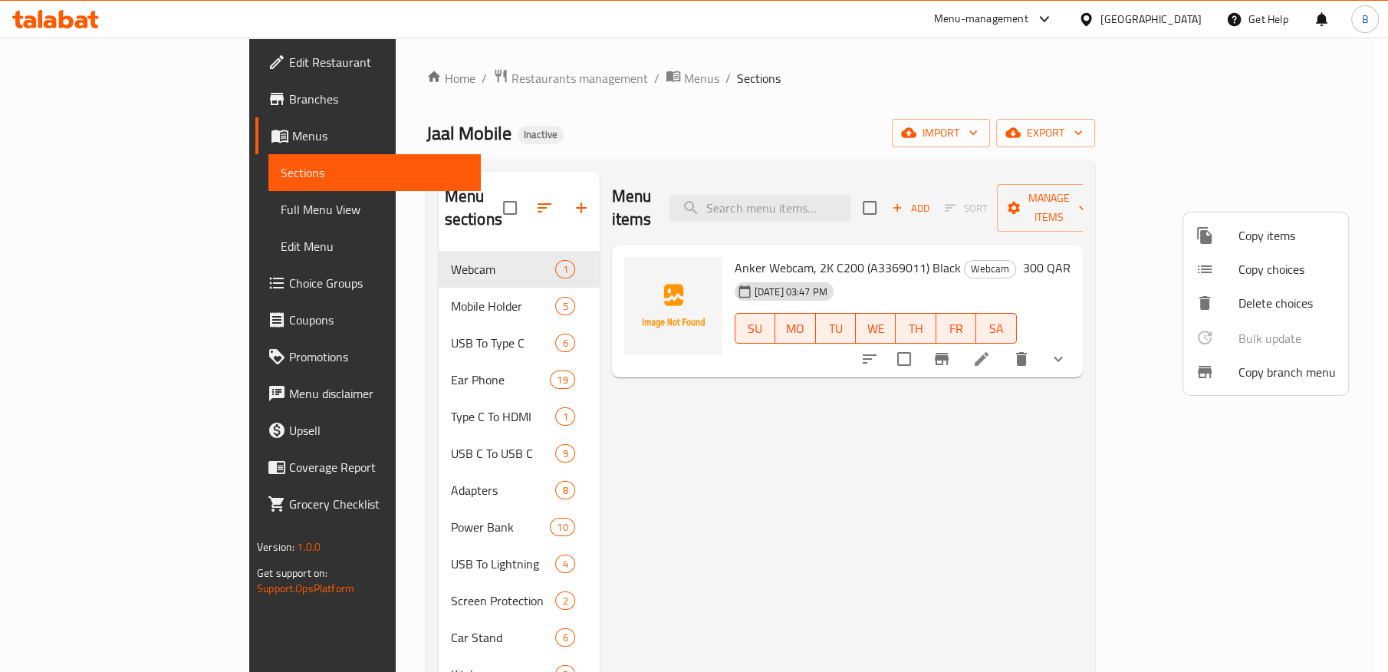
click at [1164, 143] on div at bounding box center [694, 336] width 1388 height 672
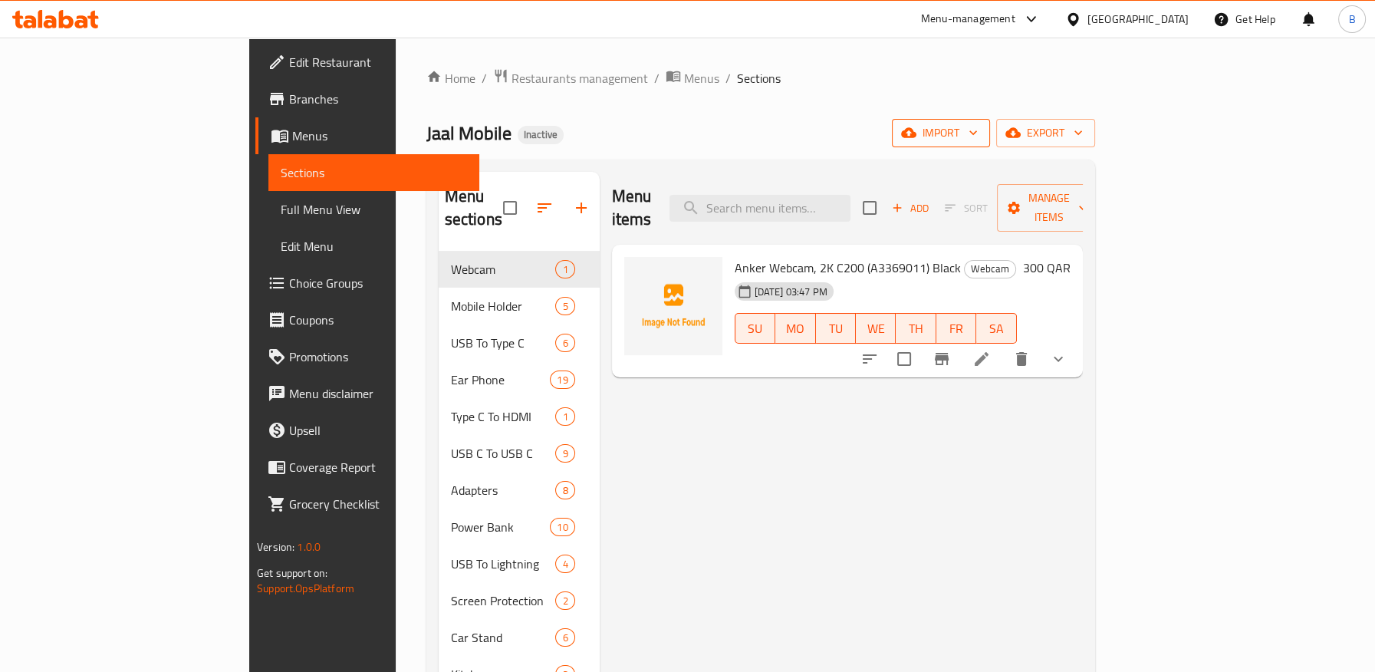
click at [978, 138] on span "import" at bounding box center [941, 132] width 74 height 19
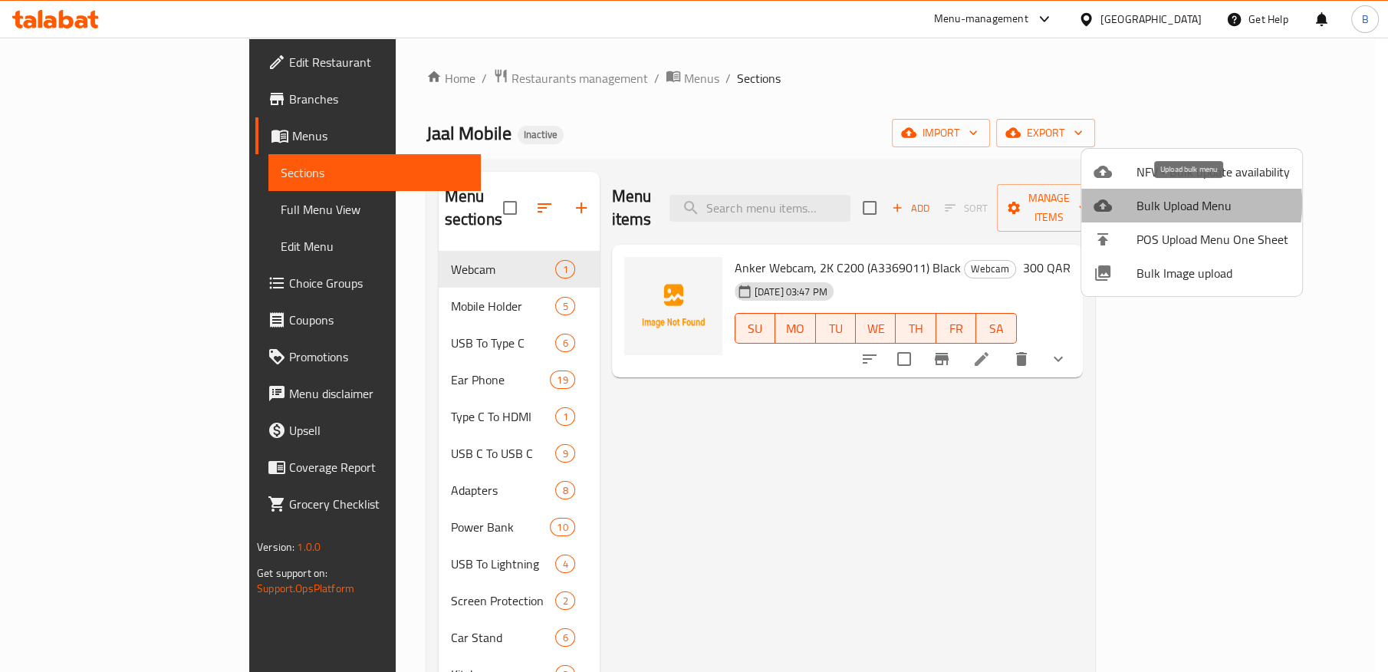
click at [1159, 203] on span "Bulk Upload Menu" at bounding box center [1213, 205] width 153 height 18
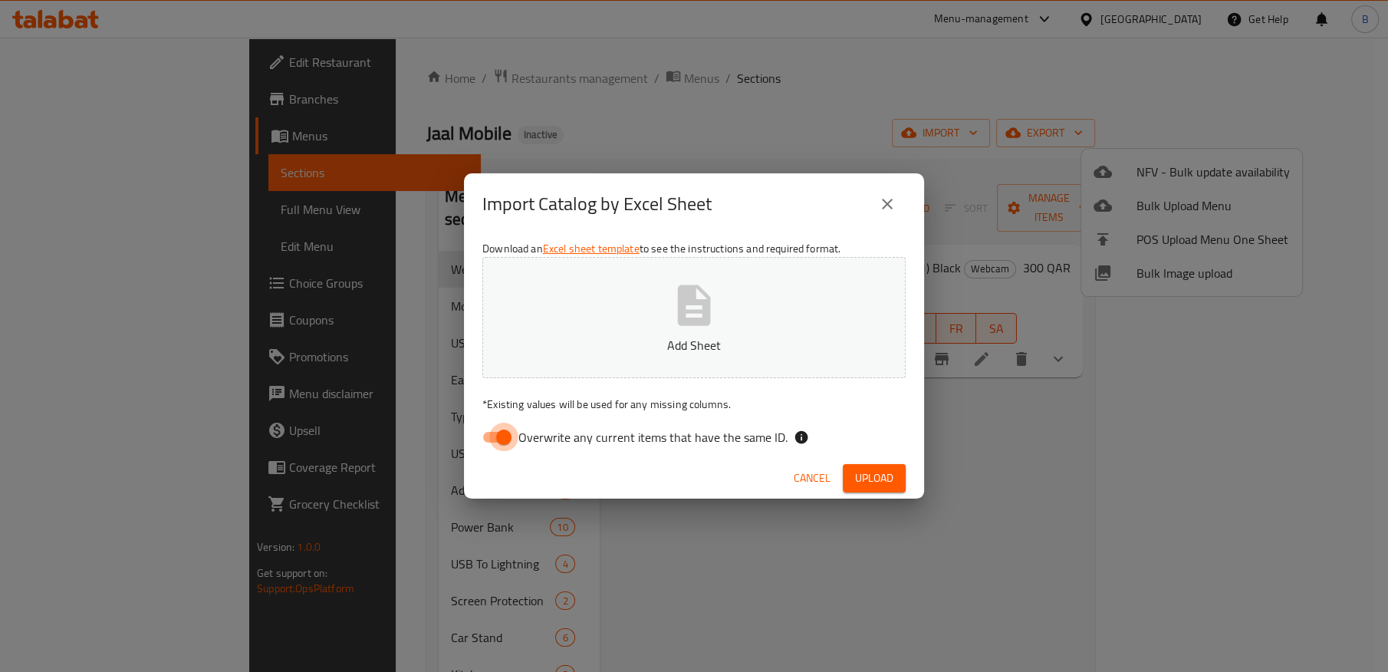
click at [498, 438] on input "Overwrite any current items that have the same ID." at bounding box center [503, 437] width 87 height 29
checkbox input "false"
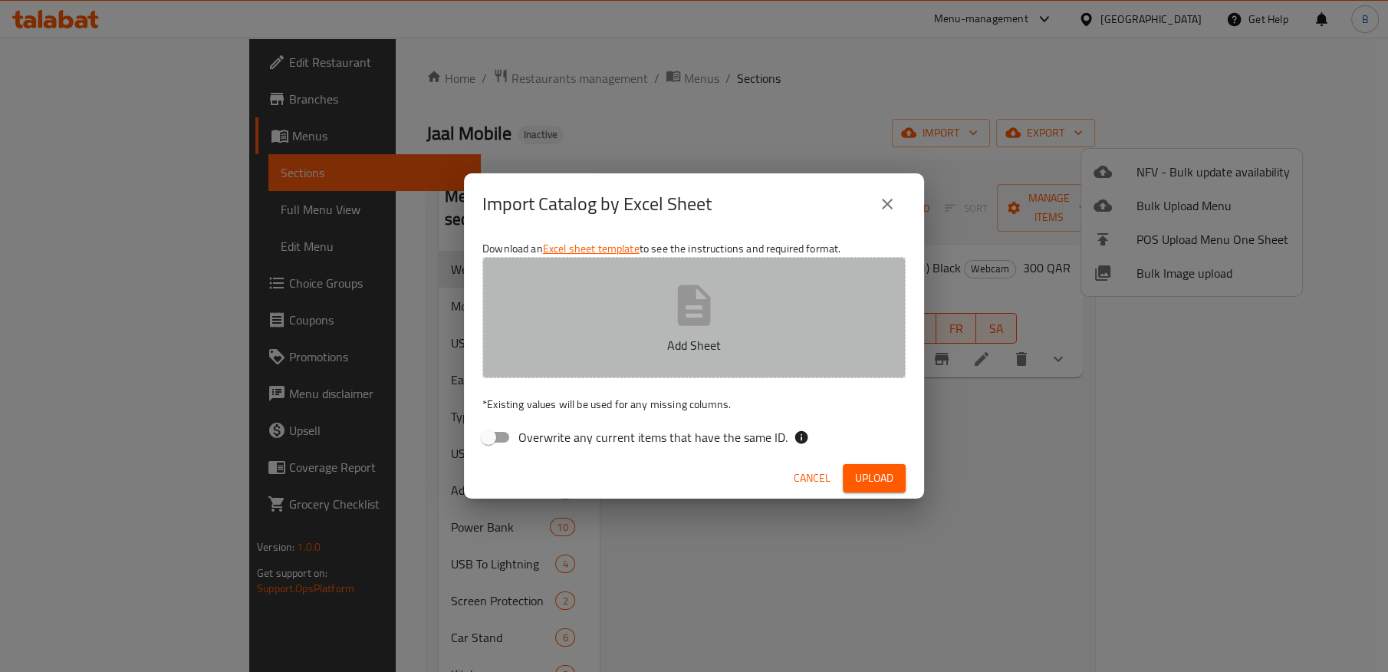
click at [717, 326] on icon "button" at bounding box center [694, 305] width 49 height 49
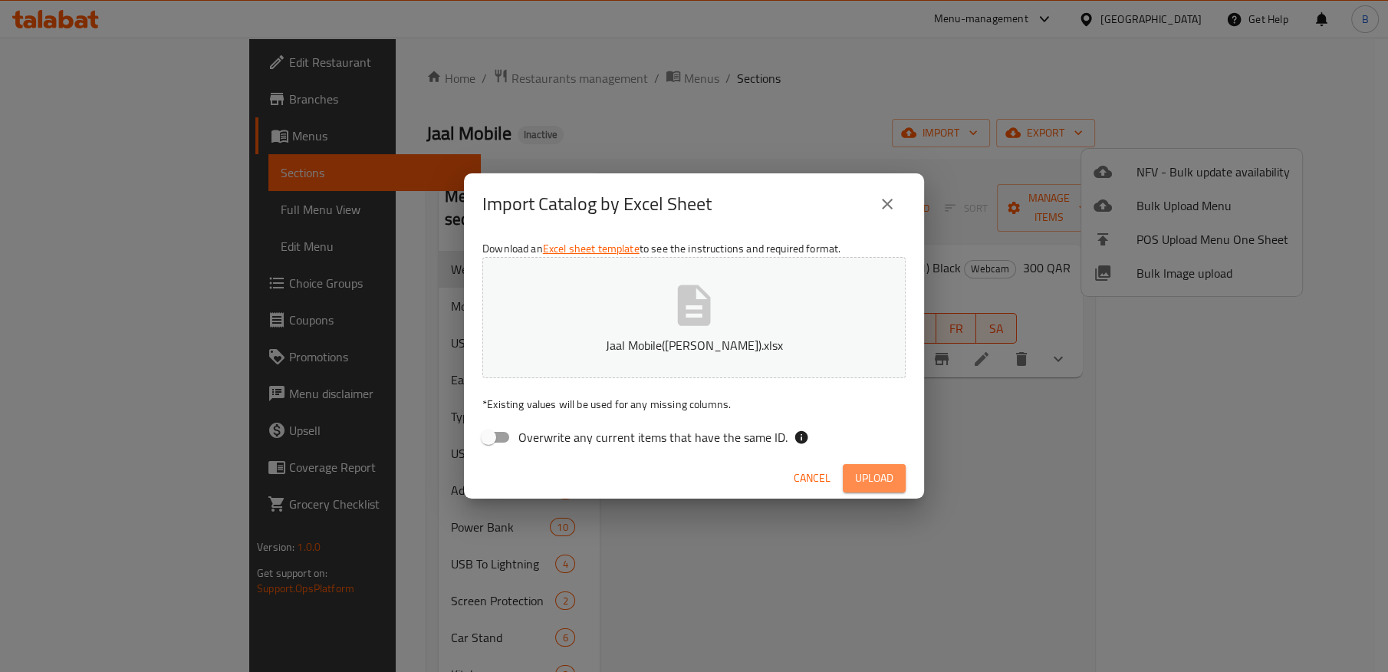
click at [880, 478] on span "Upload" at bounding box center [874, 478] width 38 height 19
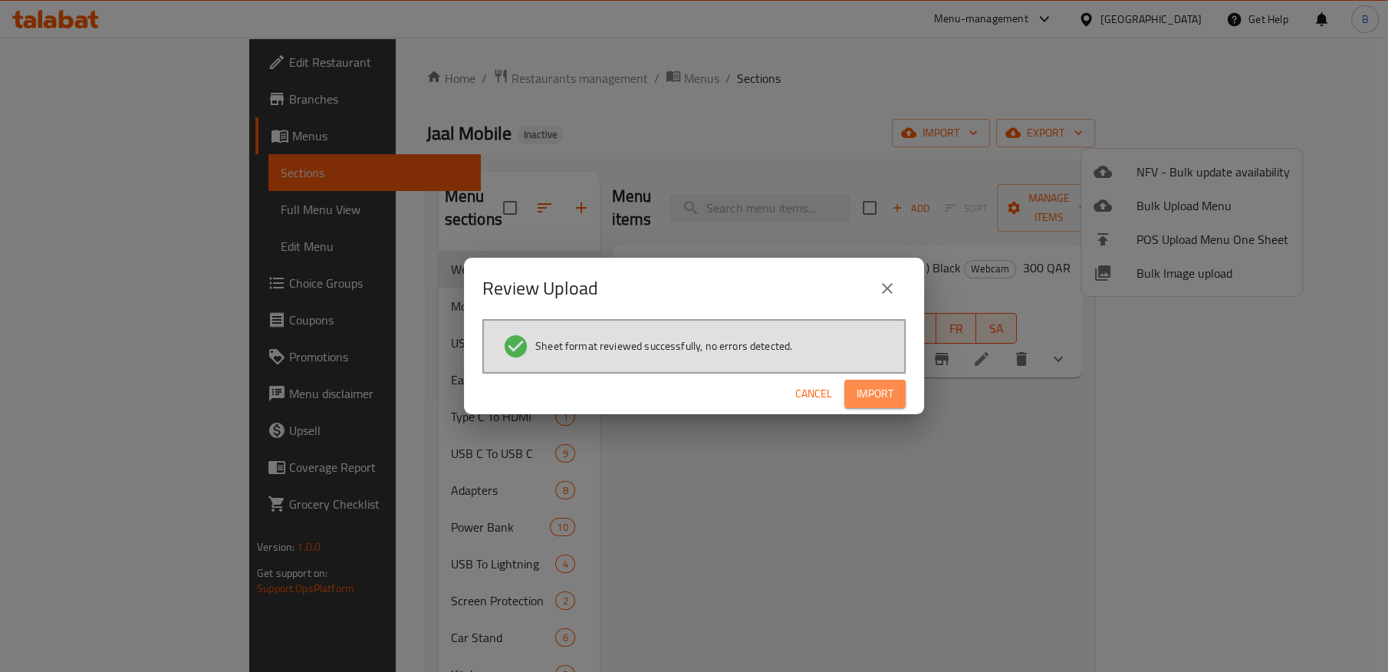
click at [866, 389] on span "Import" at bounding box center [875, 393] width 37 height 19
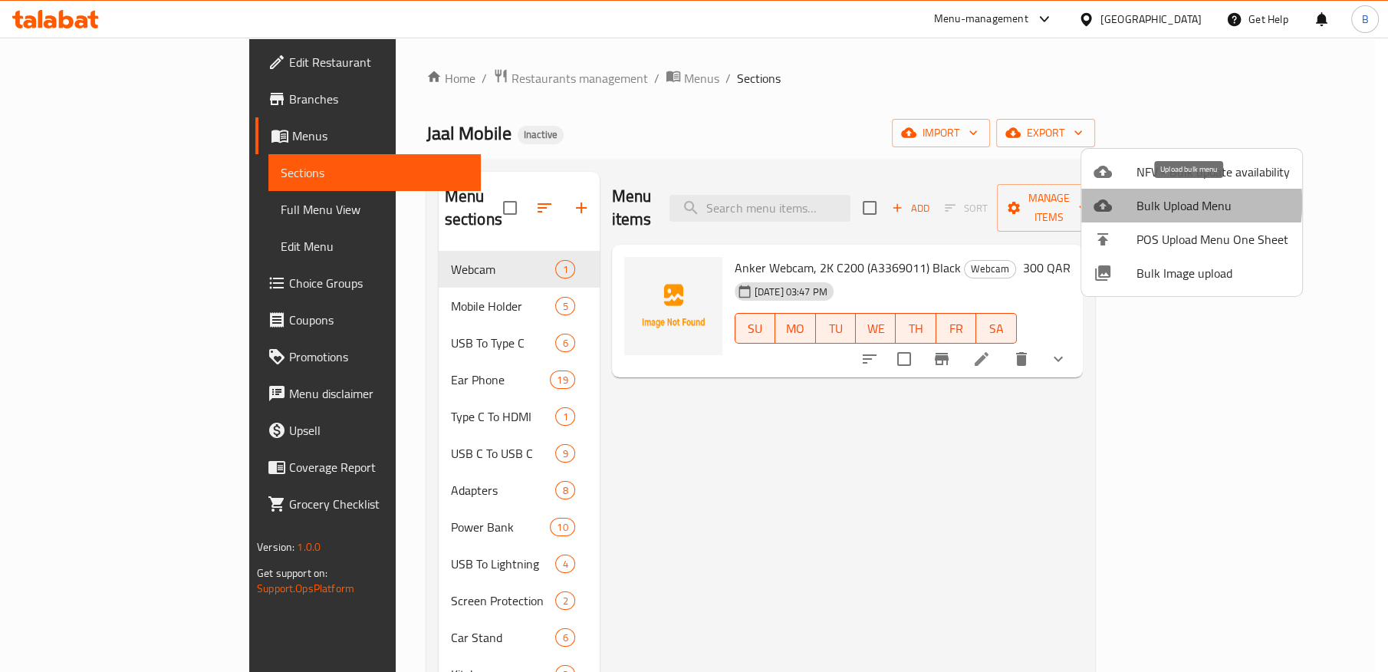
click at [1132, 202] on div at bounding box center [1115, 205] width 43 height 18
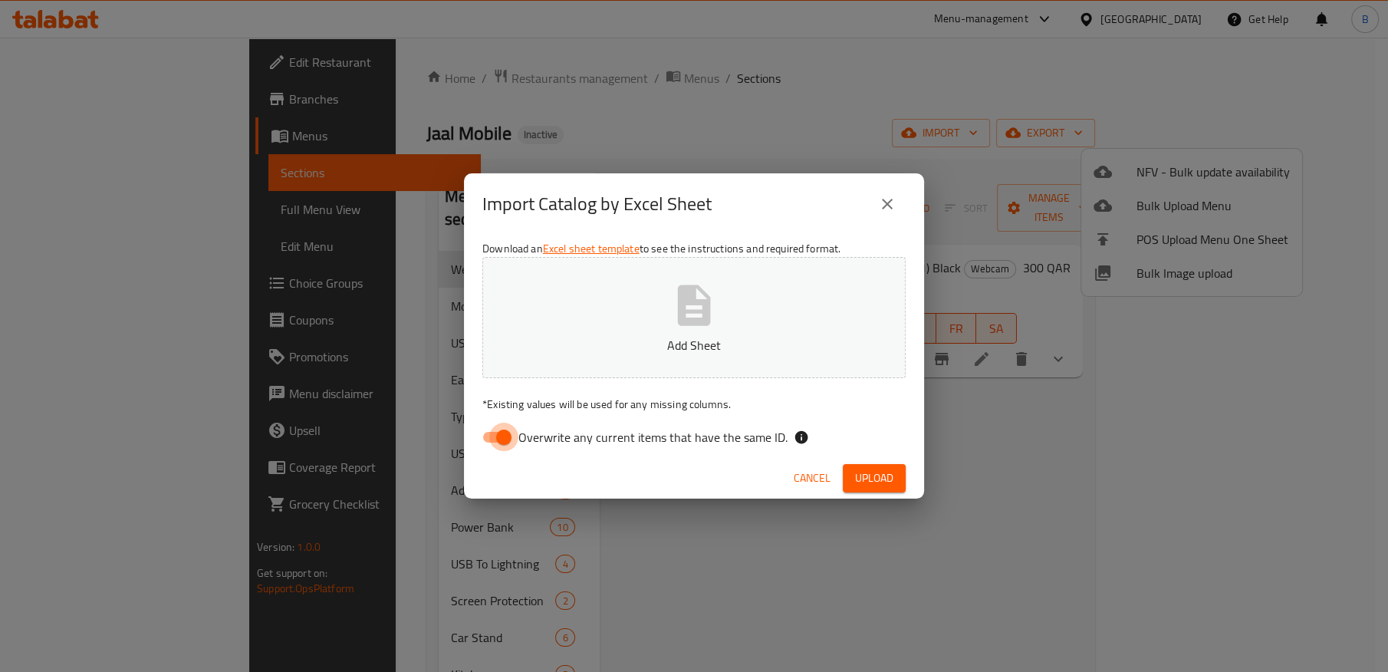
click at [502, 433] on input "Overwrite any current items that have the same ID." at bounding box center [503, 437] width 87 height 29
checkbox input "false"
click at [727, 601] on div "Import Catalog by Excel Sheet Download an Excel sheet template to see the instr…" at bounding box center [694, 336] width 1388 height 672
click at [808, 481] on span "Cancel" at bounding box center [812, 478] width 37 height 19
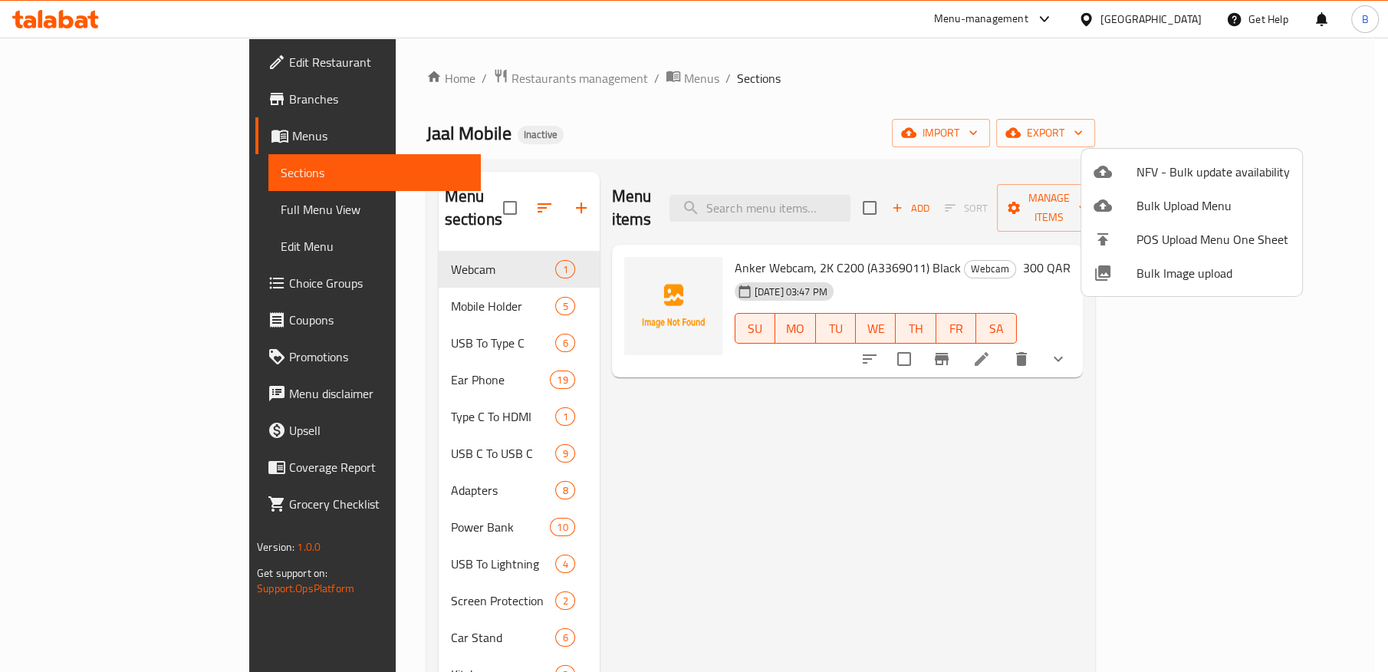
click at [358, 492] on div at bounding box center [694, 336] width 1388 height 672
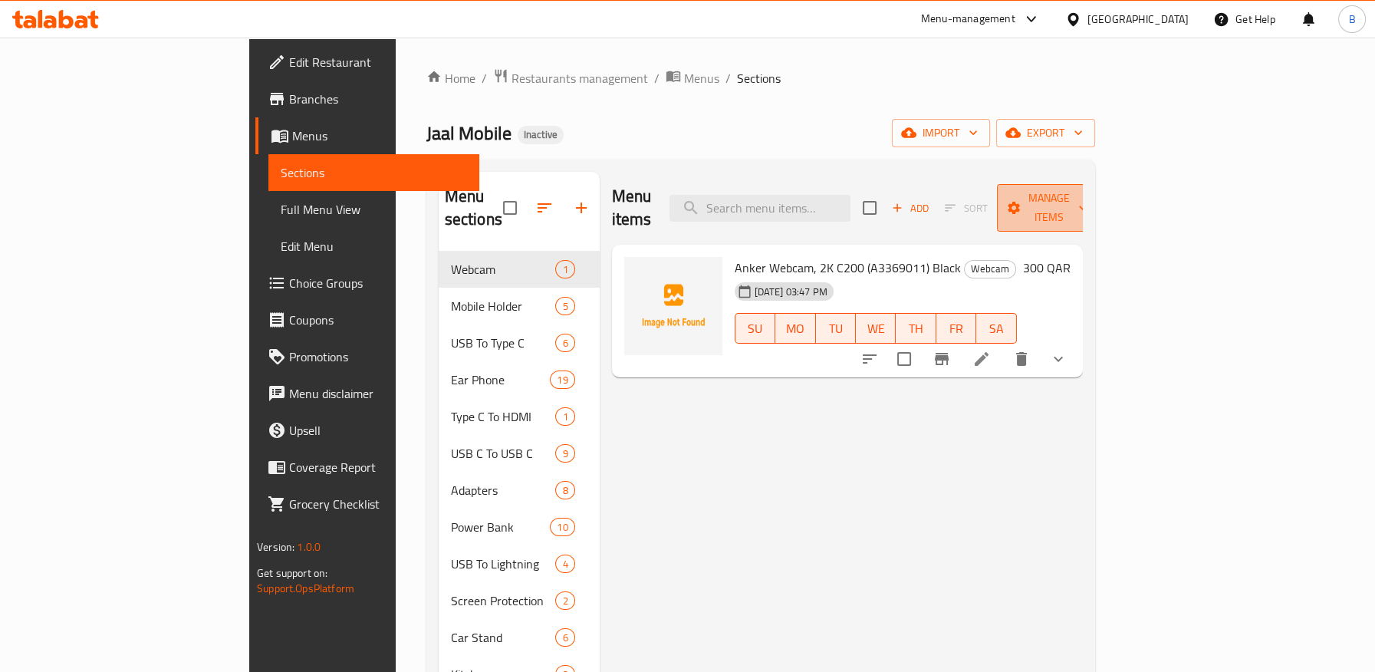
click at [1088, 202] on span "Manage items" at bounding box center [1048, 208] width 78 height 38
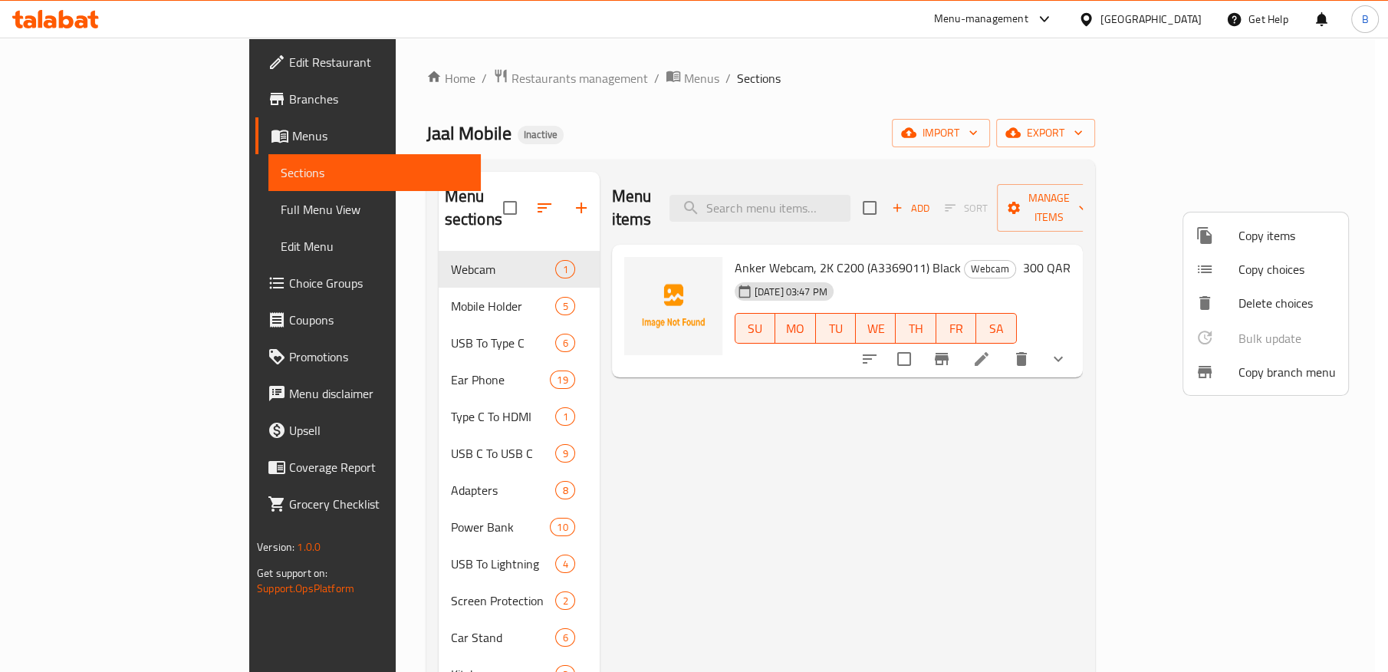
click at [1297, 131] on div at bounding box center [694, 336] width 1388 height 672
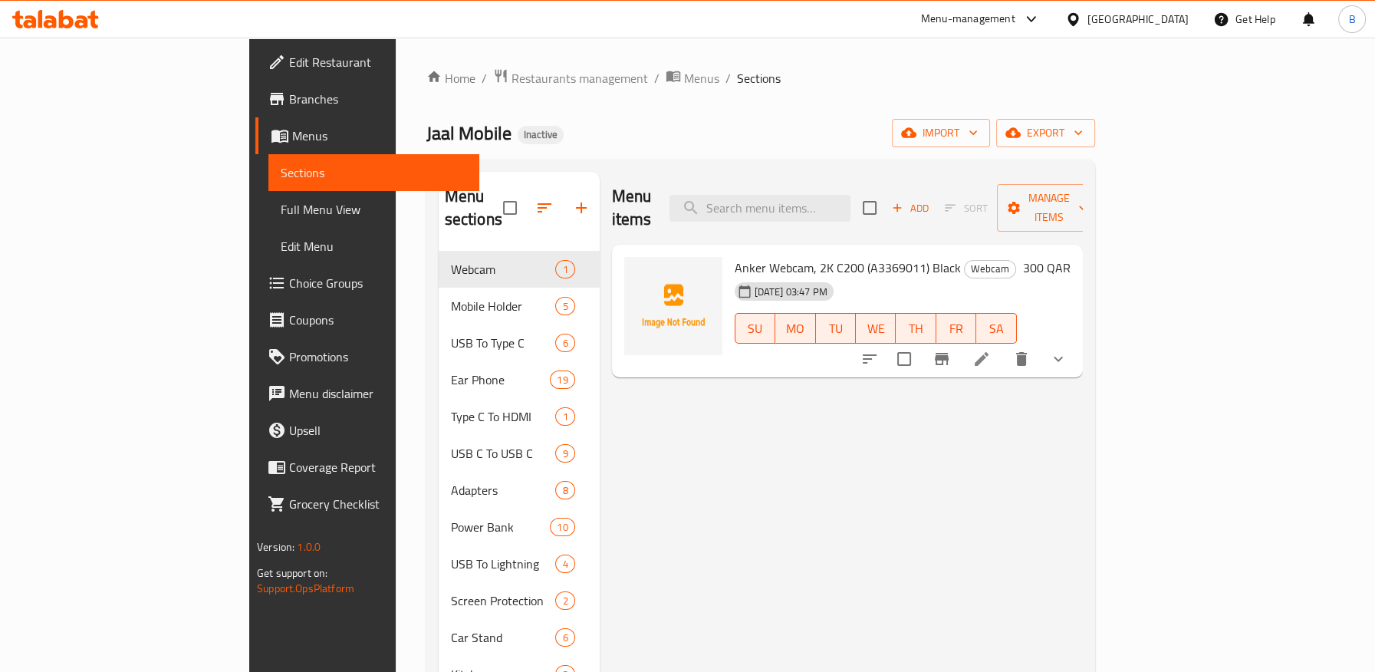
click at [1083, 131] on span "export" at bounding box center [1046, 132] width 74 height 19
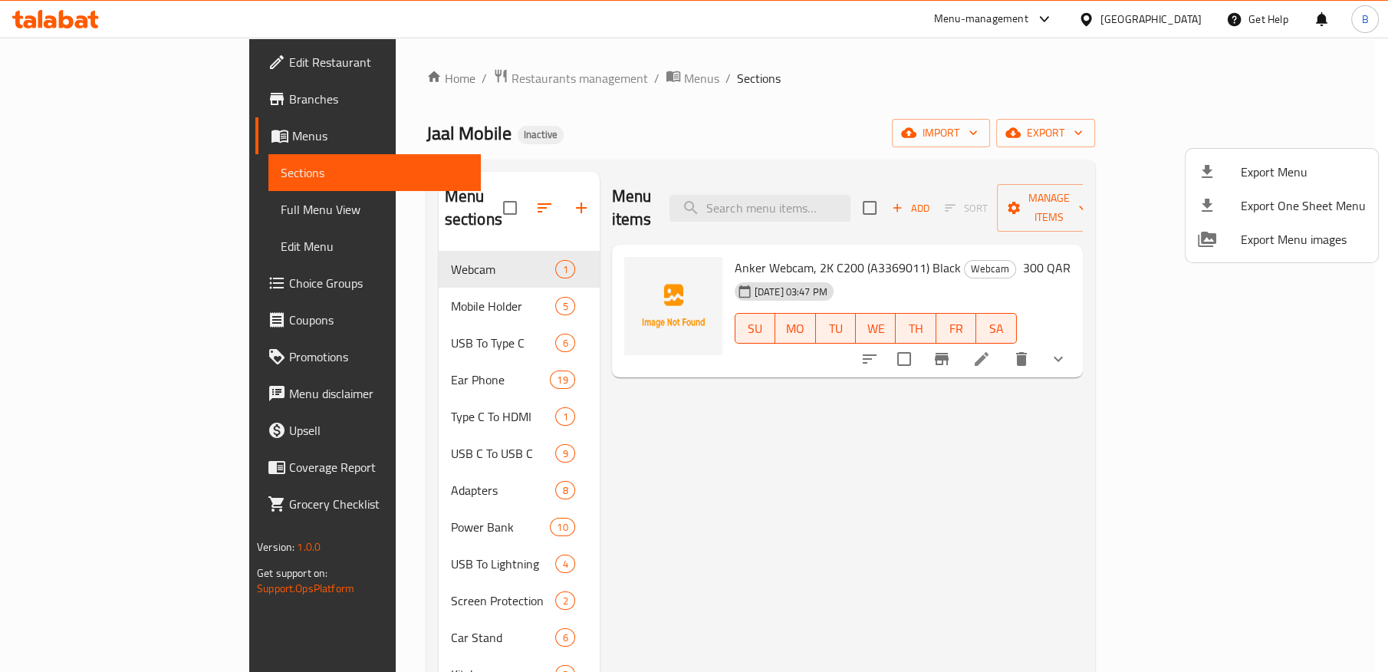
click at [1044, 127] on div at bounding box center [694, 336] width 1388 height 672
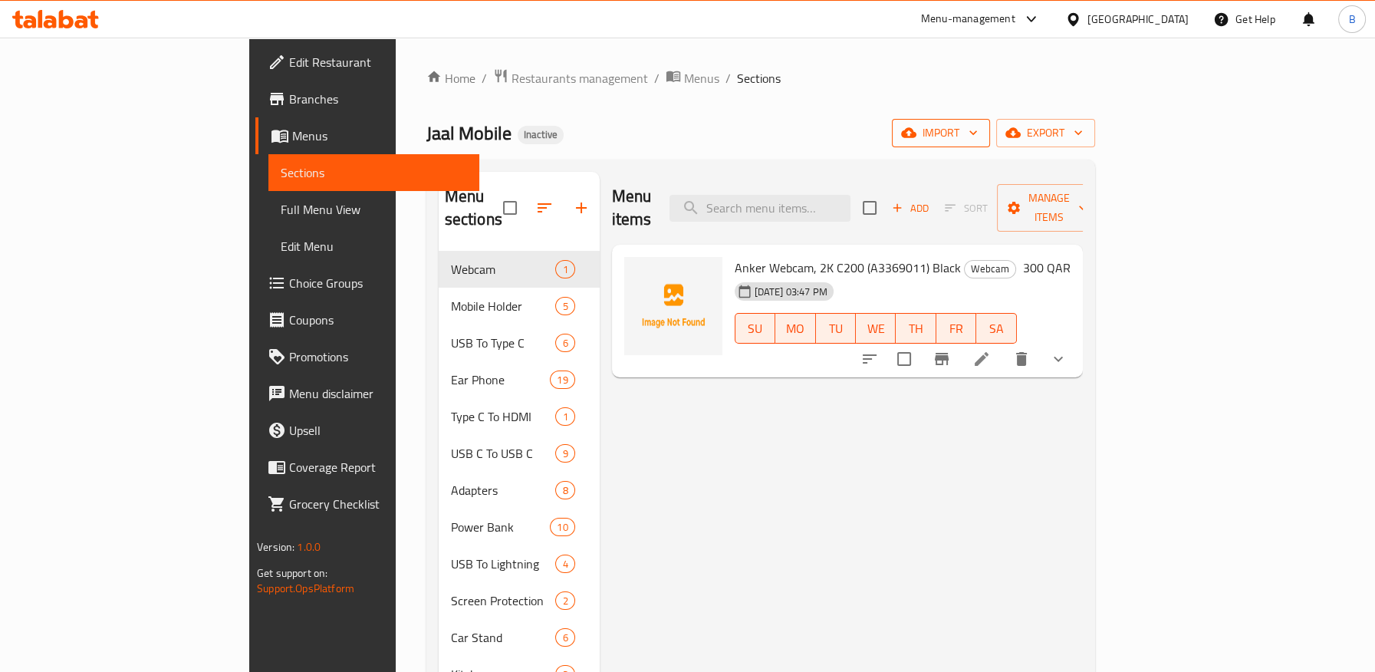
click at [981, 134] on icon "button" at bounding box center [973, 132] width 15 height 15
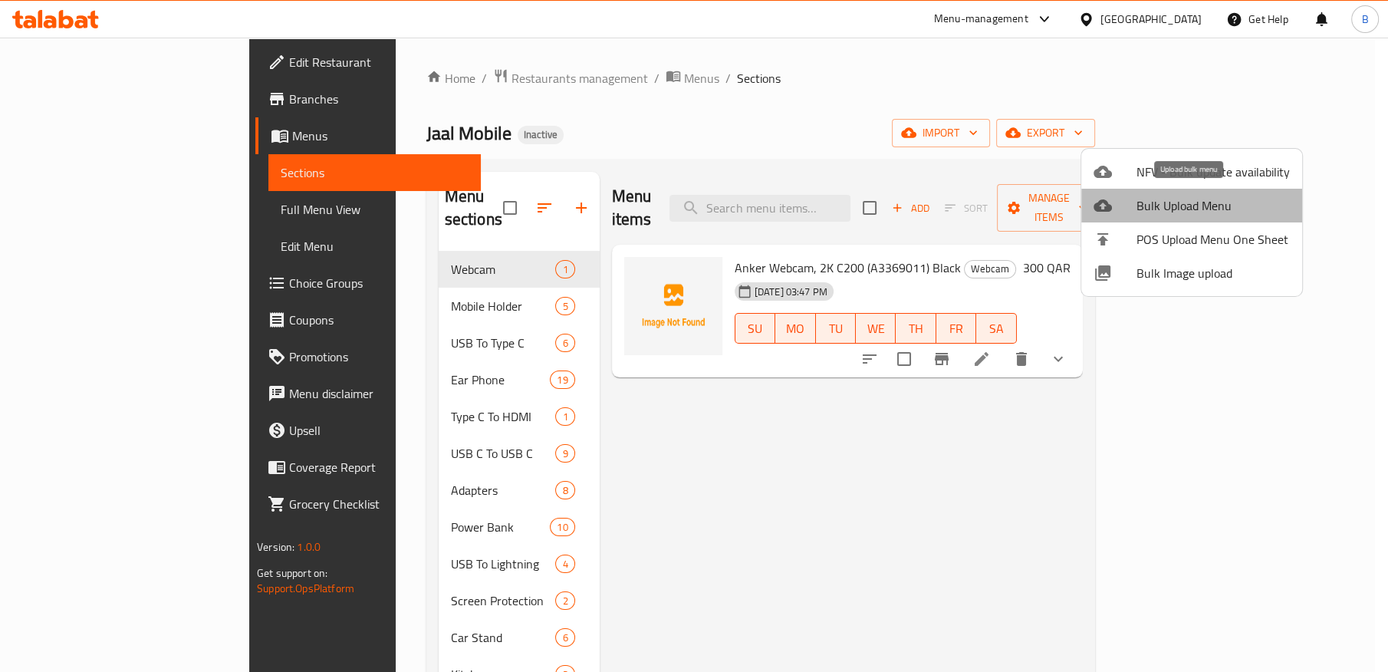
click at [1200, 202] on span "Bulk Upload Menu" at bounding box center [1213, 205] width 153 height 18
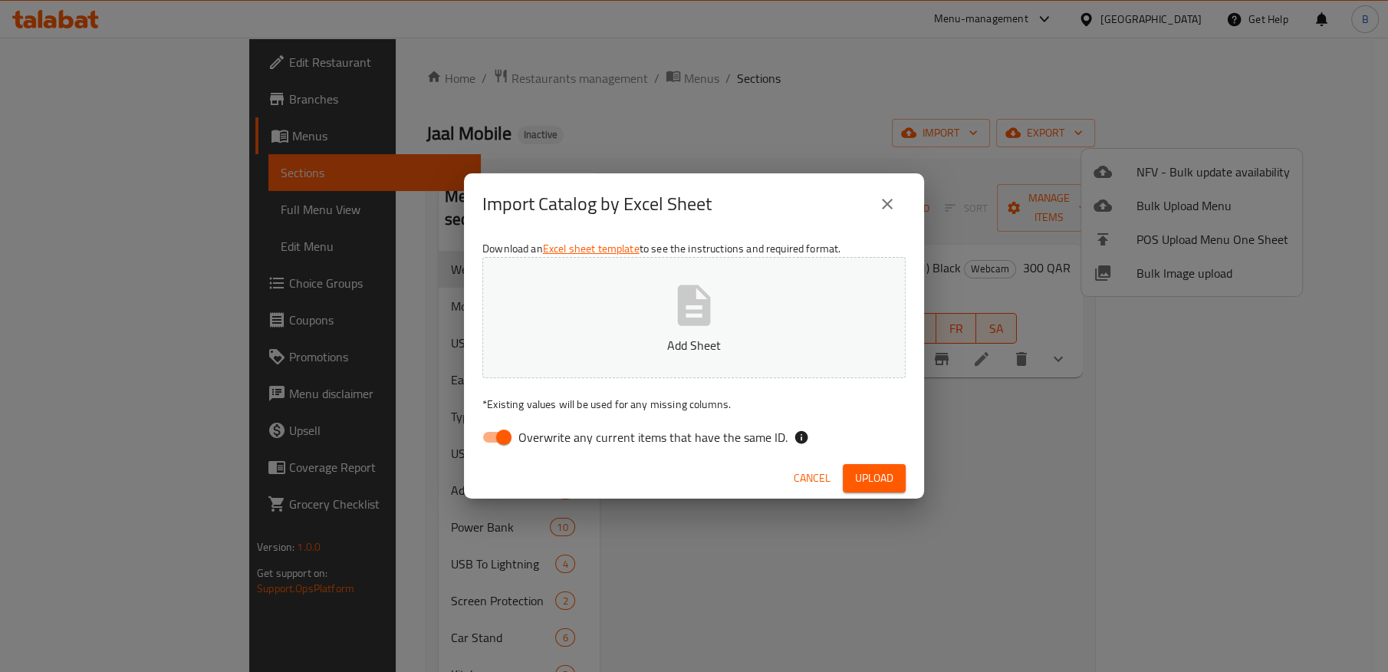
click at [495, 436] on input "Overwrite any current items that have the same ID." at bounding box center [503, 437] width 87 height 29
checkbox input "false"
click at [700, 310] on icon "button" at bounding box center [694, 305] width 33 height 41
click at [881, 481] on span "Upload" at bounding box center [874, 478] width 38 height 19
click at [886, 202] on icon "close" at bounding box center [887, 204] width 11 height 11
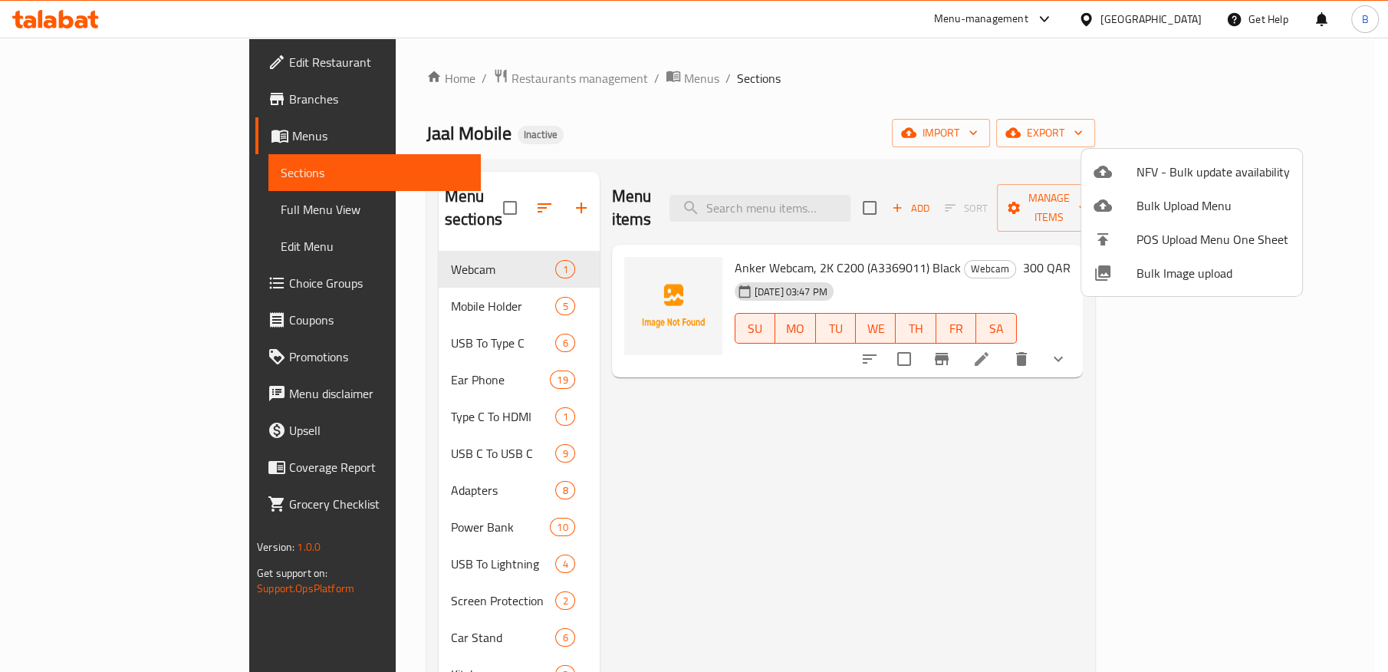
click at [847, 189] on div at bounding box center [694, 336] width 1388 height 672
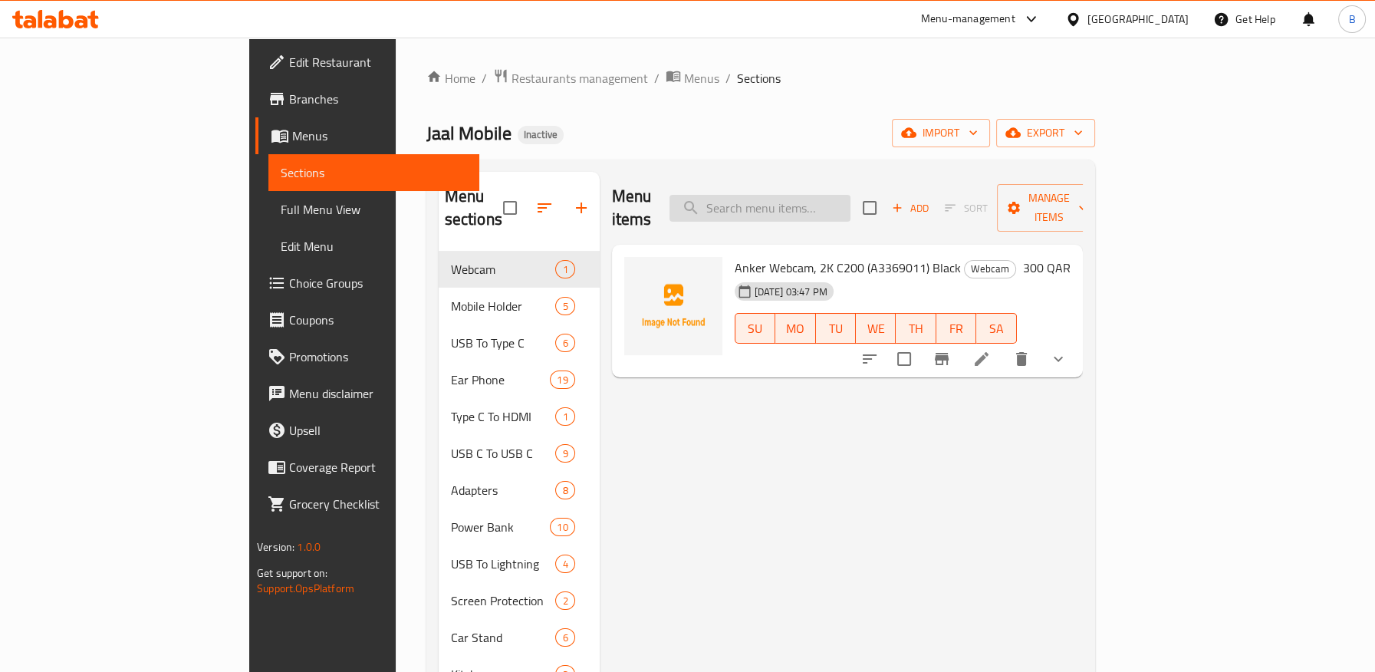
click at [847, 196] on input "search" at bounding box center [760, 208] width 181 height 27
paste input "Smart Digital Zikr Ring with OLED Display and Vibration"
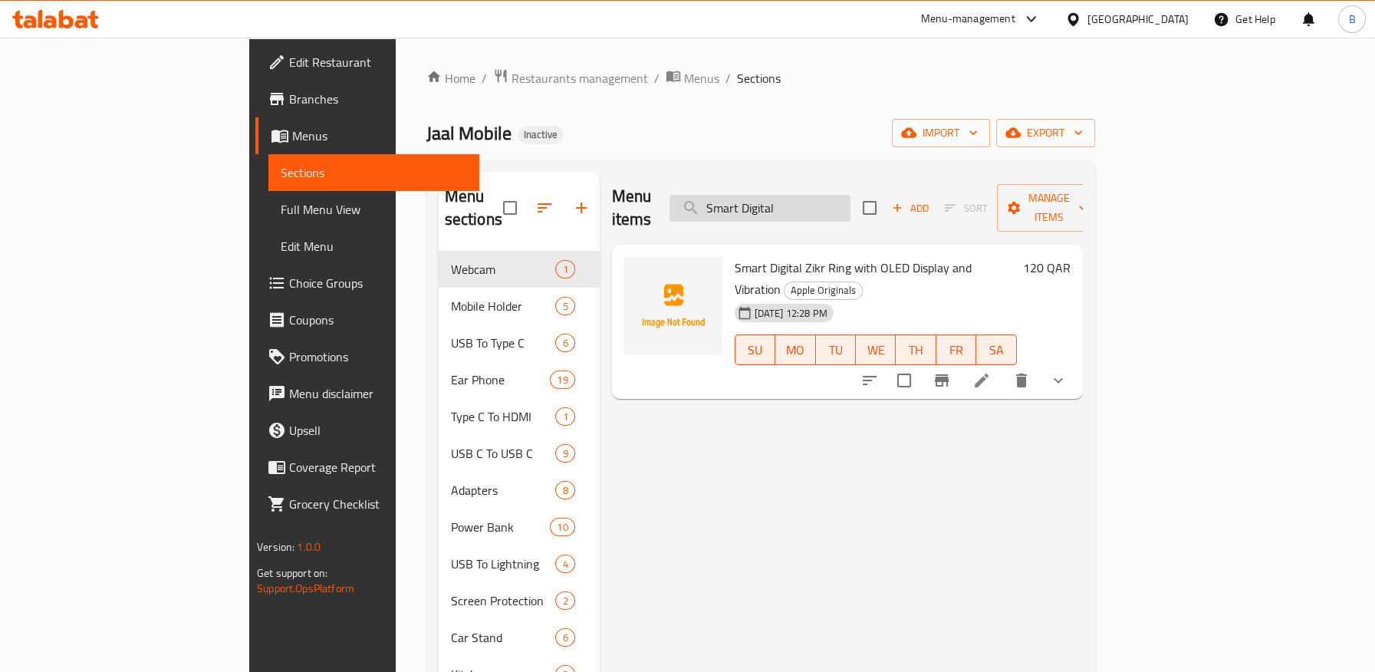
click at [806, 198] on input "Smart Digital" at bounding box center [760, 208] width 181 height 27
paste input "Hoco Q29 Power Bank 10000mAh PD22.5W Type C"
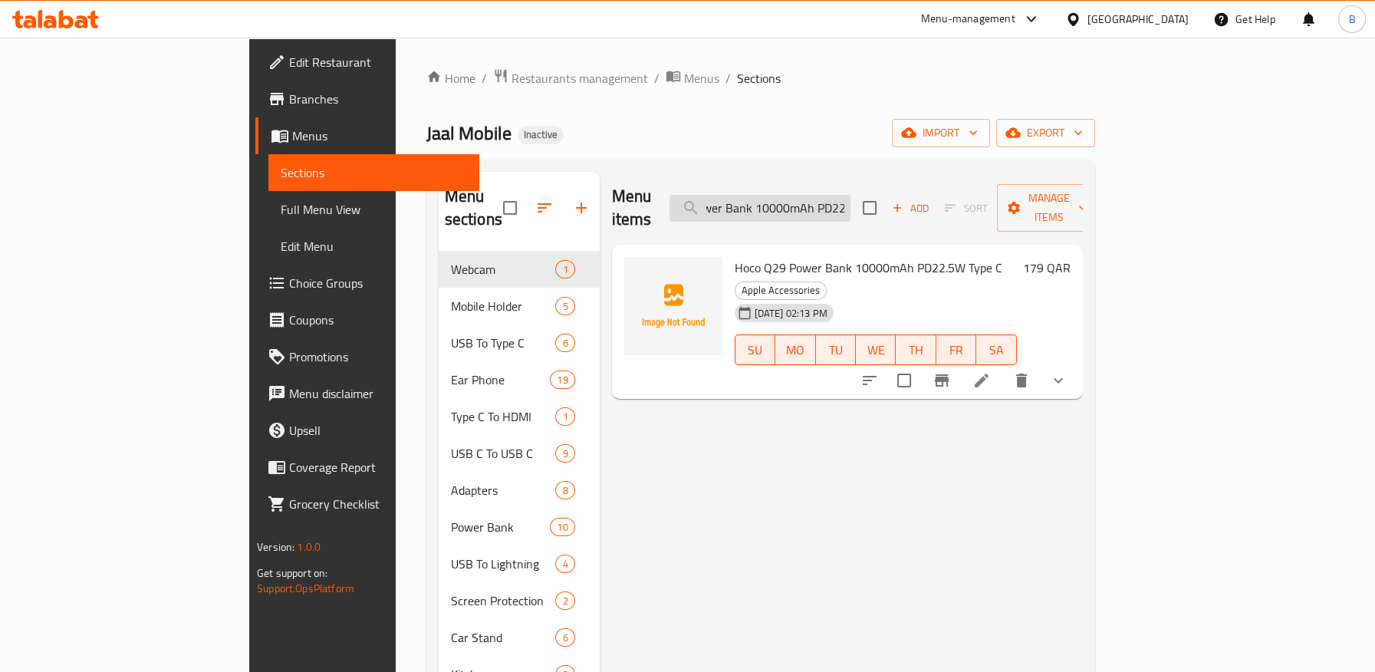
click at [848, 197] on input "Hoco Q29 Power Bank 10000mAh PD22" at bounding box center [760, 208] width 181 height 27
click at [823, 209] on input "Hoco Q29 Power Bank 10000mAh PD22" at bounding box center [760, 208] width 181 height 27
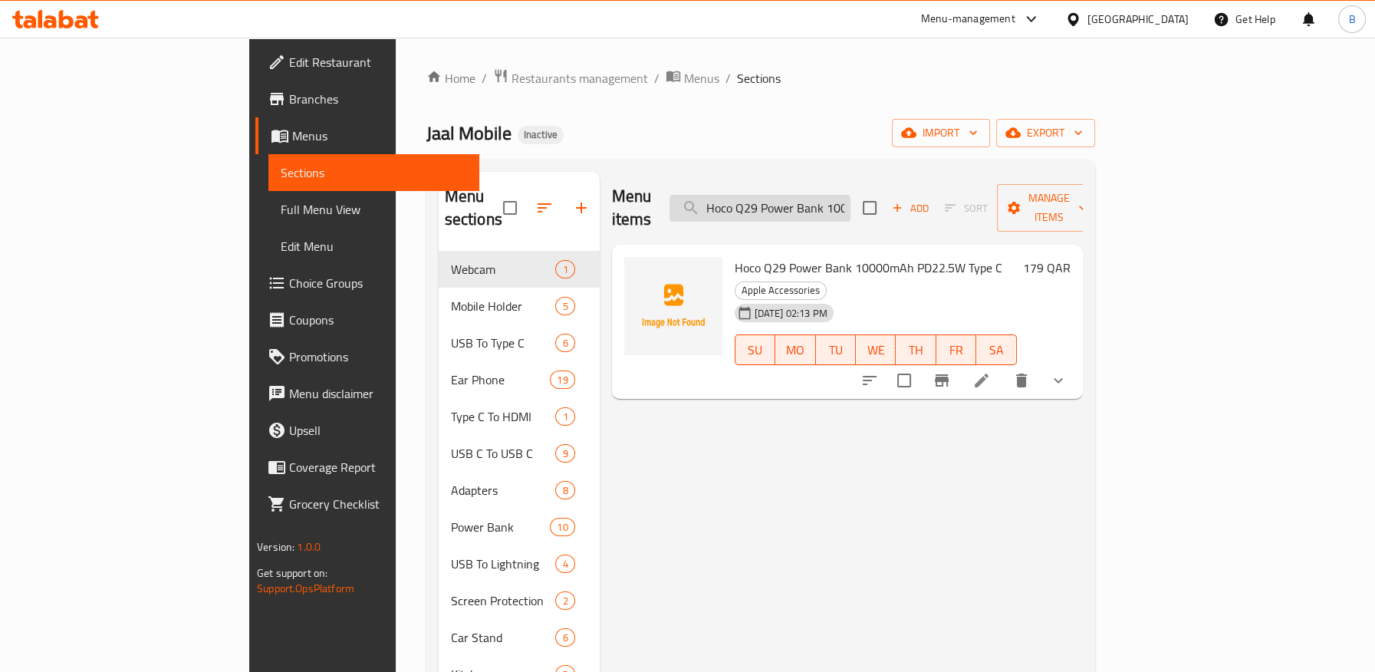
click at [823, 209] on input "Hoco Q29 Power Bank 10000mAh PD22" at bounding box center [760, 208] width 181 height 27
paste input "Anker 325 Power Bank (PowerCore 20K II) (A1286H11) (Black)"
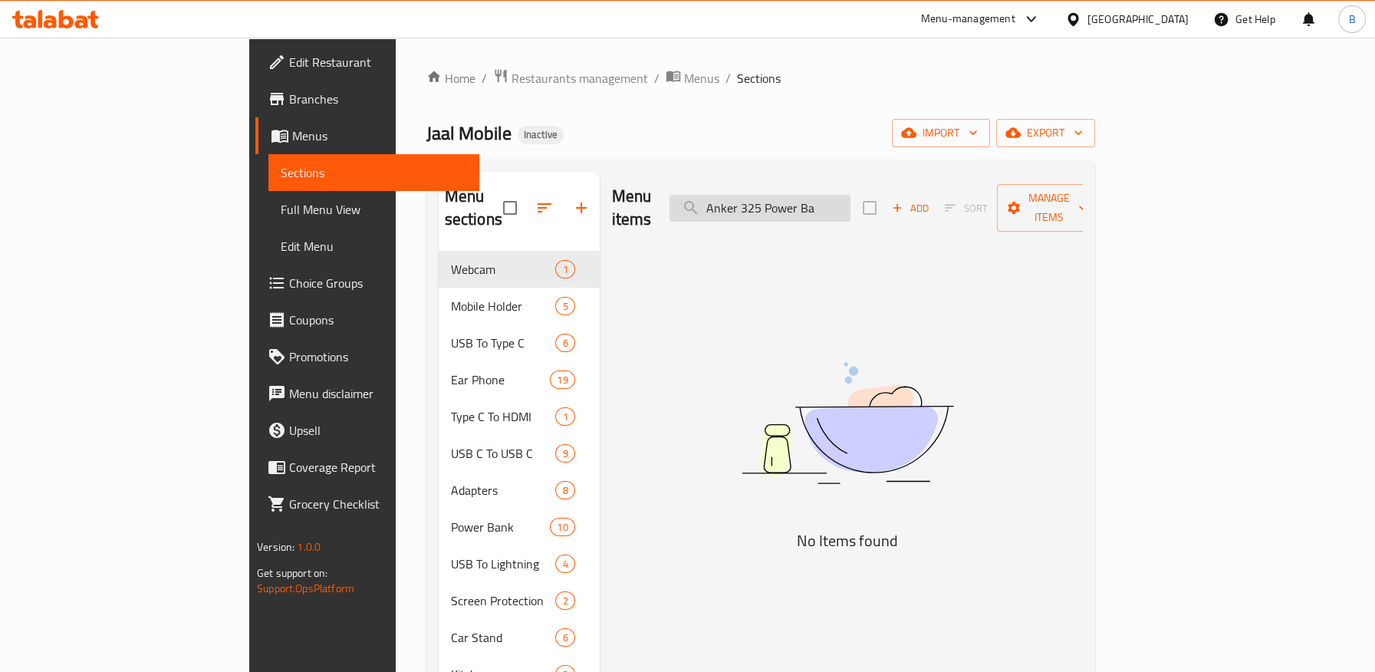
click at [844, 200] on input "Anker 325 Power Ba" at bounding box center [760, 208] width 181 height 27
paste input "Nano Pow"
click at [824, 209] on input "Anker Na" at bounding box center [760, 208] width 181 height 27
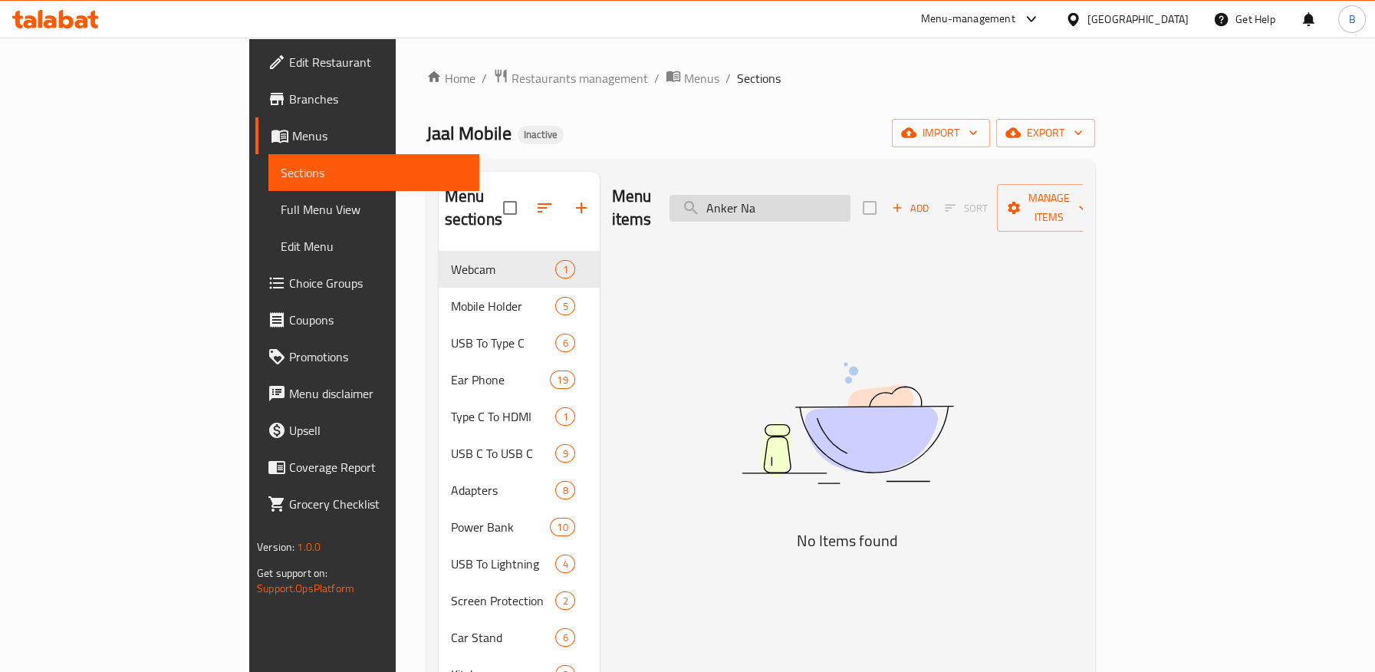
click at [825, 208] on input "Anker Na" at bounding box center [760, 208] width 181 height 27
paste input "733 Power Bank (GaNPrime Power Core 65W)"
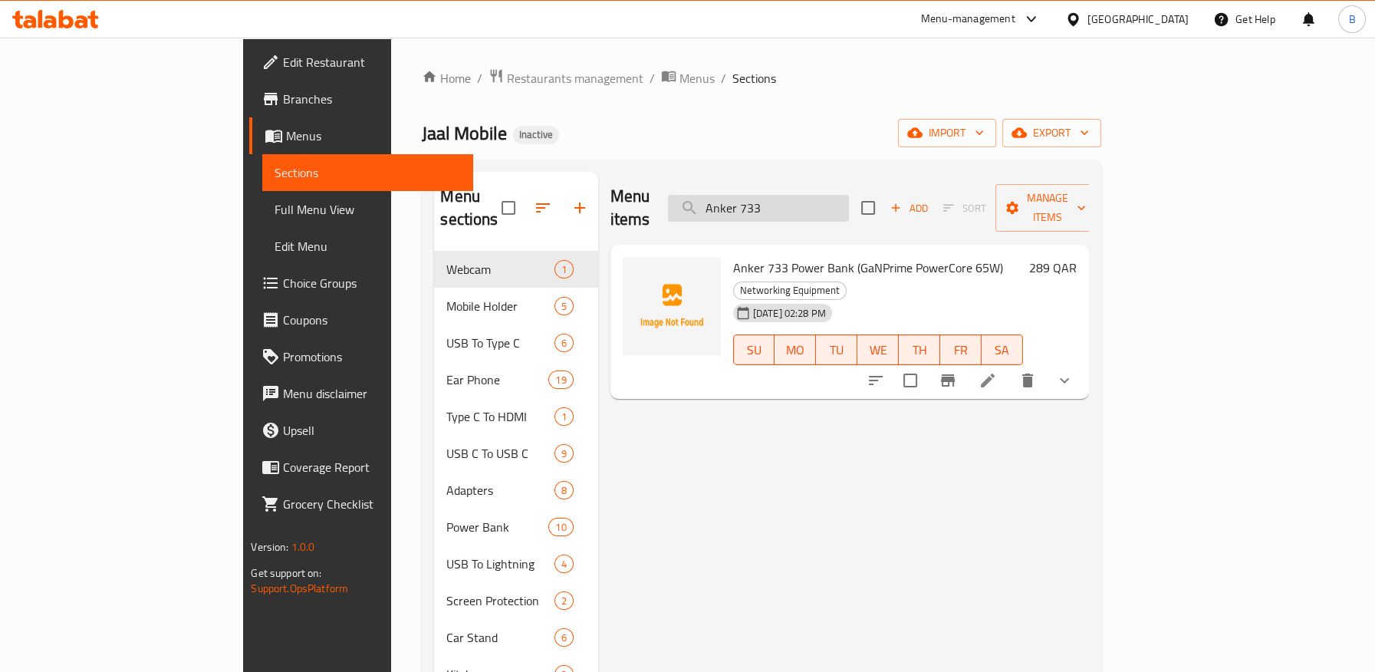
click at [849, 195] on input "Anker 733" at bounding box center [758, 208] width 181 height 27
drag, startPoint x: 861, startPoint y: 189, endPoint x: 747, endPoint y: 195, distance: 113.6
click at [747, 195] on div "Menu items Anker 733 Add Sort Manage items" at bounding box center [850, 208] width 479 height 73
paste input "PowerExpand+ 5-in-1 USB-C Ethernet Hub Grey (A8338HA1)"
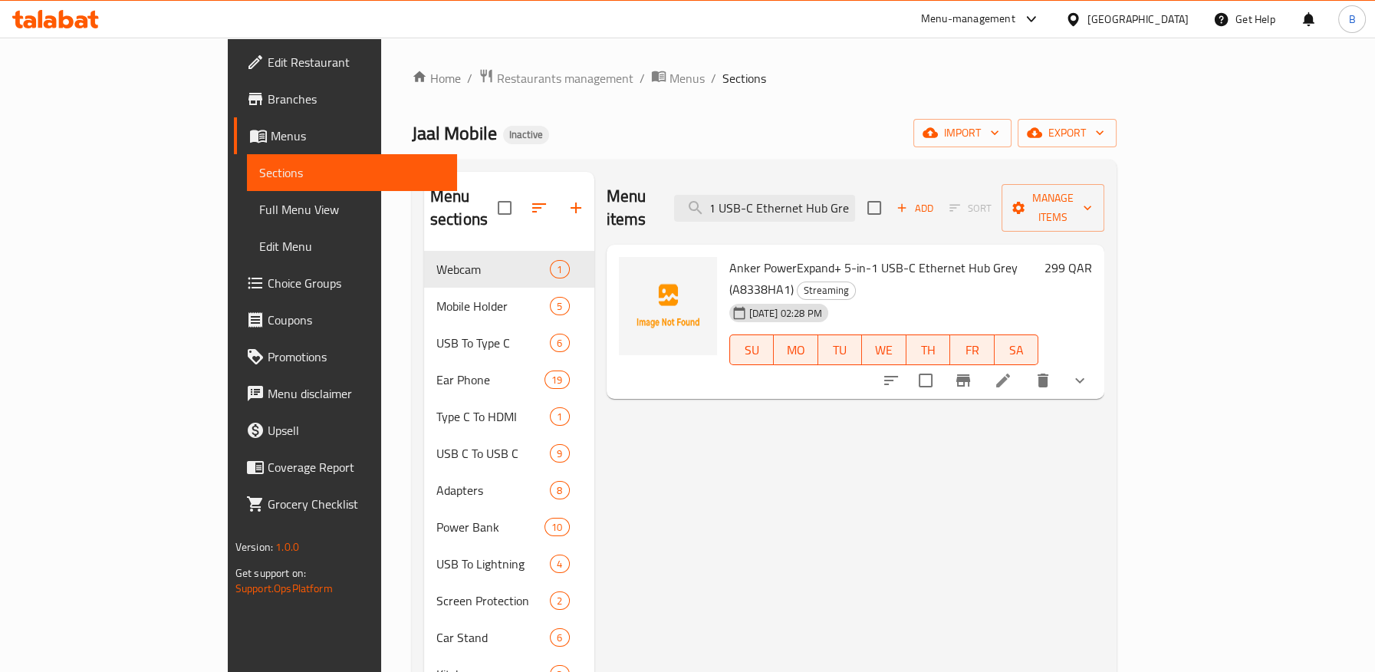
scroll to position [0, 139]
type input "Anker PowerExpand+ 5-in-1 USB-C Ethernet Hub Gre"
click at [1092, 199] on span "Manage items" at bounding box center [1053, 208] width 78 height 38
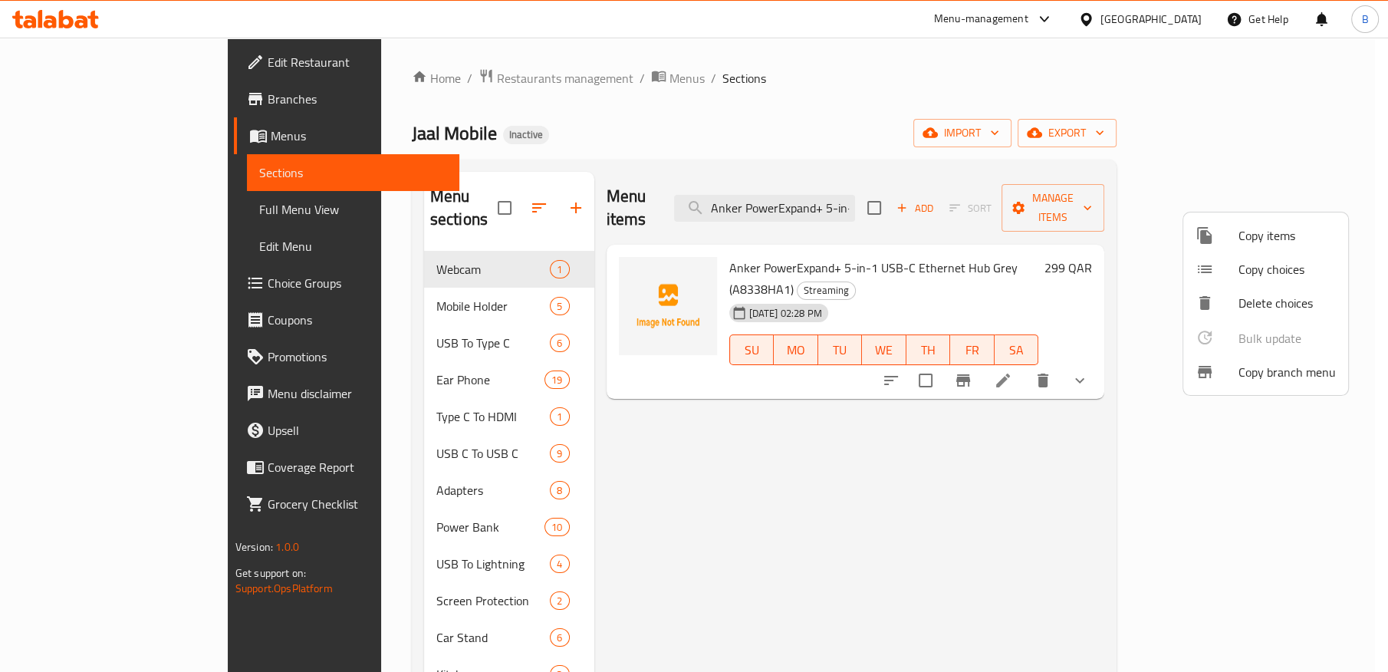
click at [1195, 127] on div at bounding box center [694, 336] width 1388 height 672
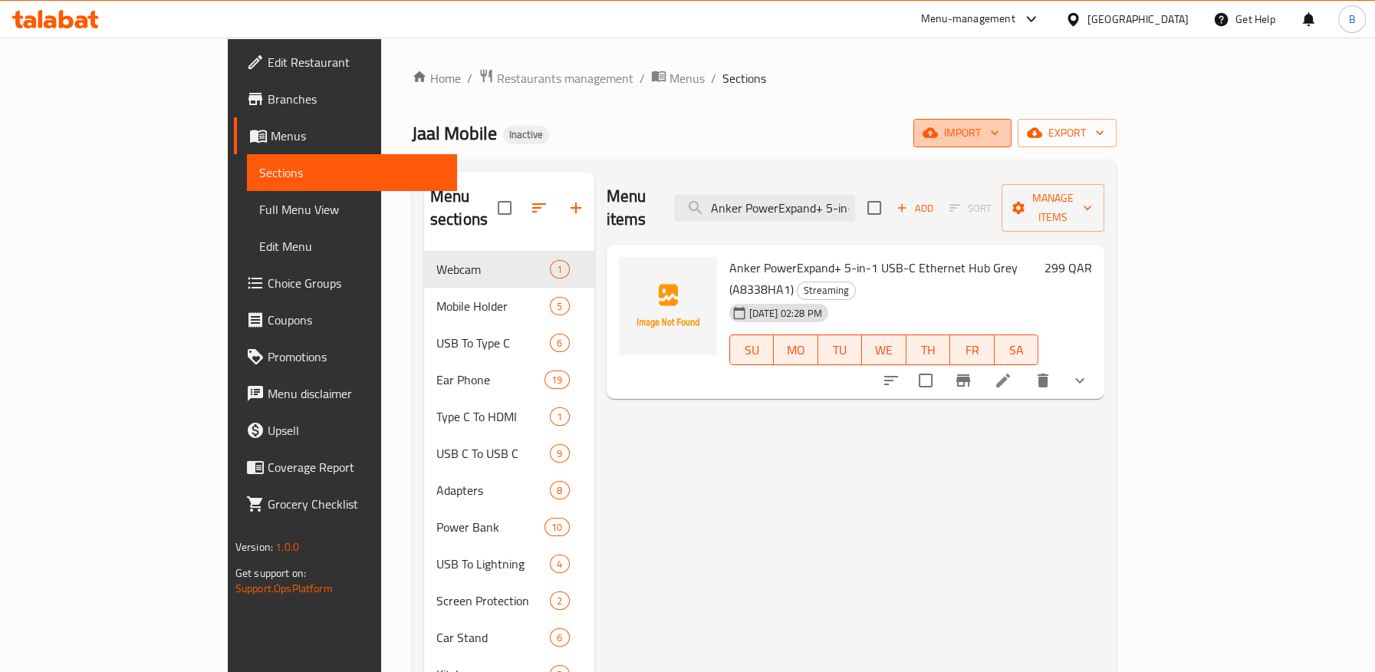
click at [999, 133] on span "import" at bounding box center [963, 132] width 74 height 19
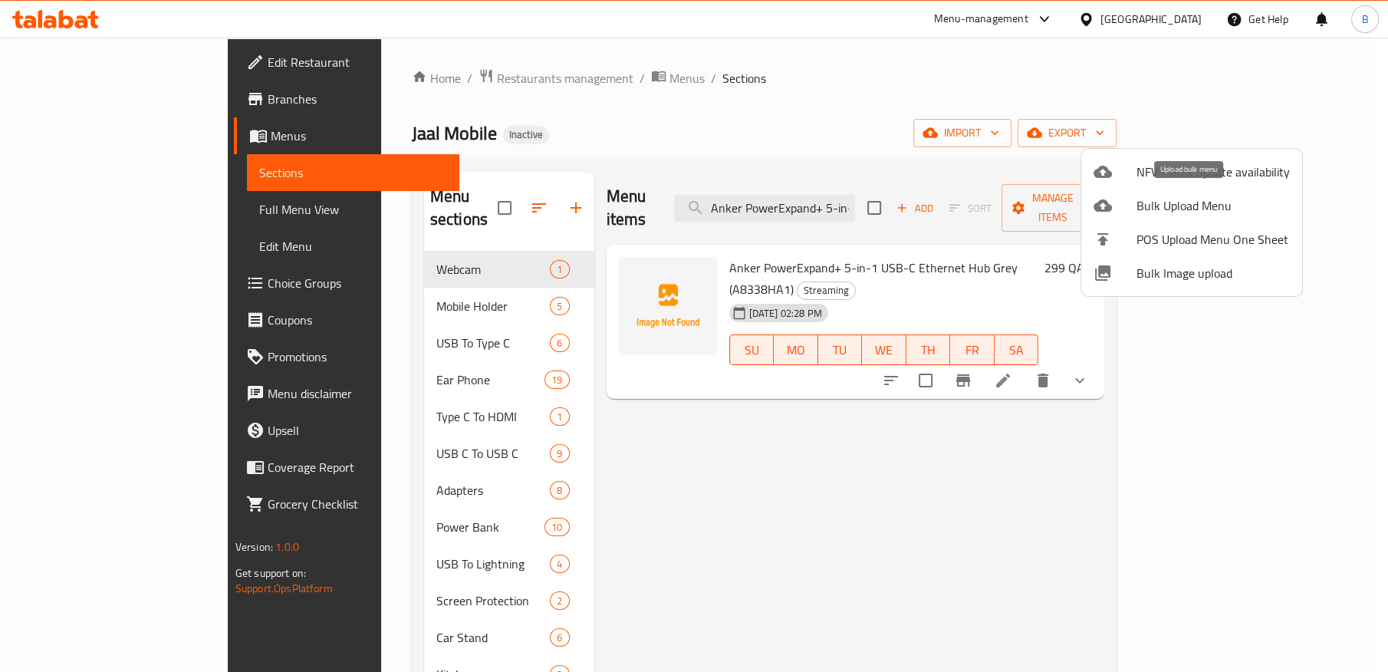
click at [1194, 209] on span "Bulk Upload Menu" at bounding box center [1213, 205] width 153 height 18
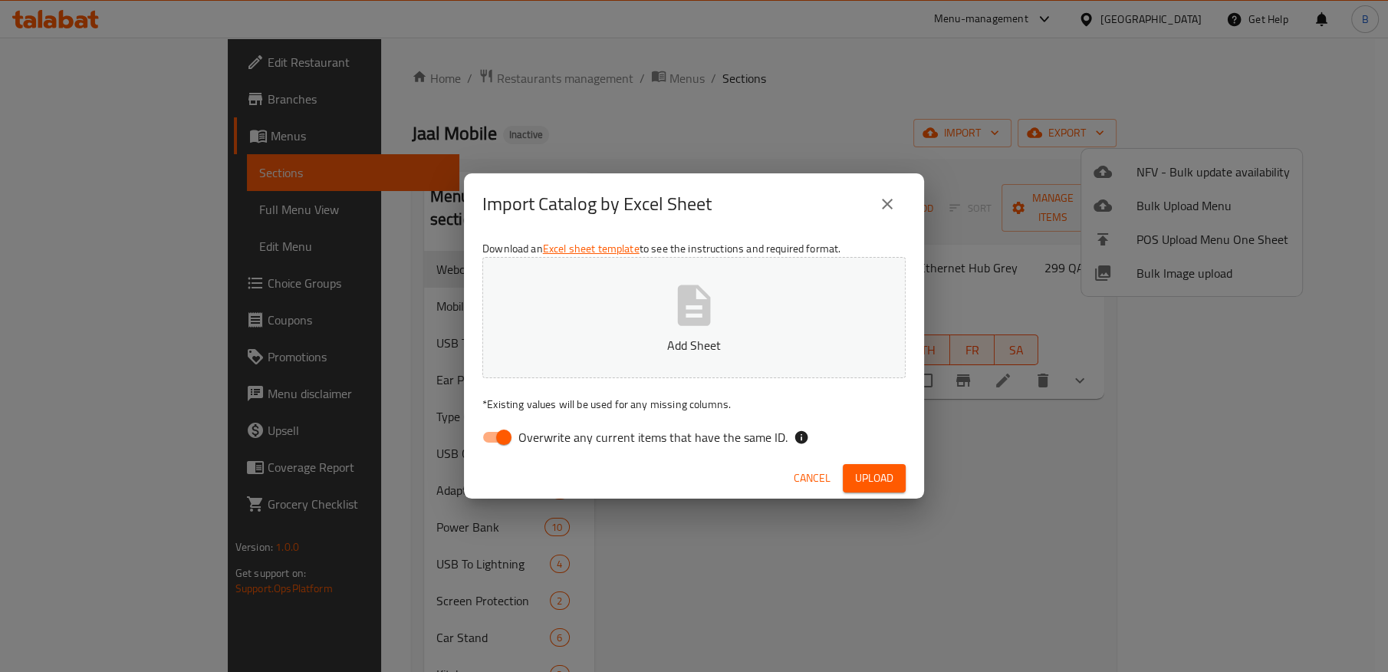
click at [502, 426] on input "Overwrite any current items that have the same ID." at bounding box center [503, 437] width 87 height 29
checkbox input "false"
click at [702, 316] on icon "button" at bounding box center [694, 305] width 49 height 49
click at [860, 464] on button "Upload" at bounding box center [874, 478] width 63 height 28
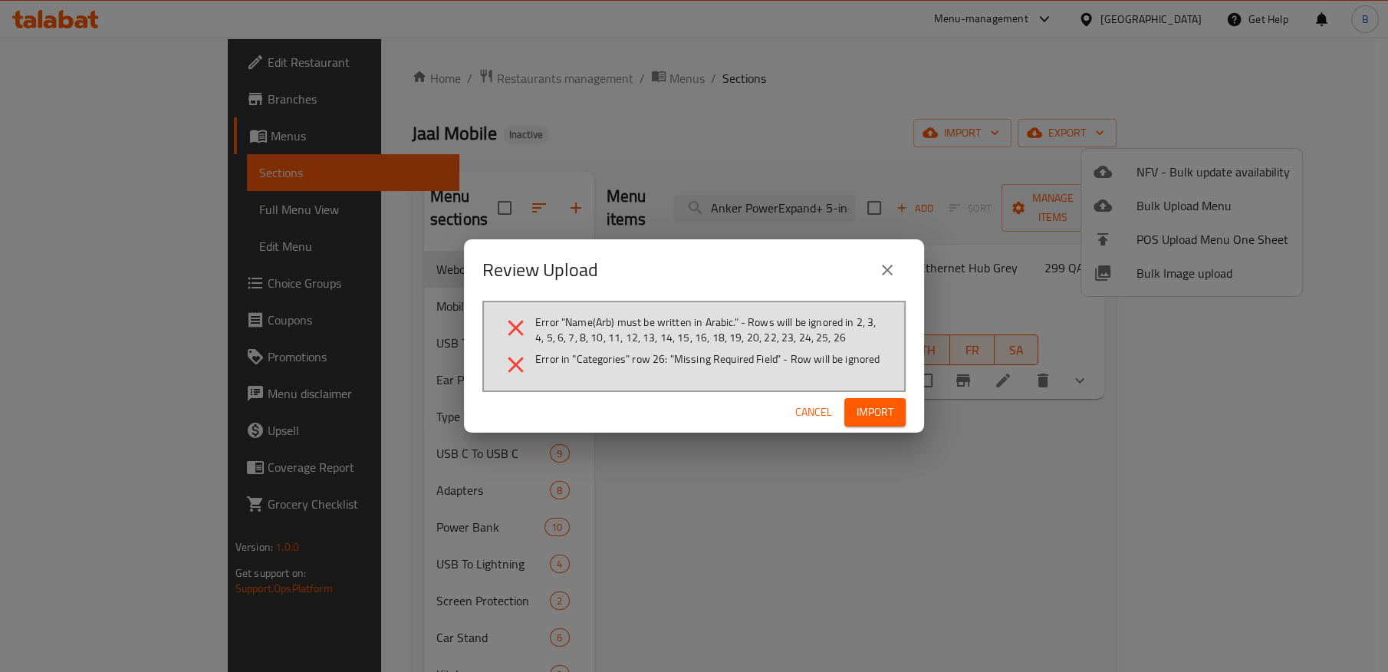
click at [871, 411] on span "Import" at bounding box center [875, 412] width 37 height 19
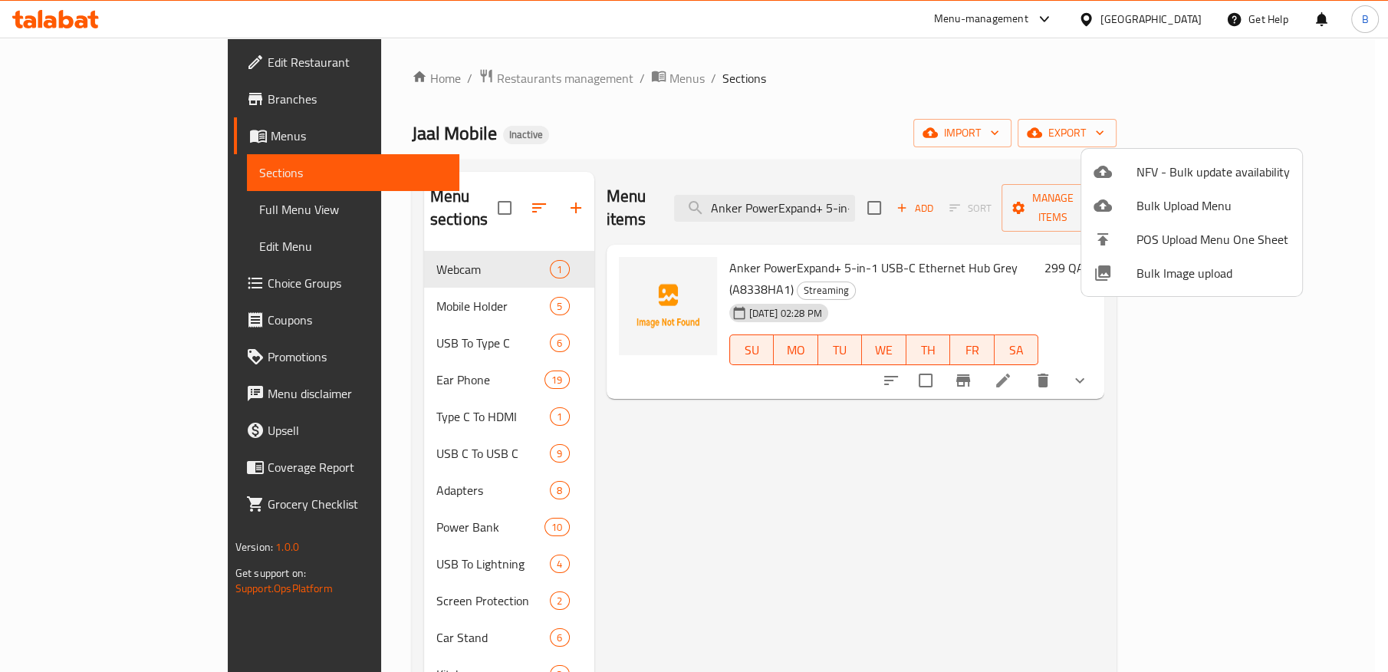
click at [875, 192] on div at bounding box center [694, 336] width 1388 height 672
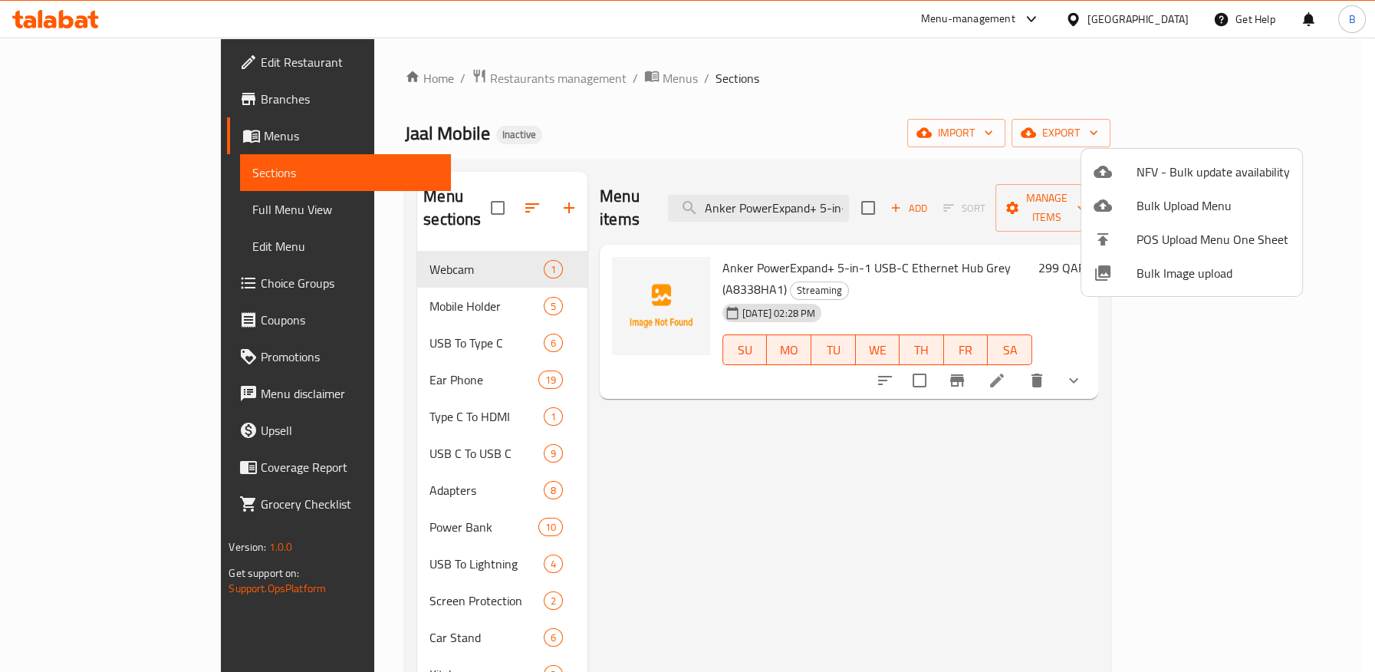
click at [849, 195] on input "Anker PowerExpand+ 5-in-1 USB-C Ethernet Hub Gre" at bounding box center [758, 208] width 181 height 27
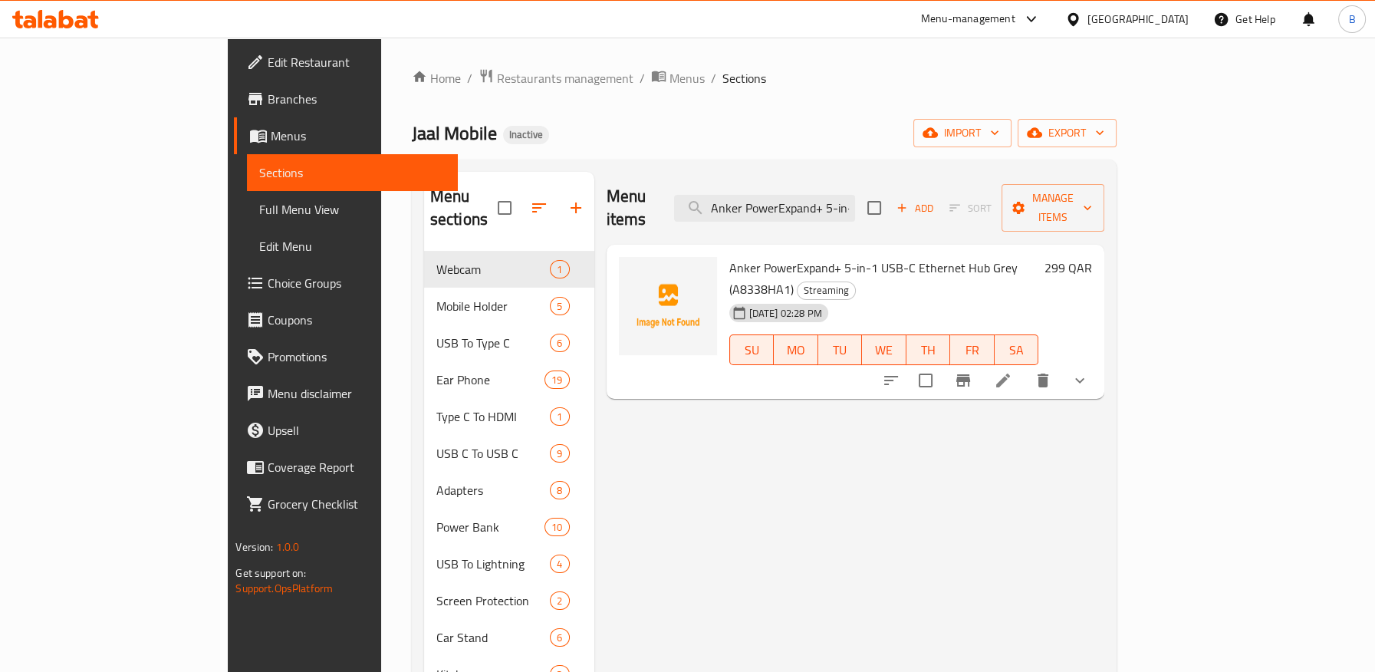
click at [855, 195] on input "Anker PowerExpand+ 5-in-1 USB-C Ethernet Hub Gre" at bounding box center [764, 208] width 181 height 27
paste input "Anker 622 Magnetic Batt"
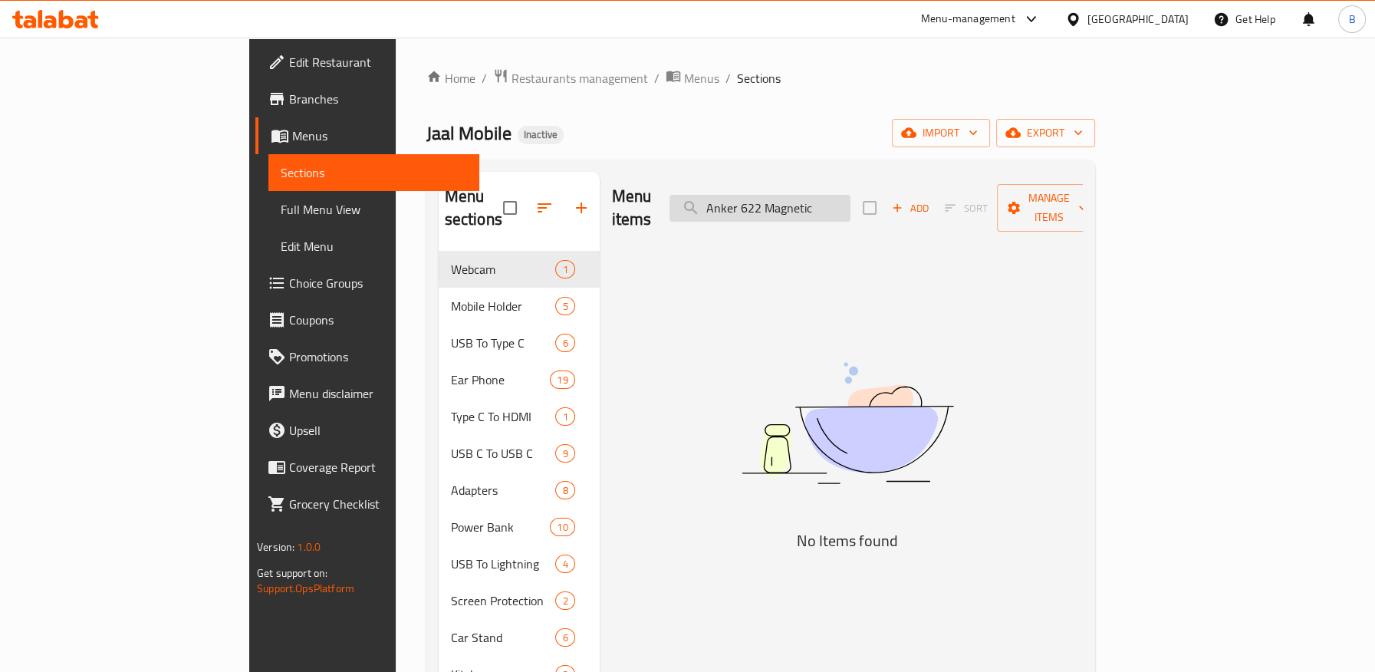
click at [819, 195] on input "Anker 622 Magnetic" at bounding box center [760, 208] width 181 height 27
click at [821, 198] on input "Anker 622 Magnetic" at bounding box center [760, 208] width 181 height 27
click at [842, 202] on input "Anker 622 Magnetic" at bounding box center [760, 208] width 181 height 27
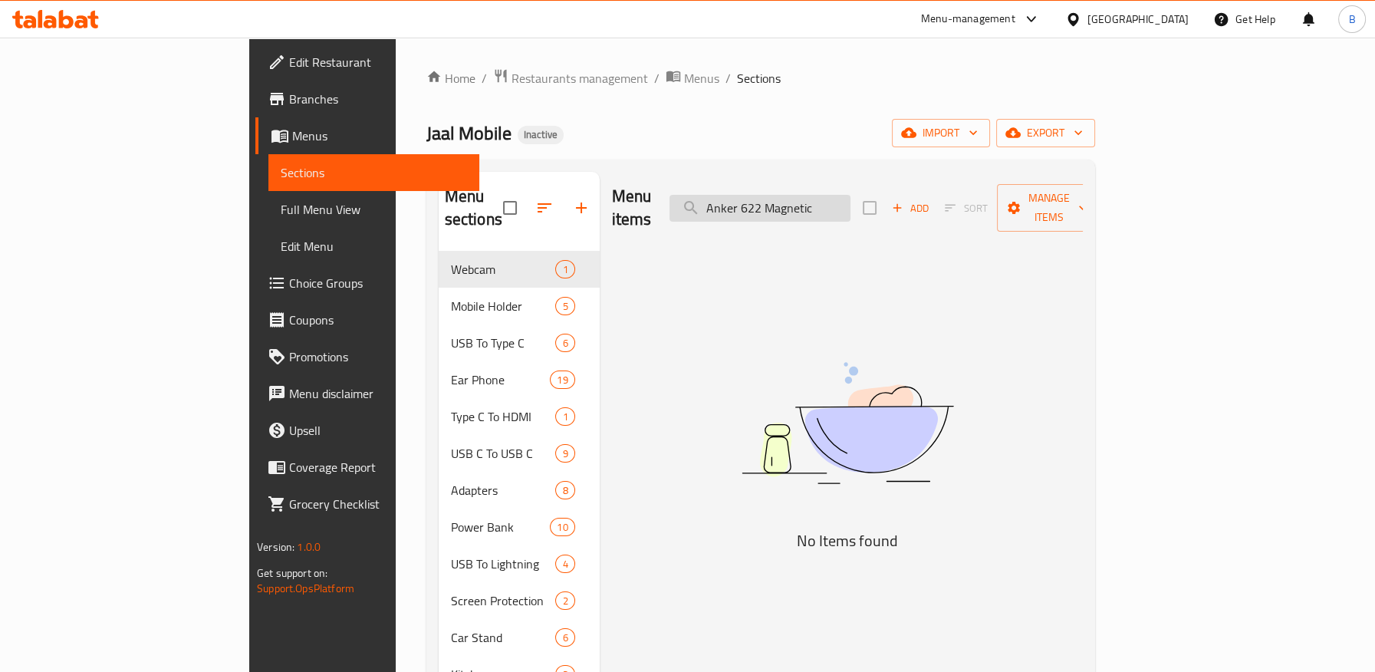
paste input "Oteeto OT5 Bluetooth Earbuds HiFi Sound Android"
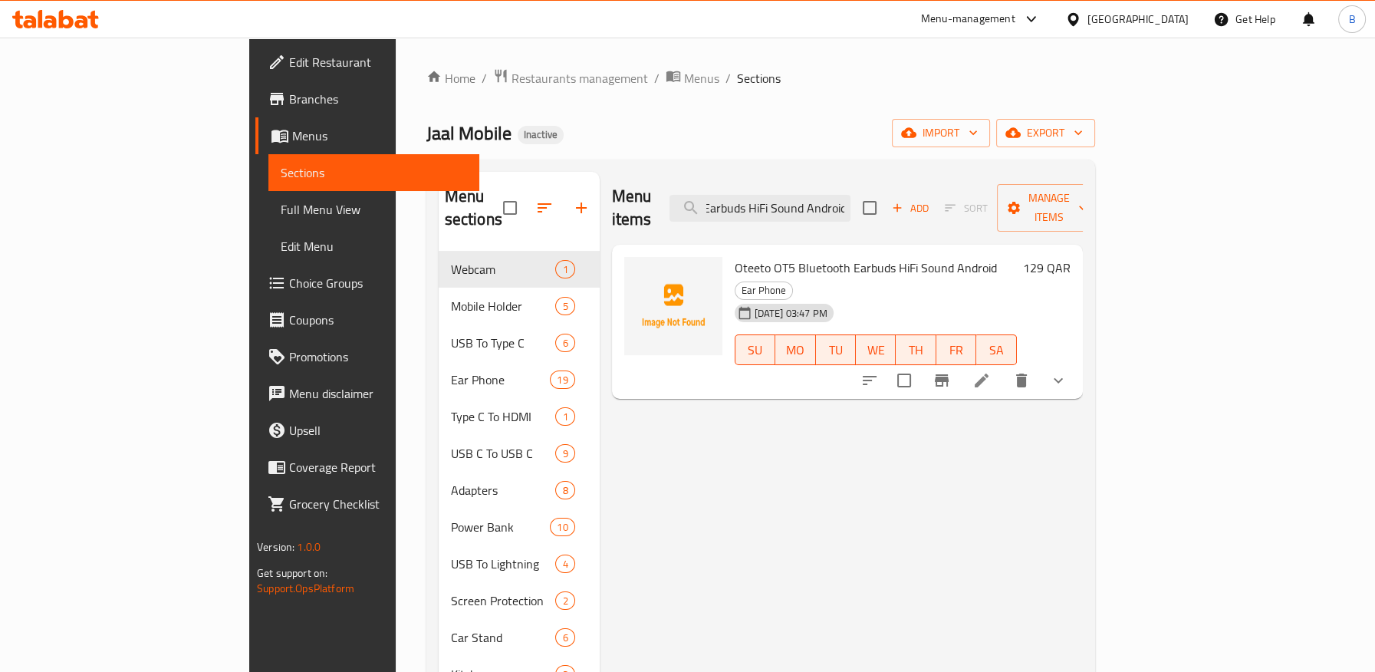
type input "Oteeto OT5 Bluetooth Earbuds HiFi Sound Android"
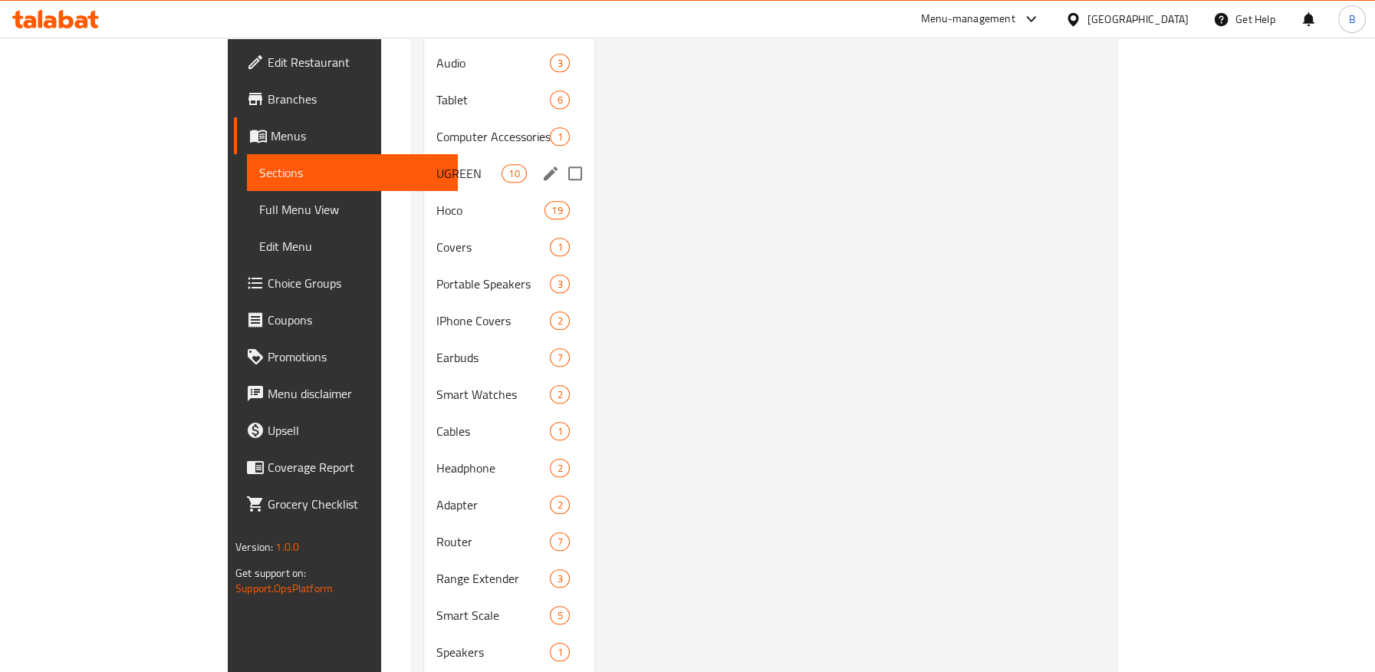
scroll to position [2069, 0]
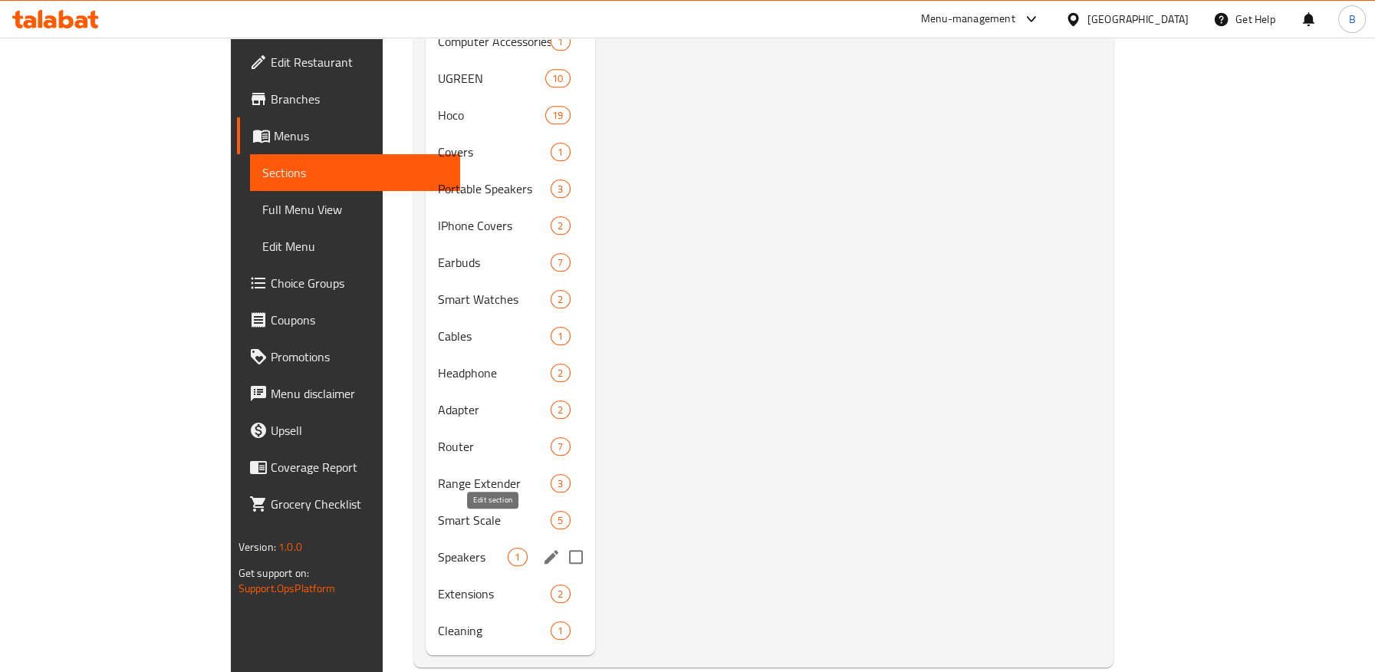
click at [542, 548] on icon "edit" at bounding box center [551, 557] width 18 height 18
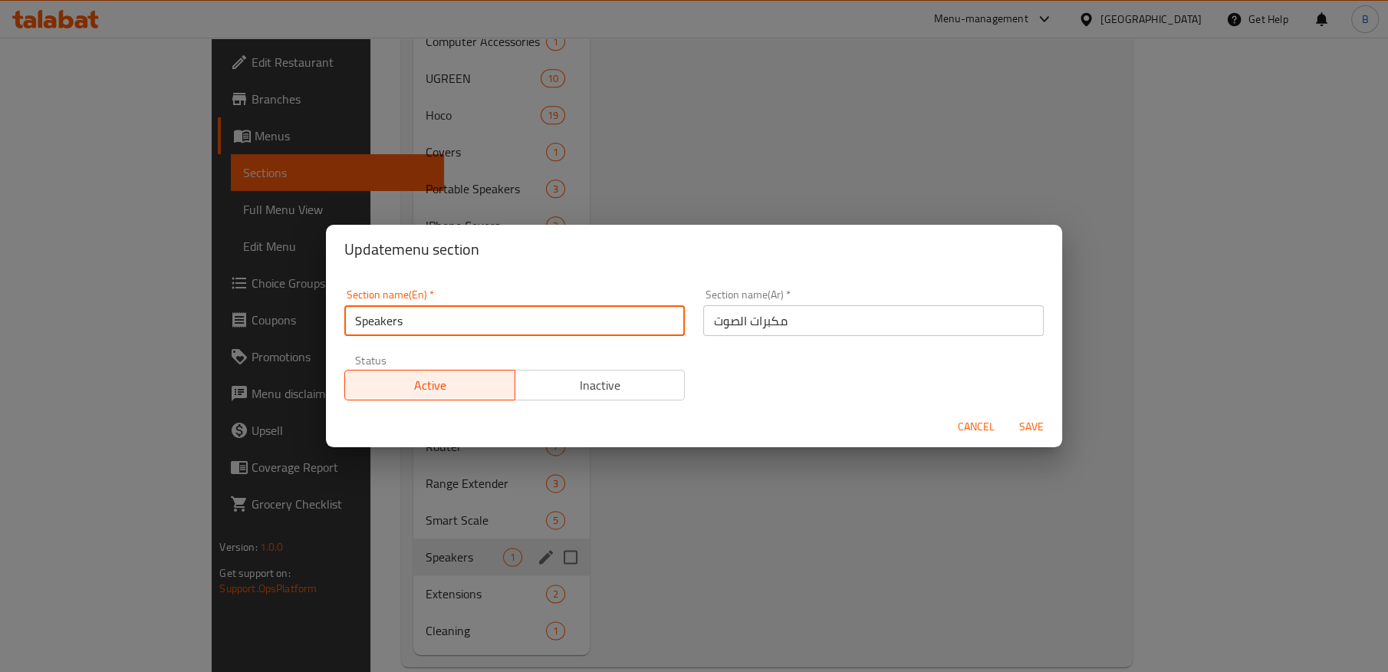
drag, startPoint x: 432, startPoint y: 316, endPoint x: 308, endPoint y: 320, distance: 123.5
click at [308, 320] on div "Update menu section Section name(En)   * Speakers Section name(En) * Section na…" at bounding box center [694, 336] width 1388 height 672
click at [982, 426] on span "Cancel" at bounding box center [976, 426] width 37 height 19
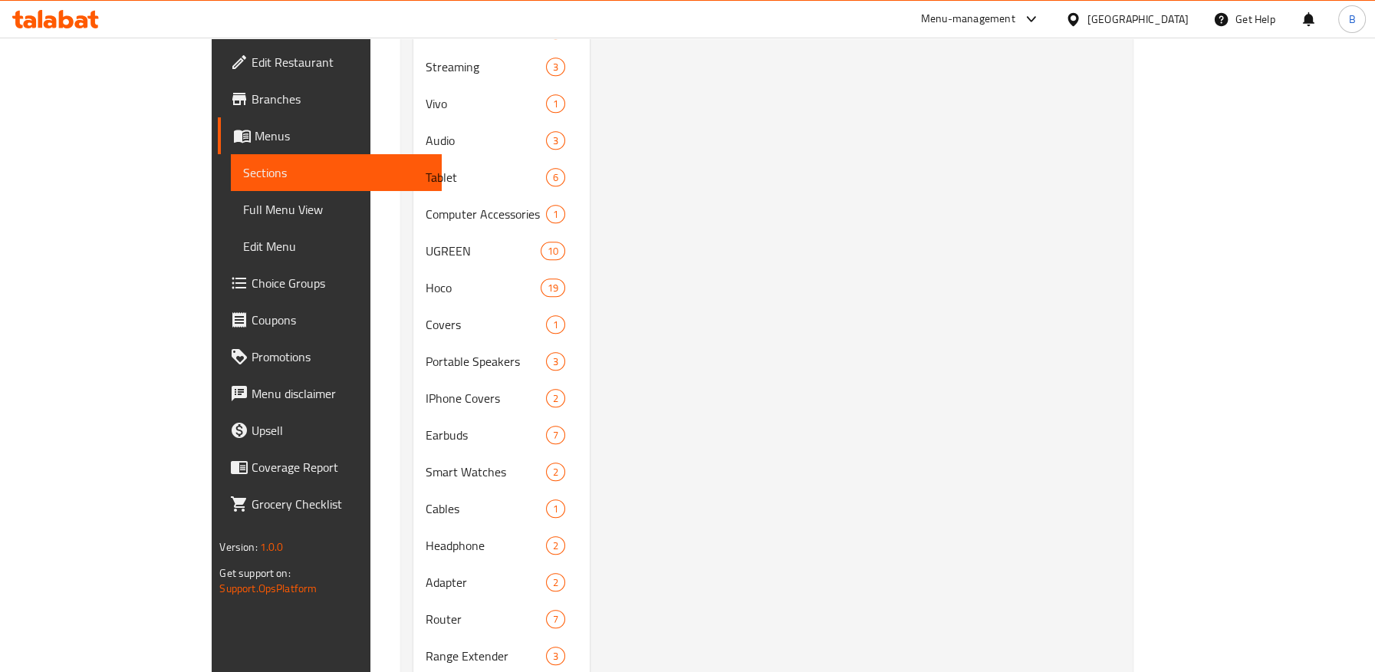
scroll to position [2069, 0]
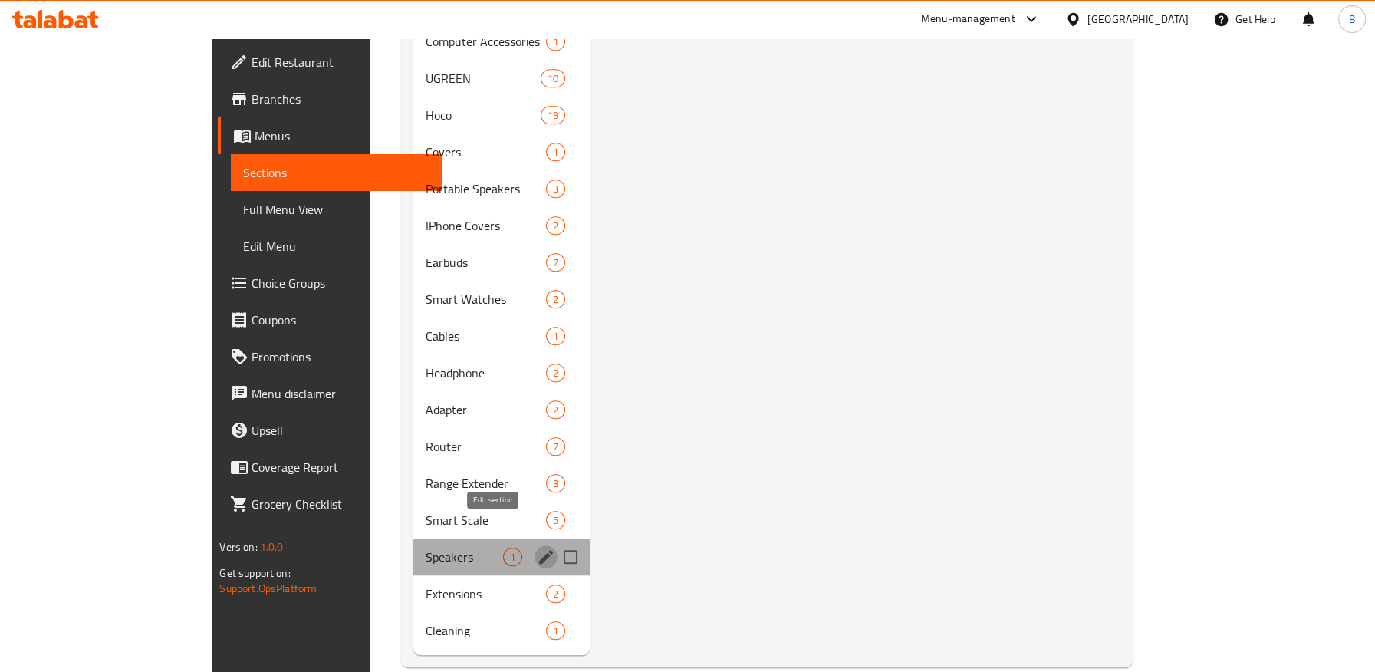
click at [539, 550] on icon "edit" at bounding box center [546, 557] width 14 height 14
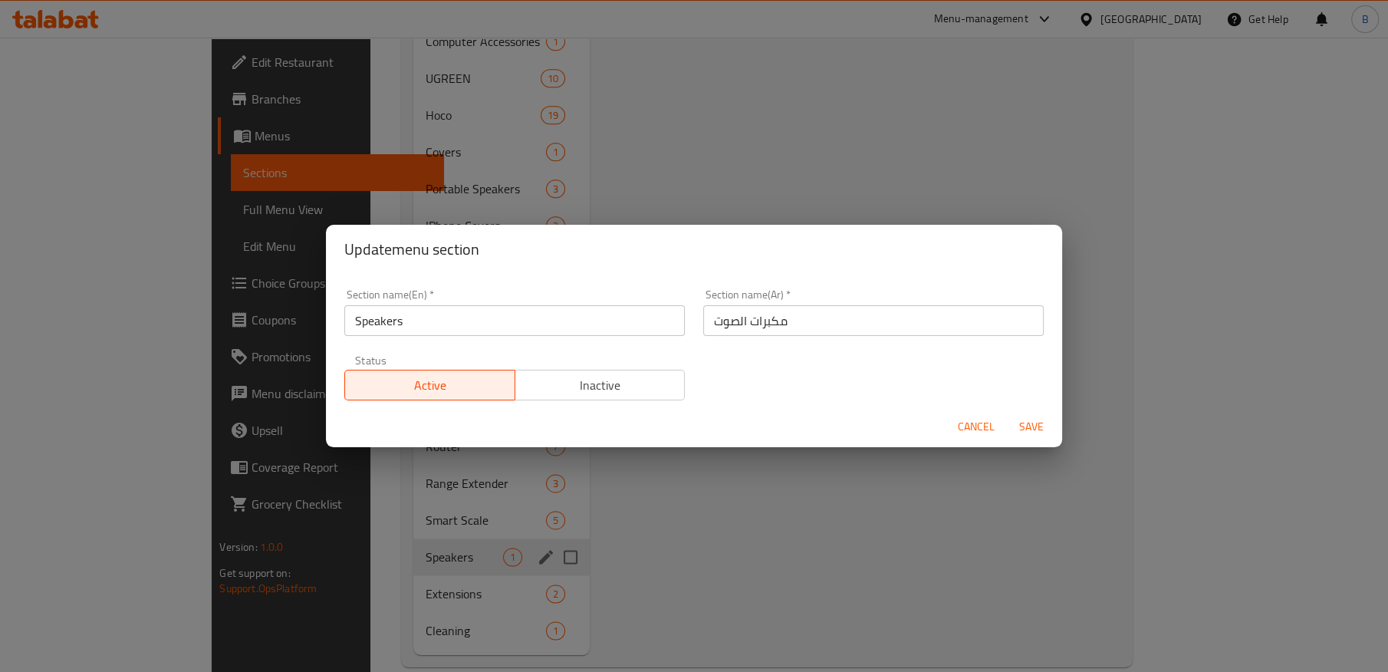
click at [964, 423] on span "Cancel" at bounding box center [976, 426] width 37 height 19
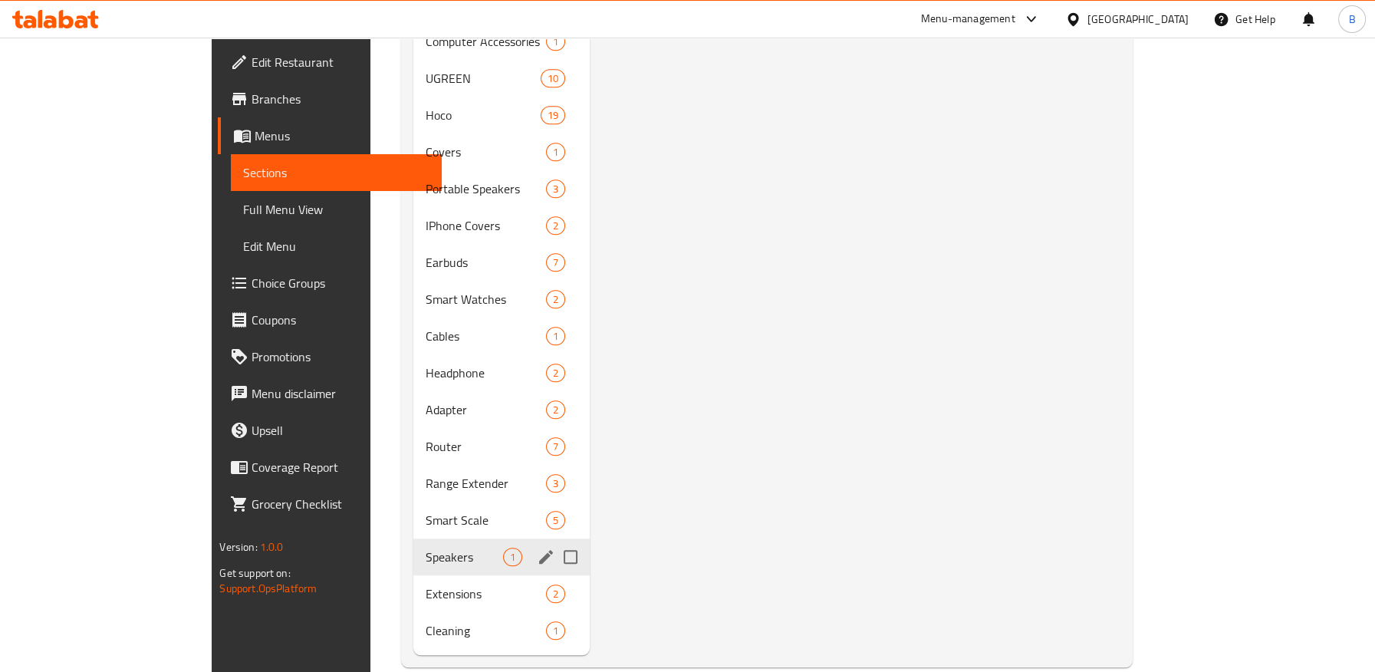
click at [426, 548] on span "Speakers" at bounding box center [464, 557] width 77 height 18
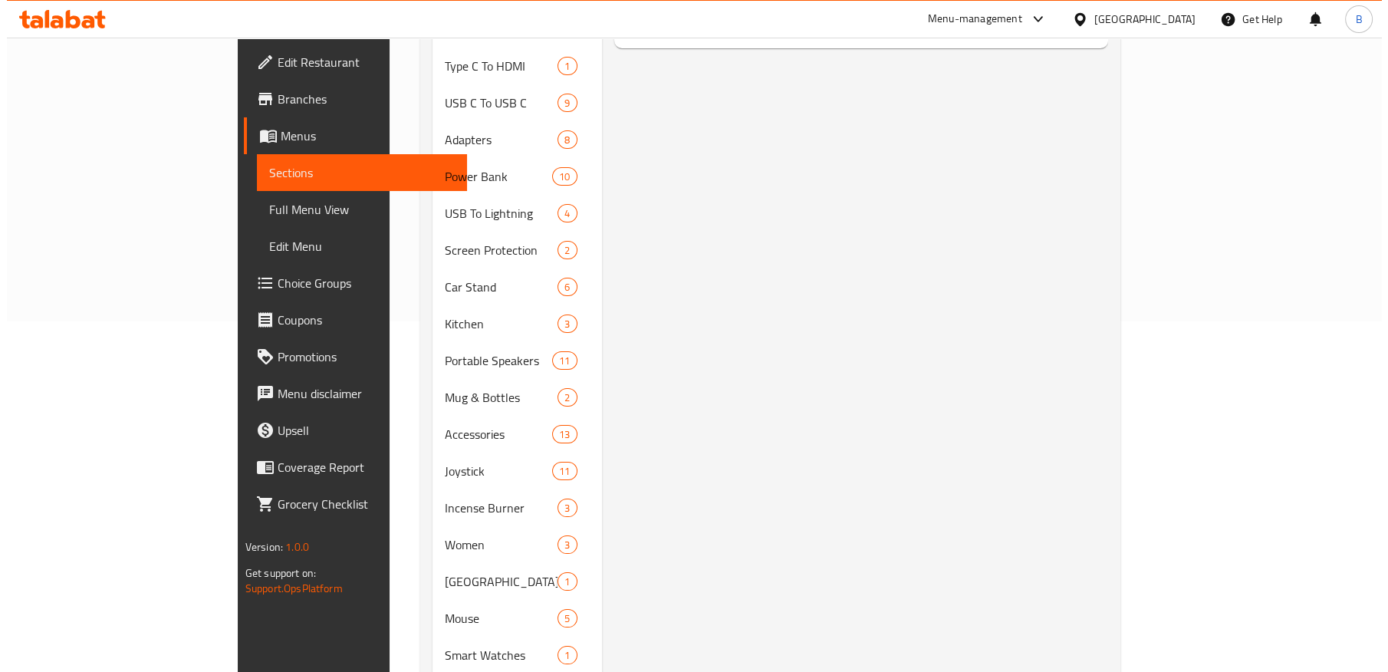
scroll to position [0, 0]
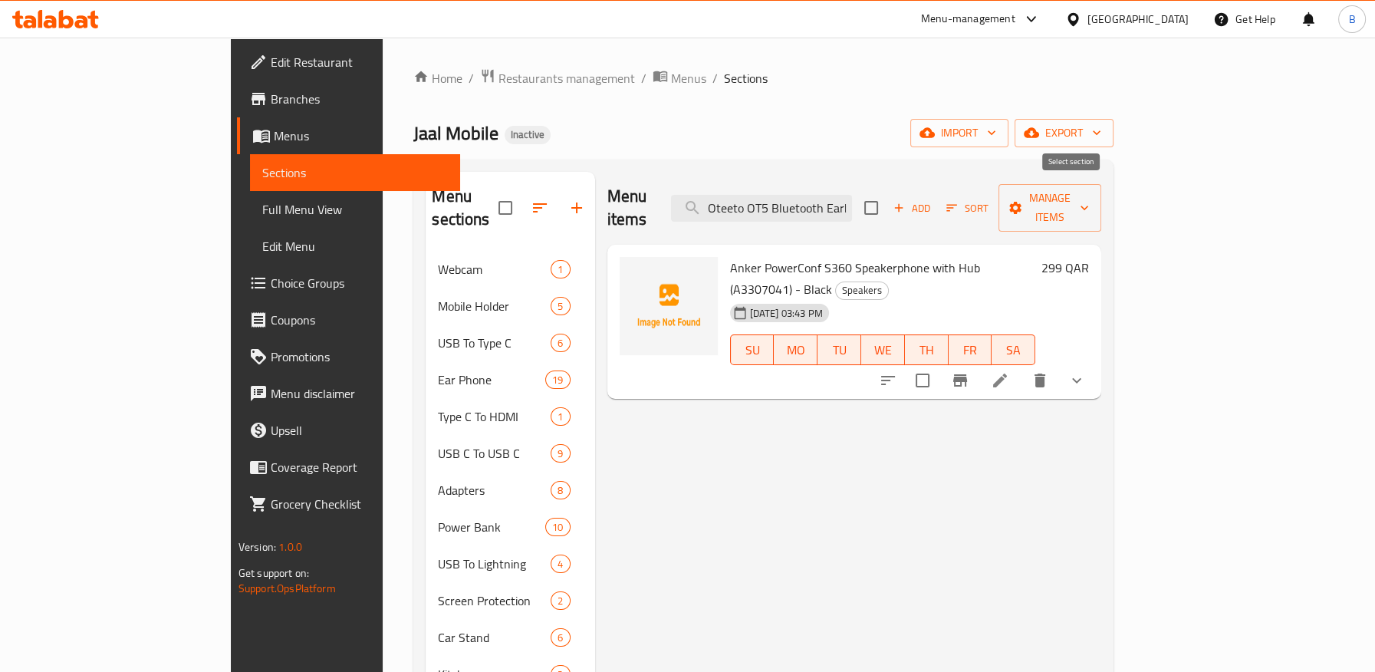
click at [887, 196] on input "checkbox" at bounding box center [871, 208] width 32 height 32
checkbox input "true"
click at [1089, 193] on span "Manage items" at bounding box center [1050, 208] width 78 height 38
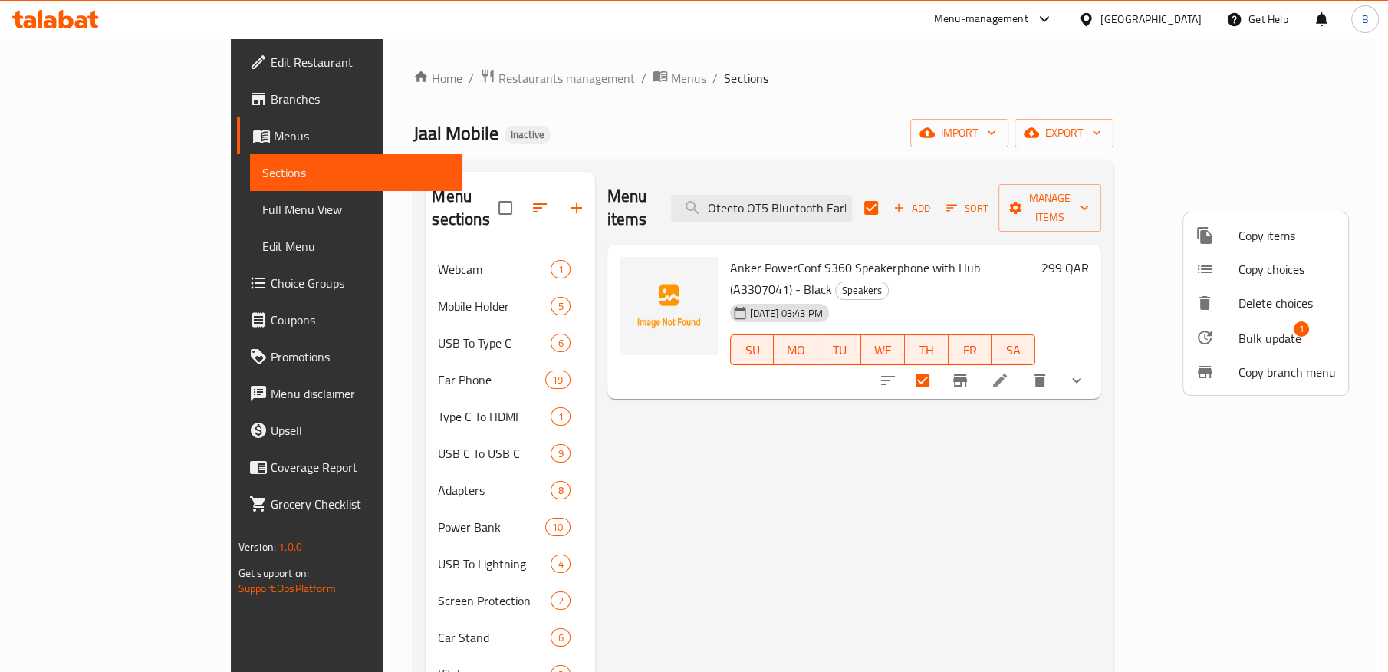
click at [1271, 337] on span "Bulk update" at bounding box center [1270, 338] width 63 height 18
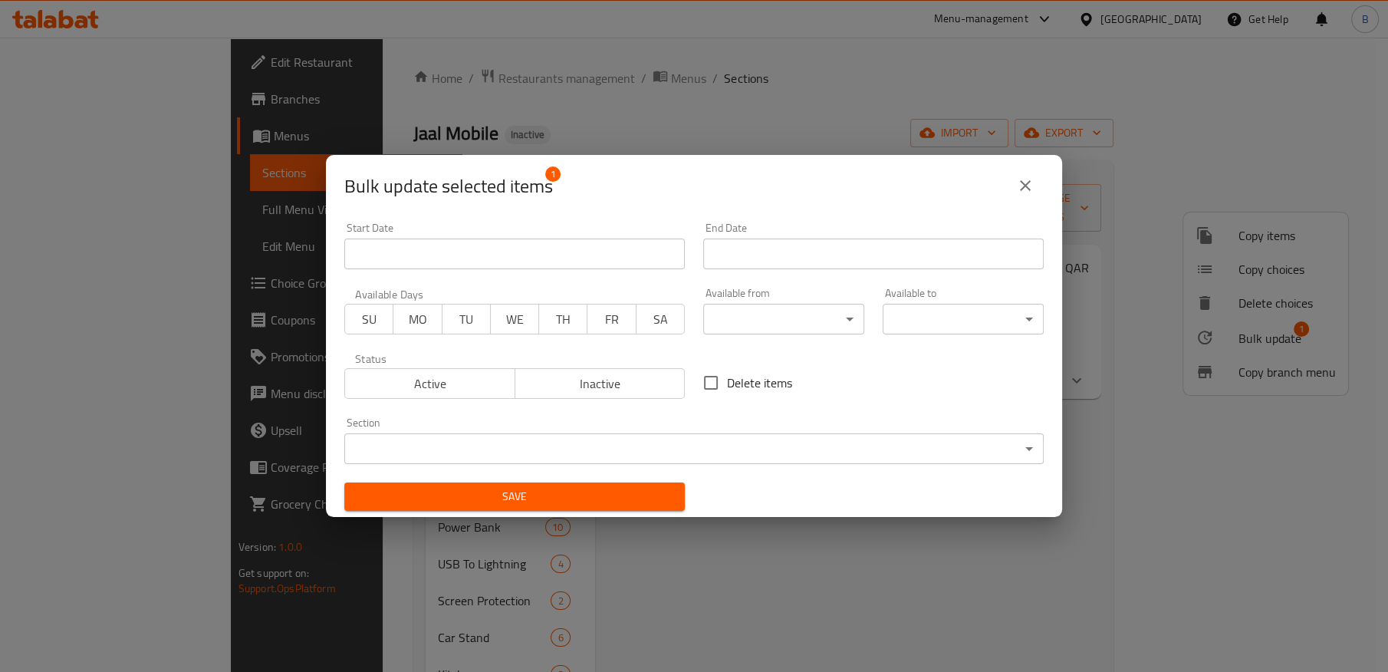
click at [568, 449] on body "​ Menu-management Qatar Get Help B Edit Restaurant Branches Menus Sections Full…" at bounding box center [694, 355] width 1388 height 634
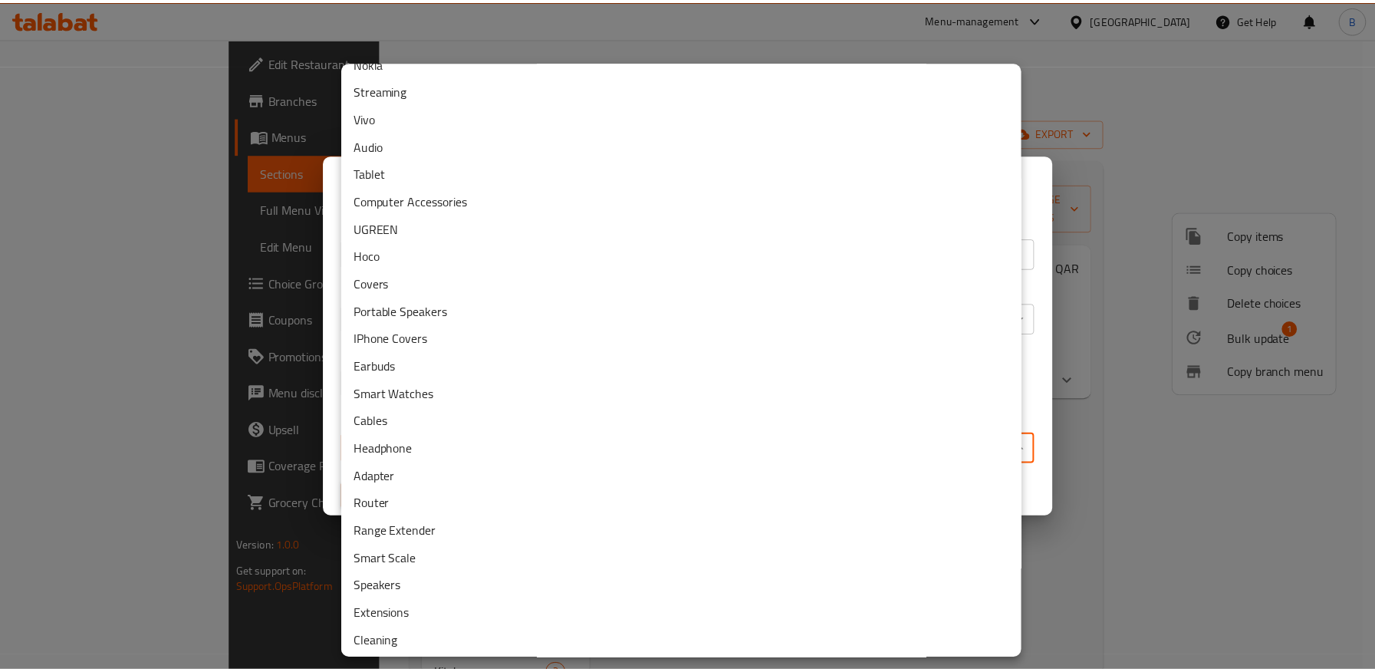
scroll to position [920, 0]
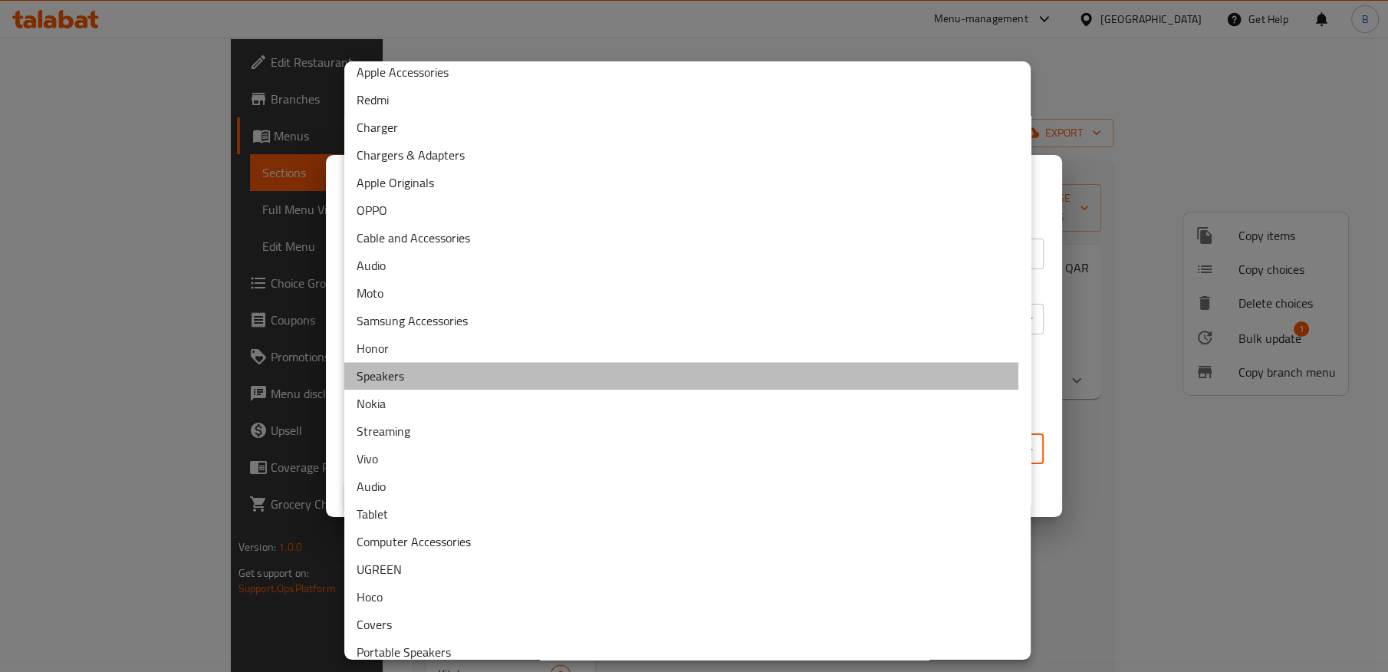
click at [399, 374] on li "Speakers" at bounding box center [687, 376] width 686 height 28
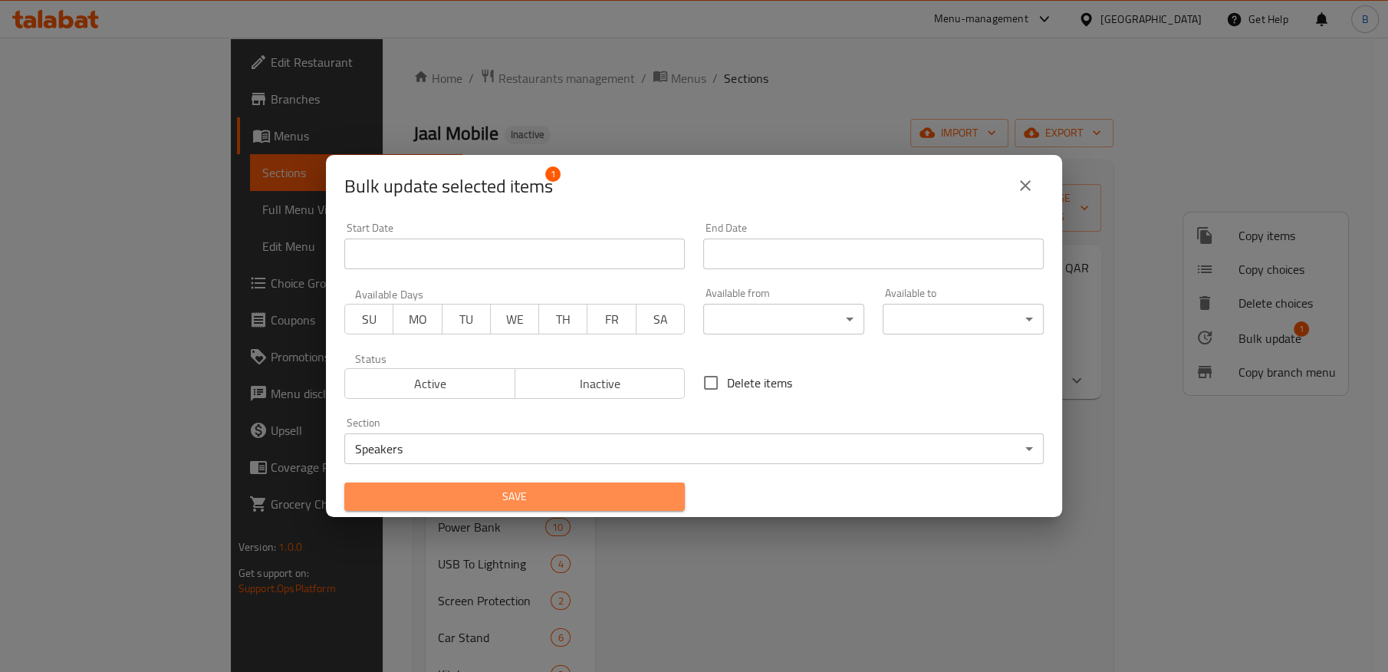
click at [654, 501] on span "Save" at bounding box center [515, 496] width 316 height 19
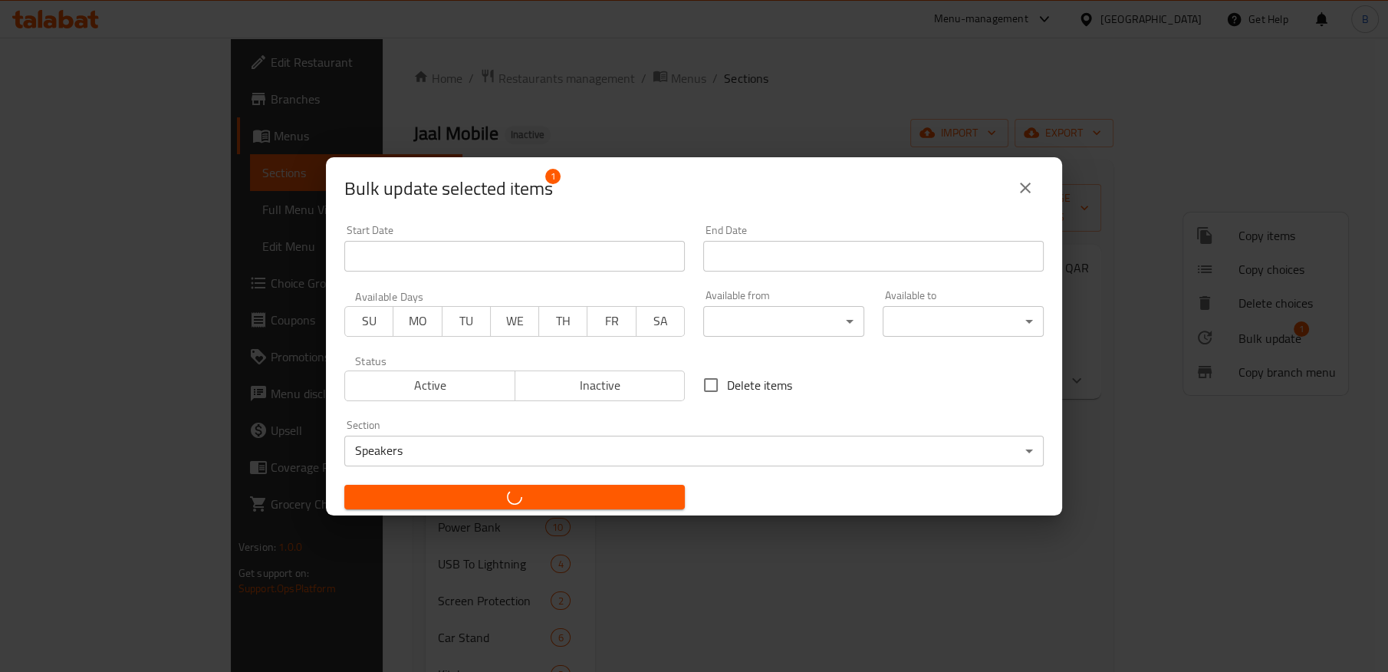
checkbox input "false"
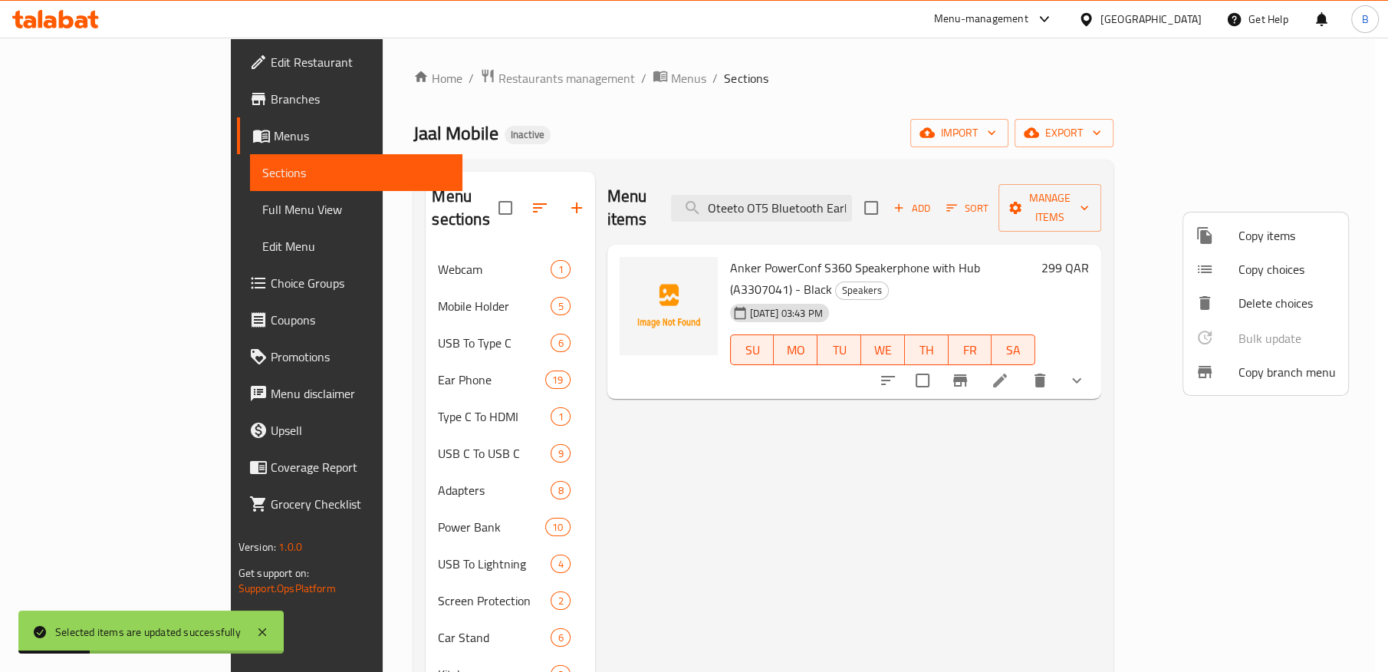
click at [352, 391] on div at bounding box center [694, 336] width 1388 height 672
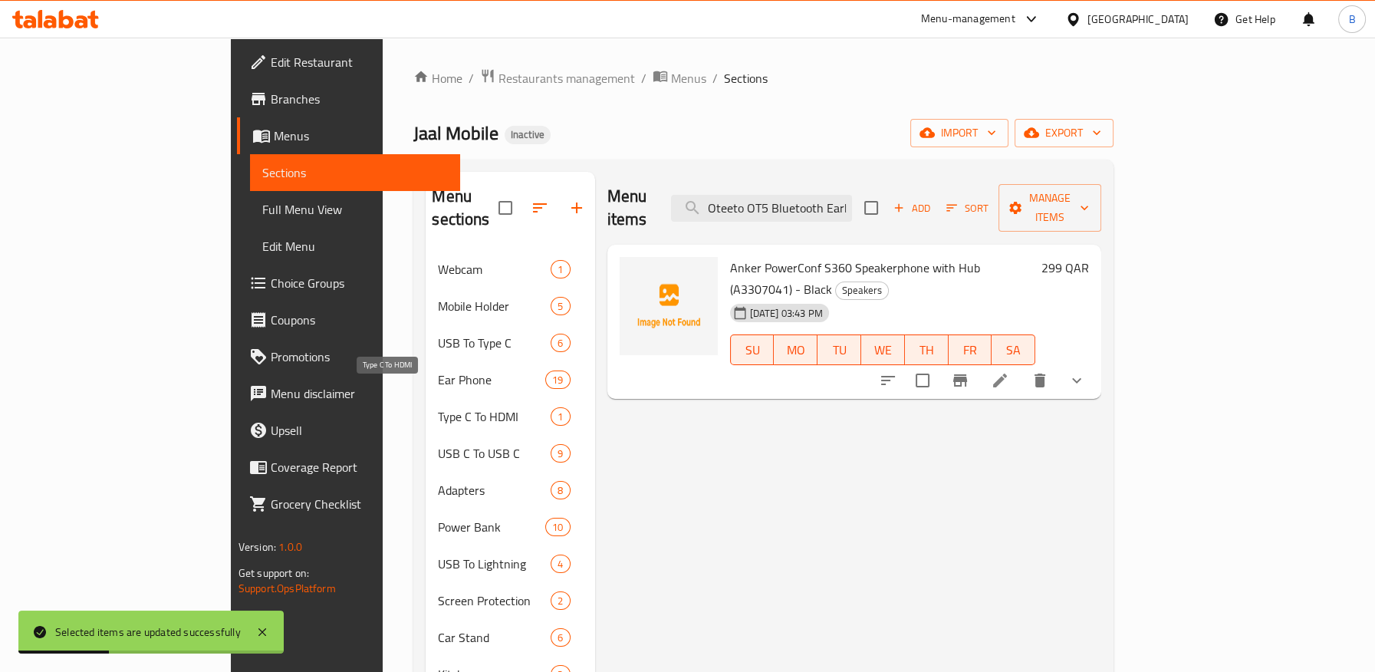
click at [438, 407] on span "Type C To HDMI" at bounding box center [494, 416] width 113 height 18
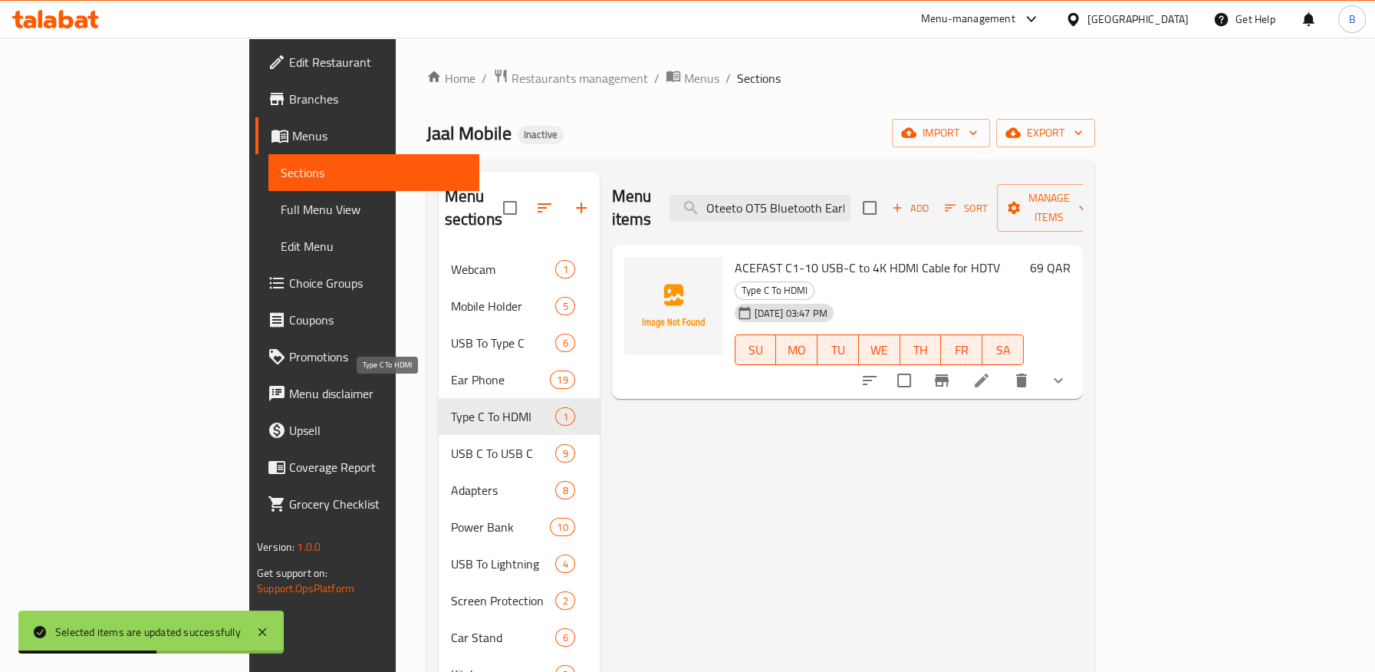
click at [466, 407] on span "Type C To HDMI" at bounding box center [503, 416] width 105 height 18
drag, startPoint x: 943, startPoint y: 248, endPoint x: 1012, endPoint y: 247, distance: 69.0
click at [814, 281] on span "Type C To HDMI" at bounding box center [775, 290] width 78 height 18
copy span "Type C To HDMI"
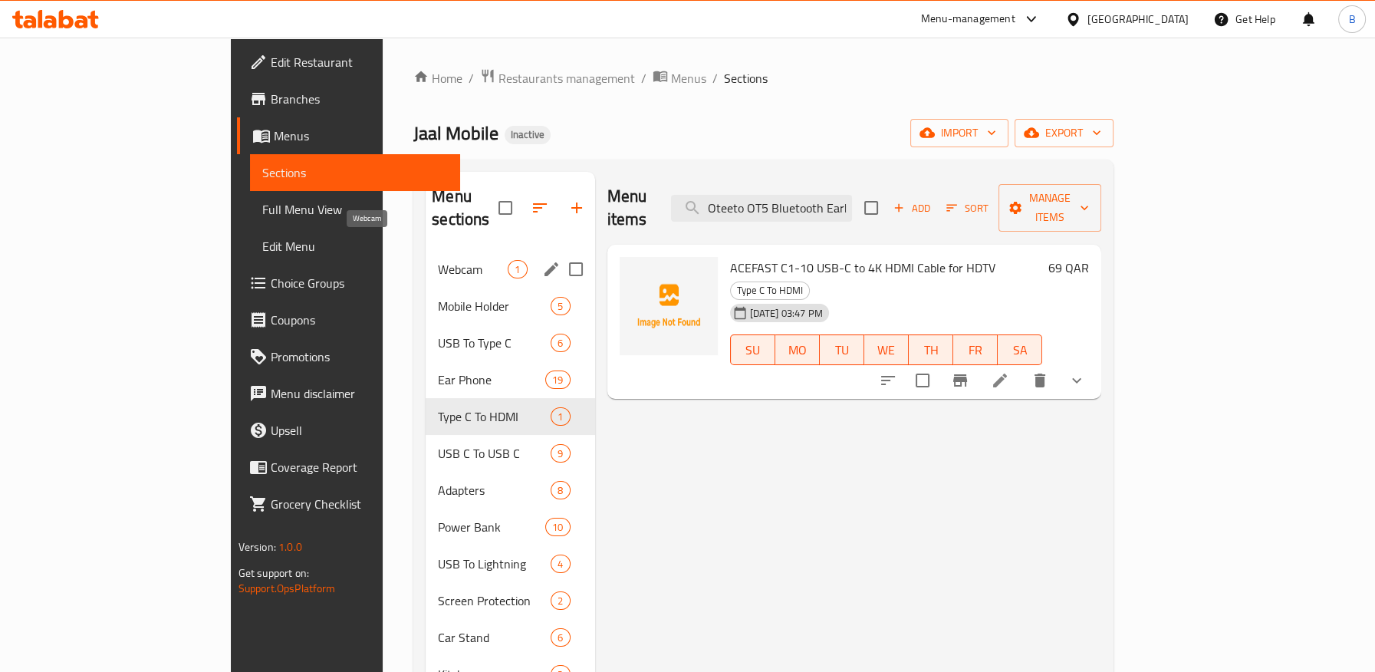
click at [438, 260] on span "Webcam" at bounding box center [473, 269] width 70 height 18
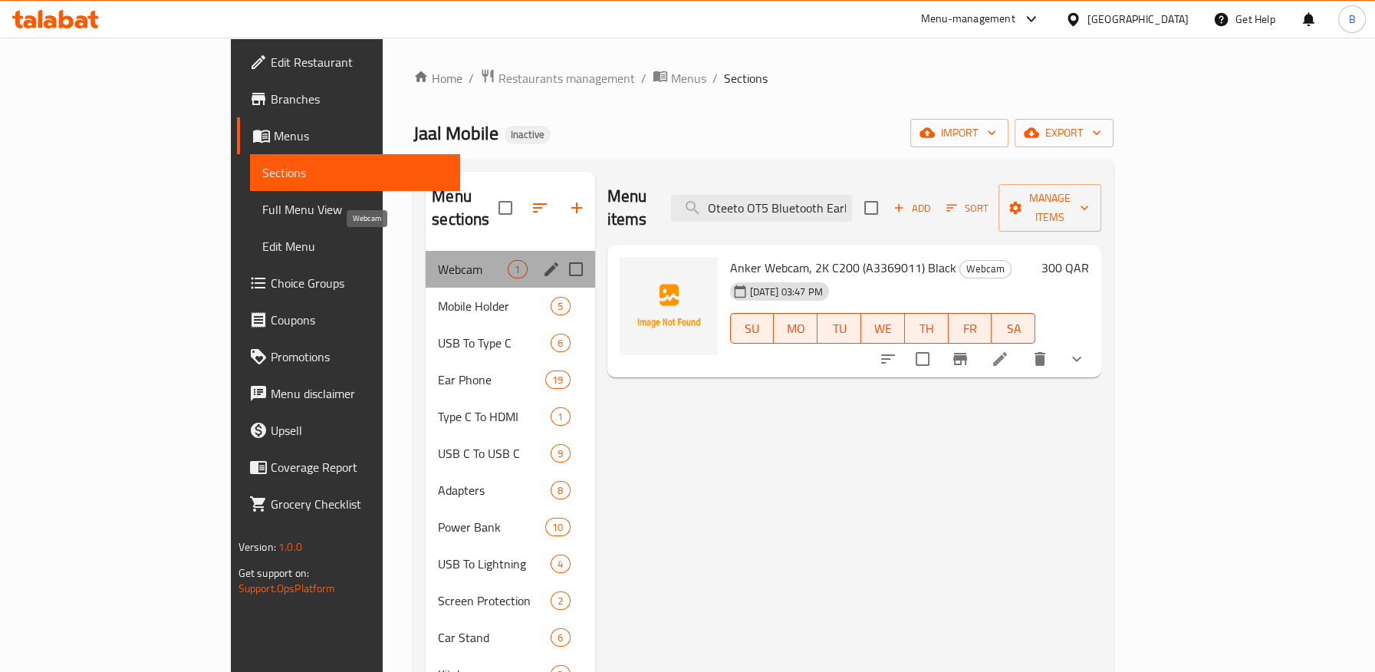
click at [438, 260] on span "Webcam" at bounding box center [473, 269] width 70 height 18
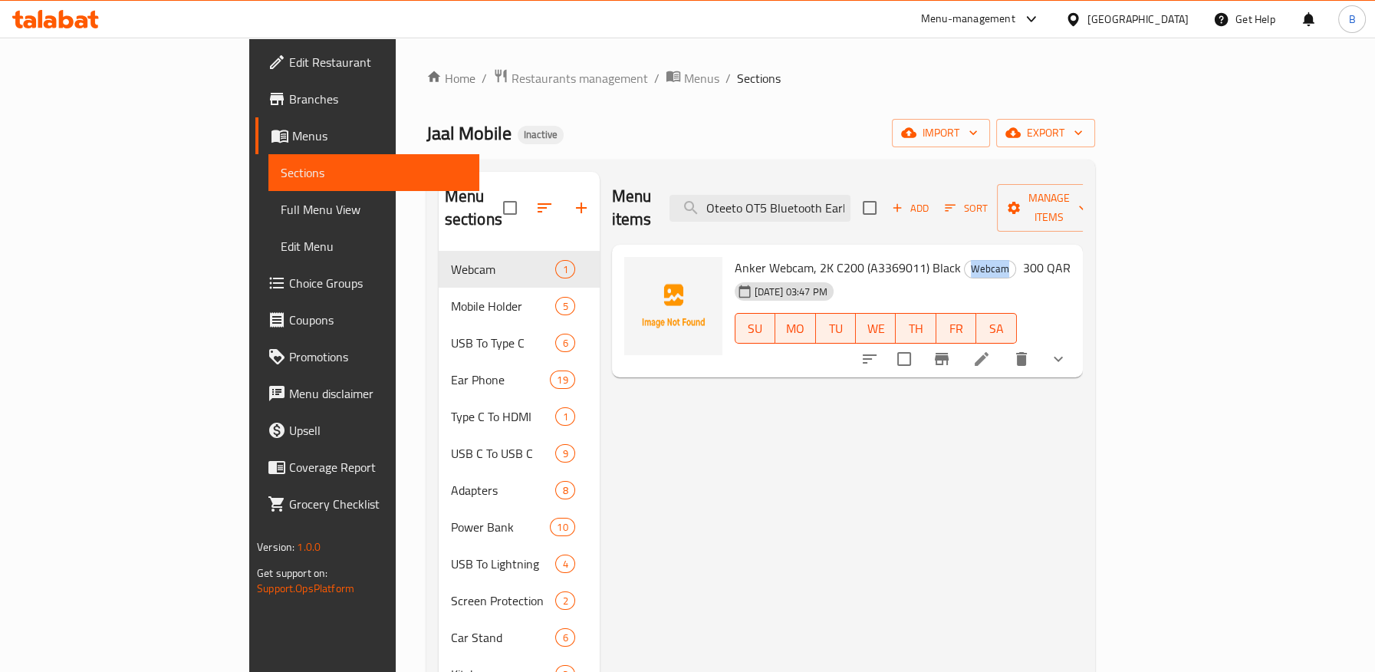
drag, startPoint x: 903, startPoint y: 246, endPoint x: 969, endPoint y: 245, distance: 66.0
click at [969, 257] on h6 "Anker Webcam, 2K C200 (A3369011) Black Webcam" at bounding box center [876, 267] width 282 height 21
copy span "Webcam"
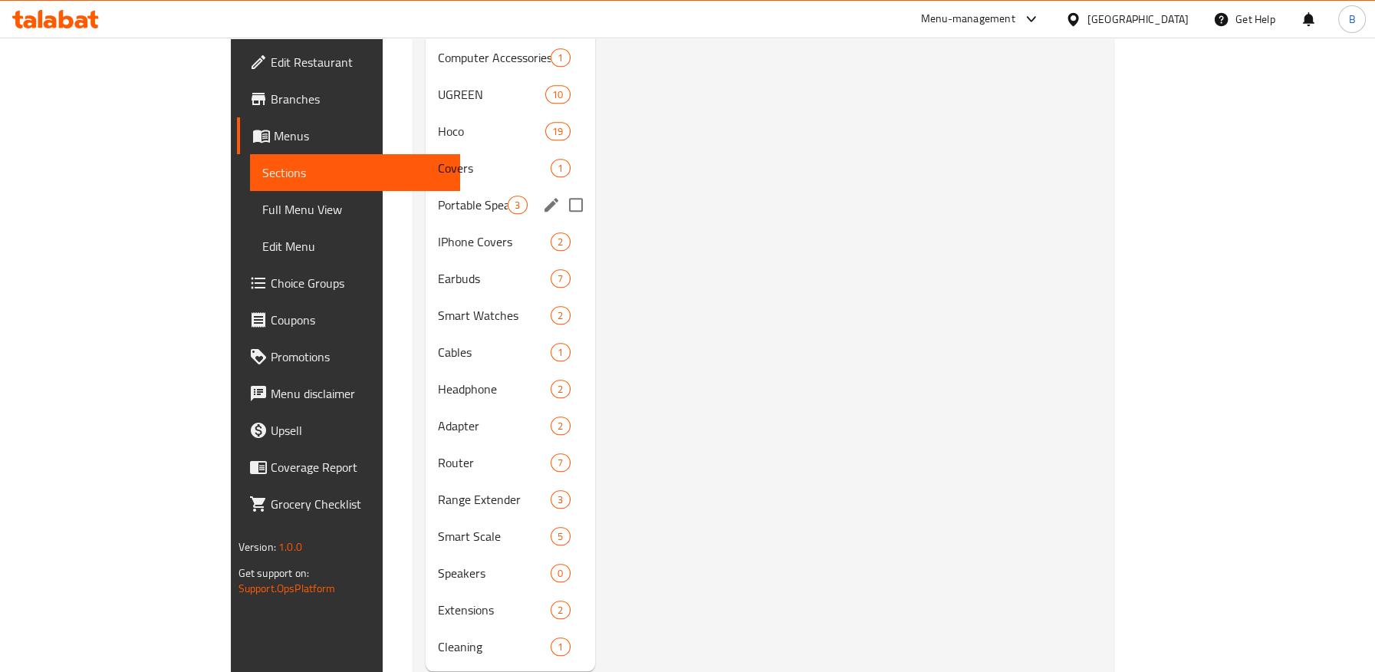
scroll to position [2069, 0]
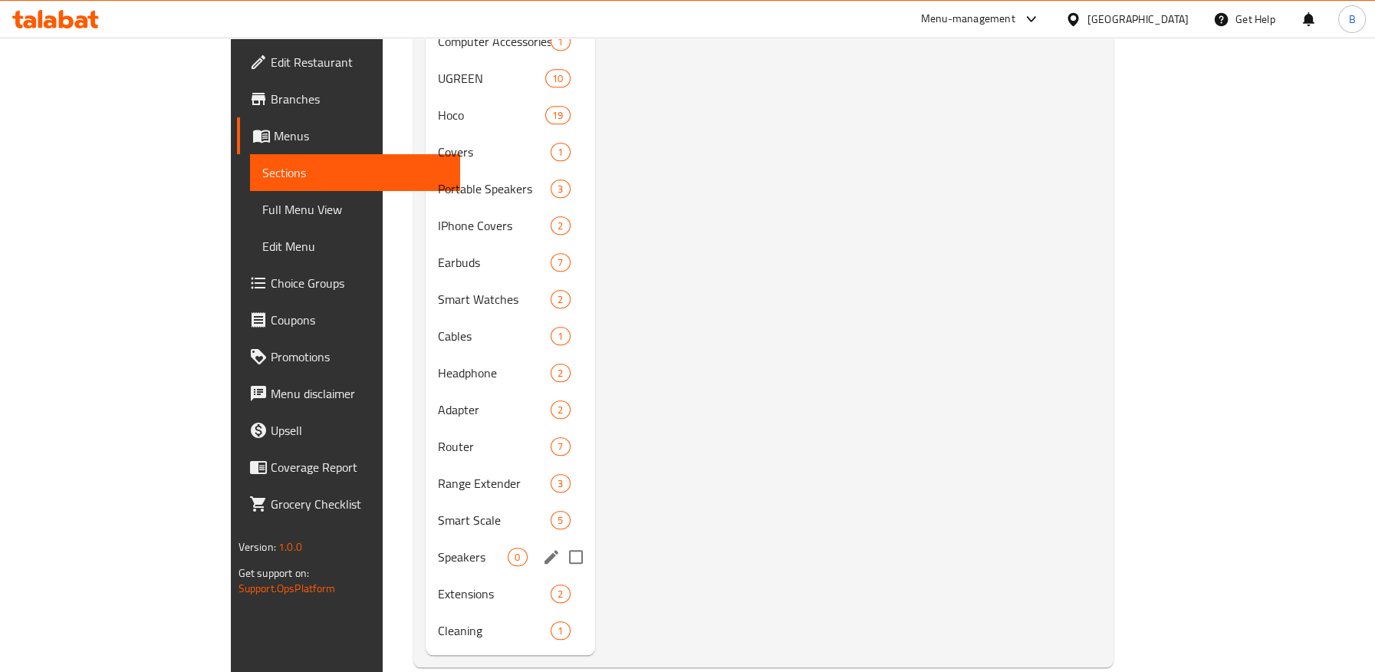
click at [560, 541] on input "Menu sections" at bounding box center [576, 557] width 32 height 32
checkbox input "true"
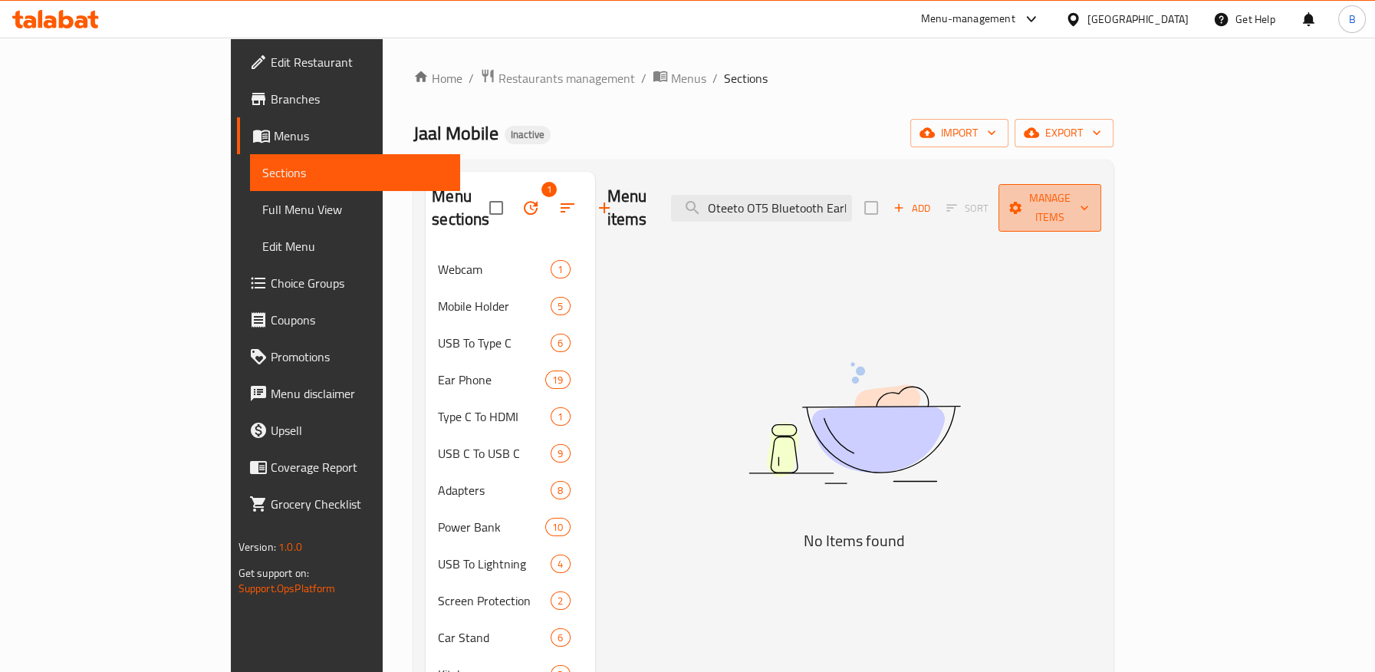
click at [1089, 199] on span "Manage items" at bounding box center [1050, 208] width 78 height 38
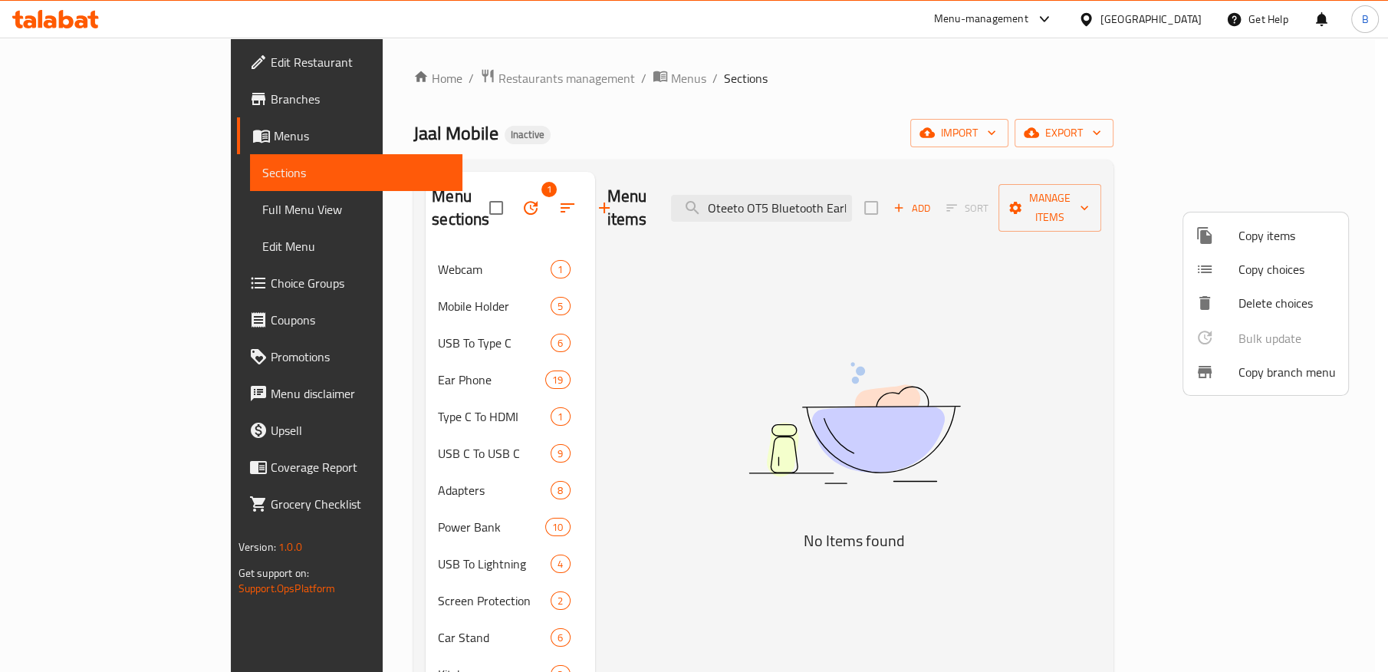
click at [474, 193] on div at bounding box center [694, 336] width 1388 height 672
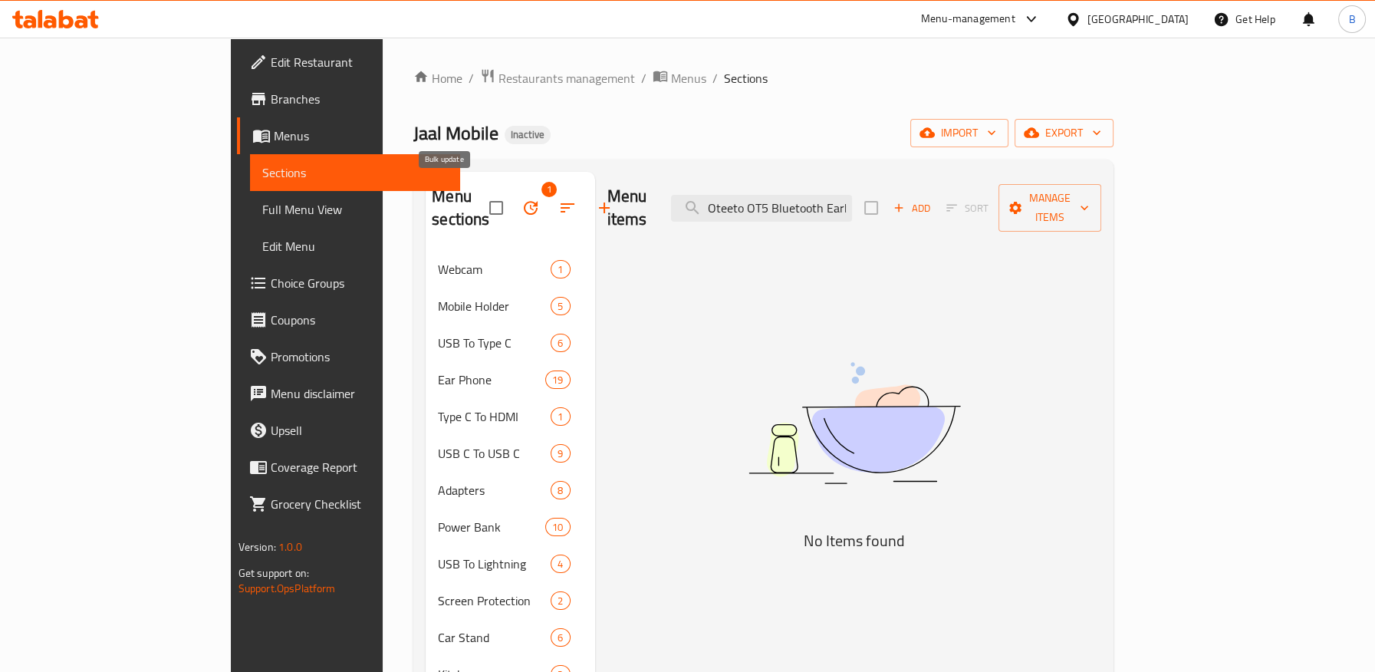
click at [522, 199] on icon "button" at bounding box center [531, 208] width 18 height 18
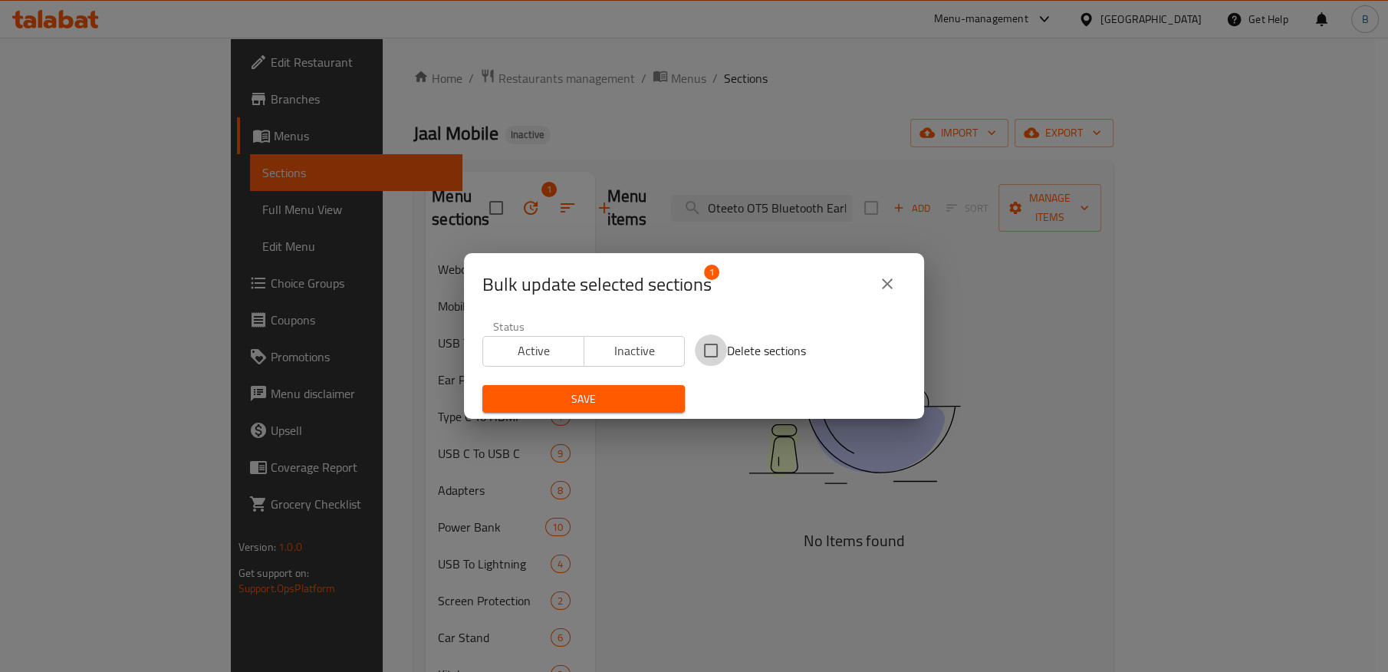
click at [703, 349] on input "Delete sections" at bounding box center [711, 350] width 32 height 32
checkbox input "true"
click at [632, 406] on span "Save" at bounding box center [584, 399] width 178 height 19
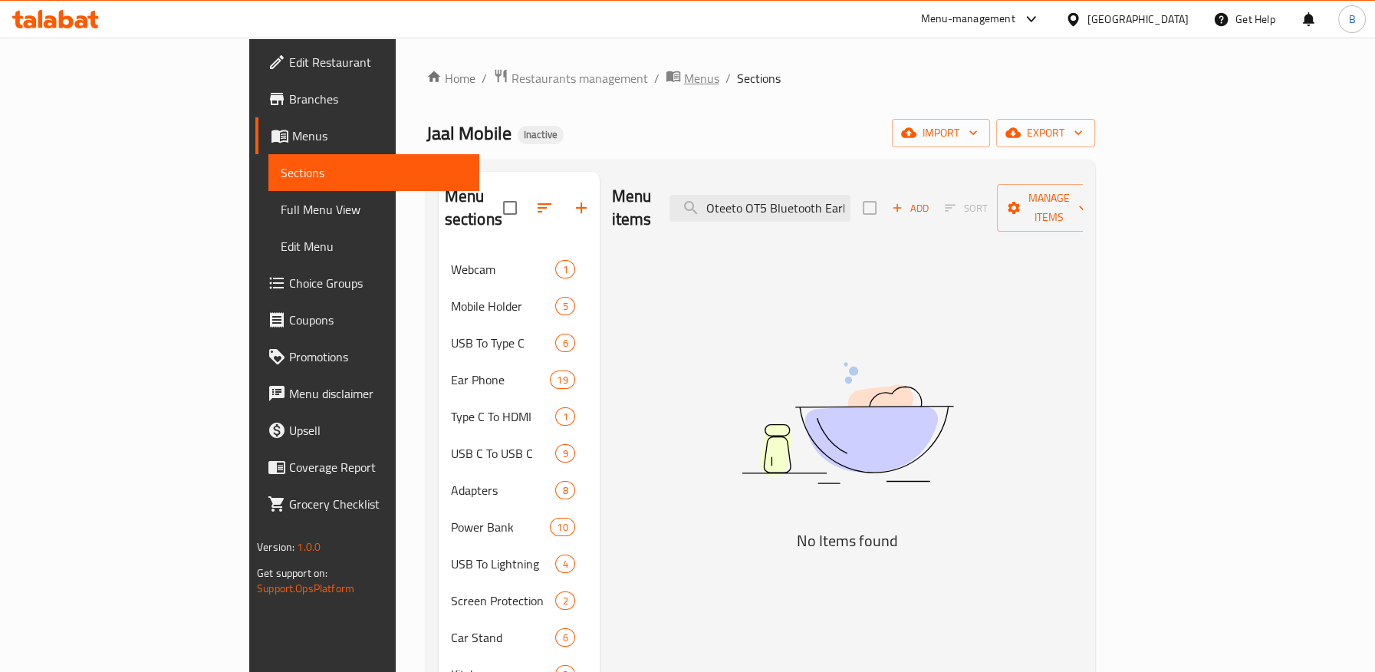
click at [684, 78] on span "Menus" at bounding box center [701, 78] width 35 height 18
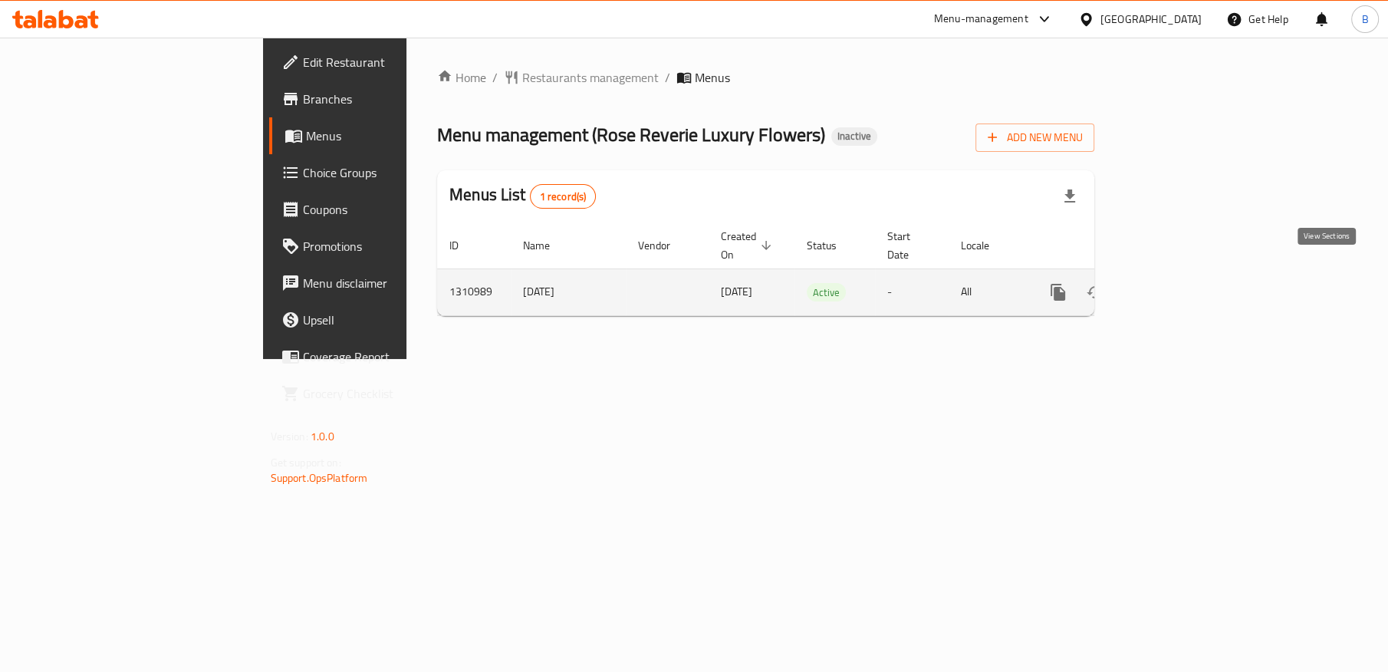
click at [1178, 283] on icon "enhanced table" at bounding box center [1169, 292] width 18 height 18
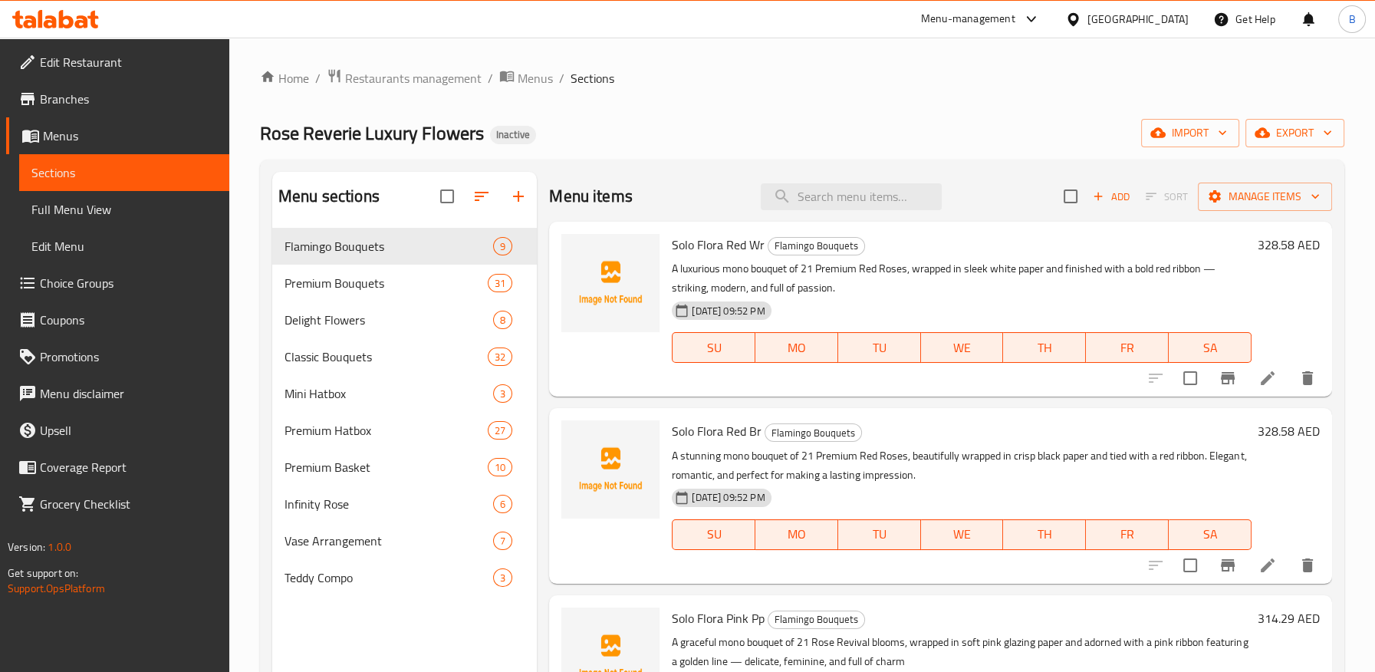
click at [102, 216] on span "Full Menu View" at bounding box center [124, 209] width 186 height 18
click at [117, 212] on span "Full Menu View" at bounding box center [124, 209] width 186 height 18
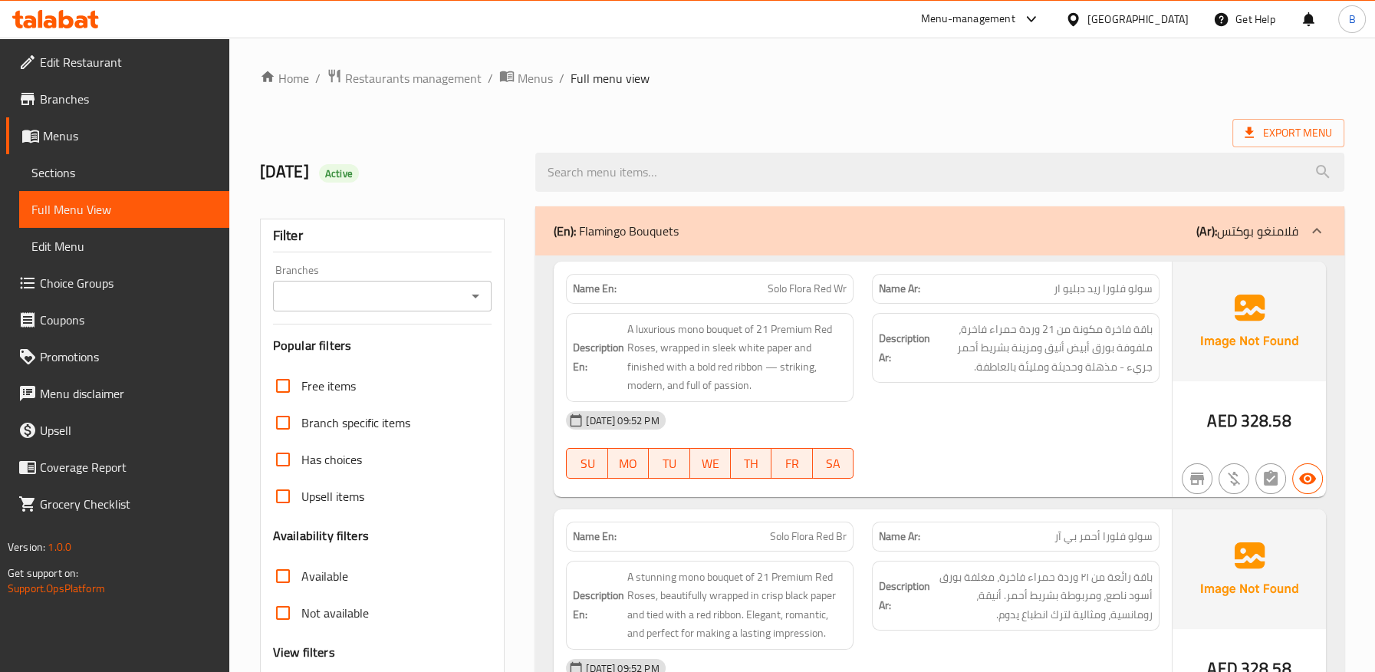
click at [466, 293] on icon "Open" at bounding box center [475, 296] width 18 height 18
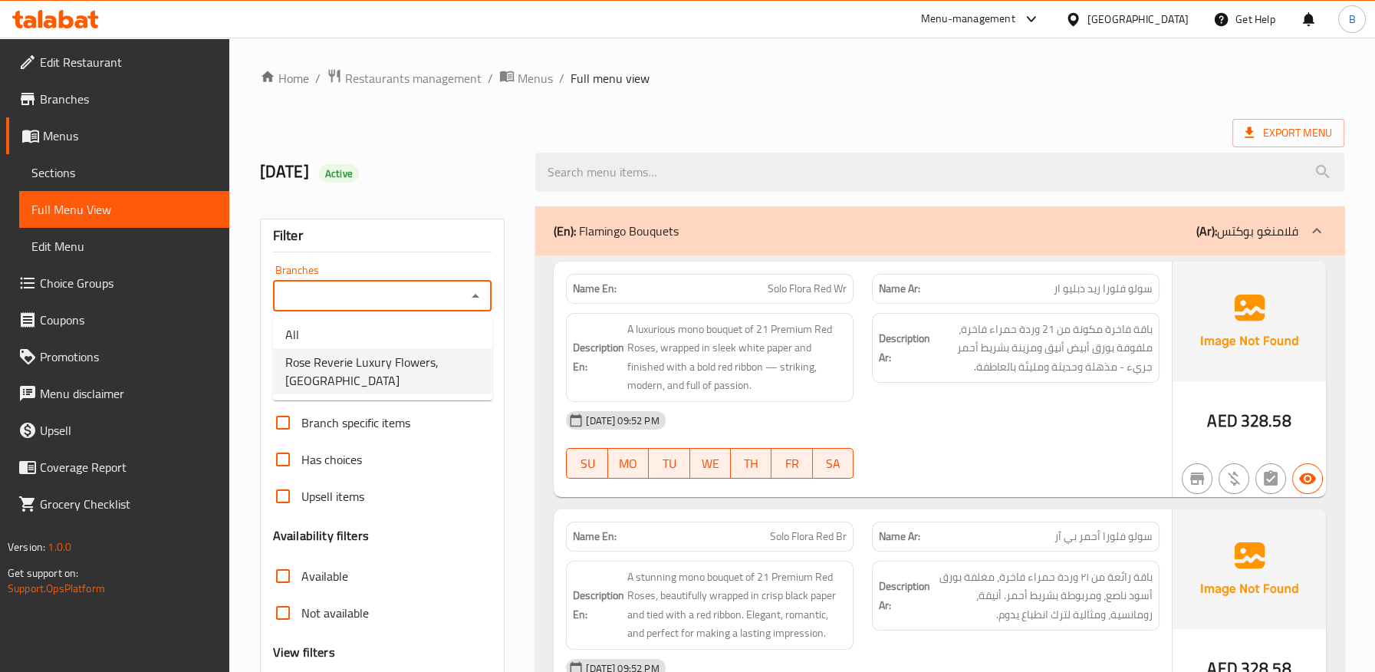
click at [406, 373] on span "Rose Reverie Luxury Flowers, [GEOGRAPHIC_DATA]" at bounding box center [382, 371] width 195 height 37
type input "Rose Reverie Luxury Flowers, [GEOGRAPHIC_DATA]"
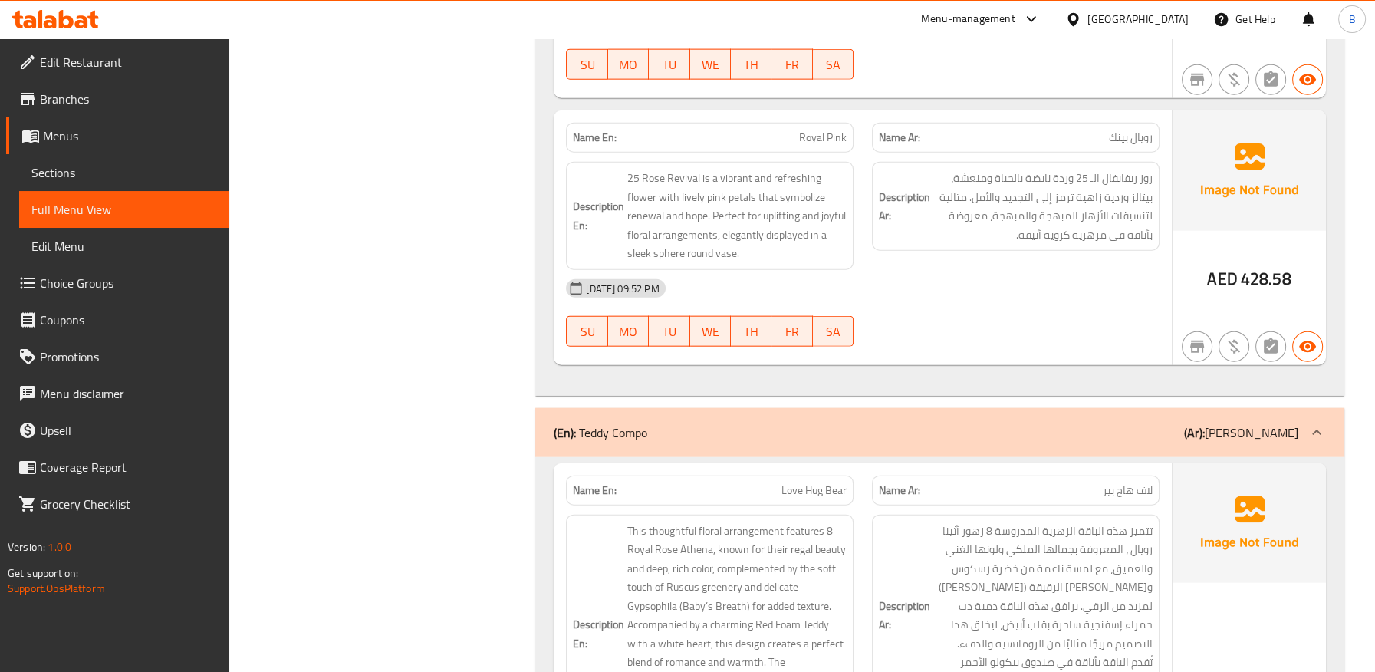
scroll to position [41555, 0]
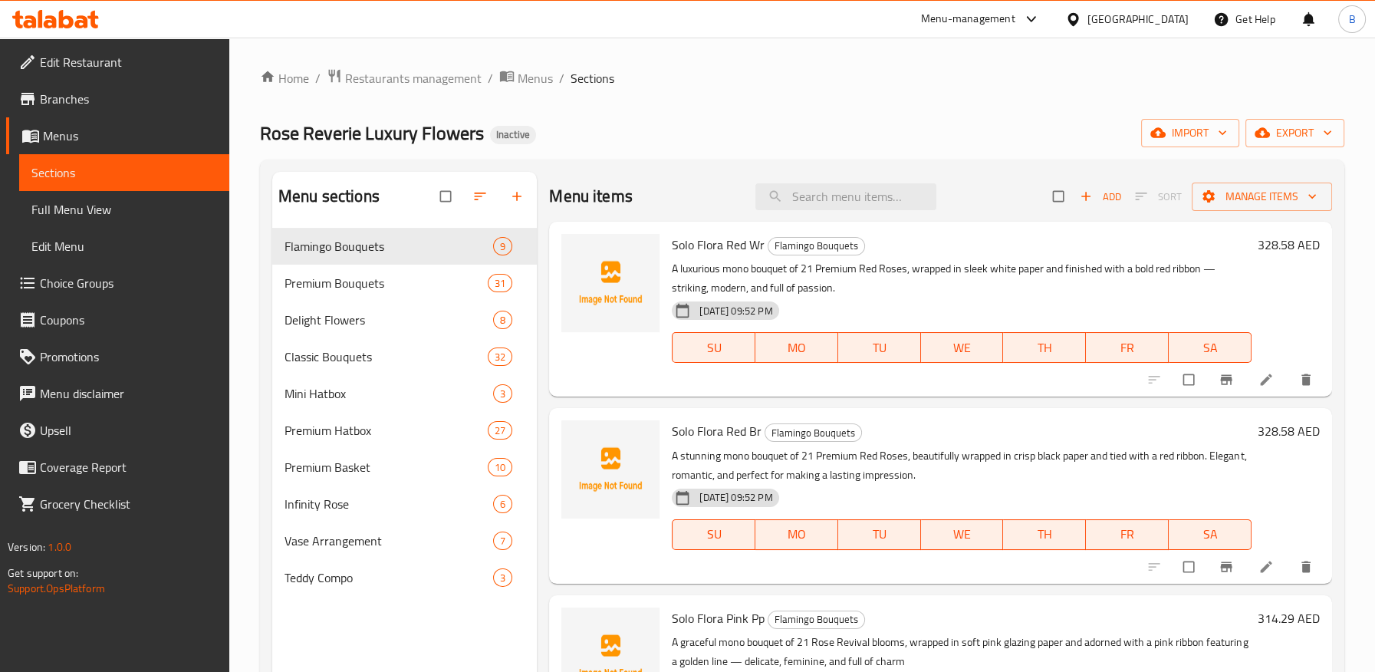
click at [64, 99] on span "Branches" at bounding box center [128, 99] width 177 height 18
